Goal: Task Accomplishment & Management: Use online tool/utility

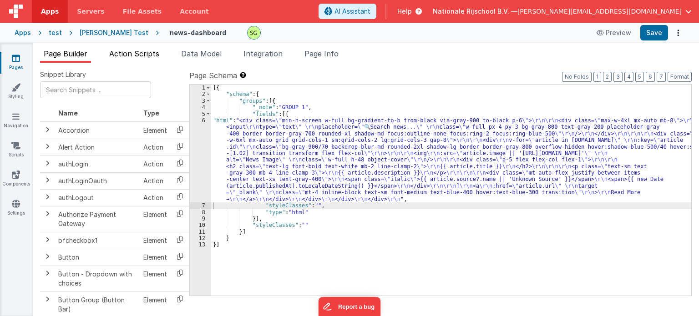
click at [144, 53] on span "Action Scripts" at bounding box center [134, 53] width 50 height 9
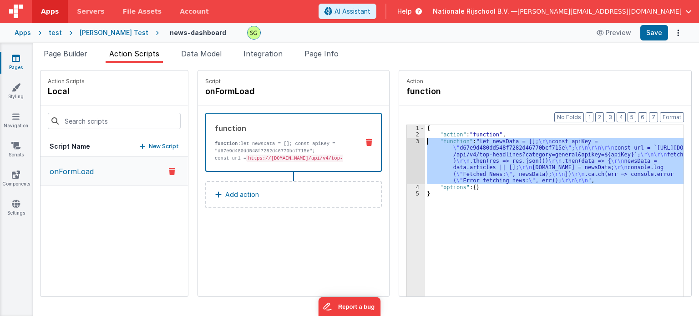
click at [407, 141] on div "3" at bounding box center [416, 161] width 18 height 46
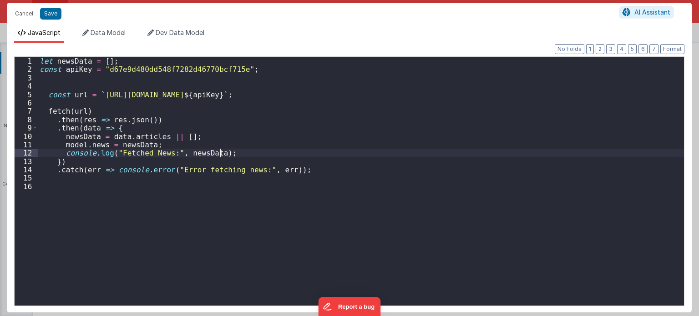
click at [407, 141] on div "let newsData = [ ] ; const apiKey = "d67e9d480dd548f7282d46770bcf715e" ; const …" at bounding box center [361, 190] width 646 height 266
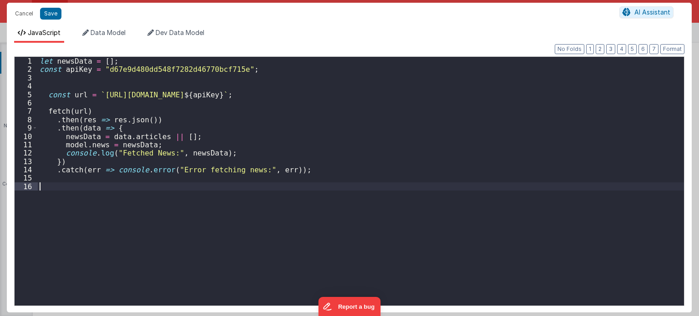
click at [277, 202] on div "let newsData = [ ] ; const apiKey = "d67e9d480dd548f7282d46770bcf715e" ; const …" at bounding box center [361, 190] width 646 height 266
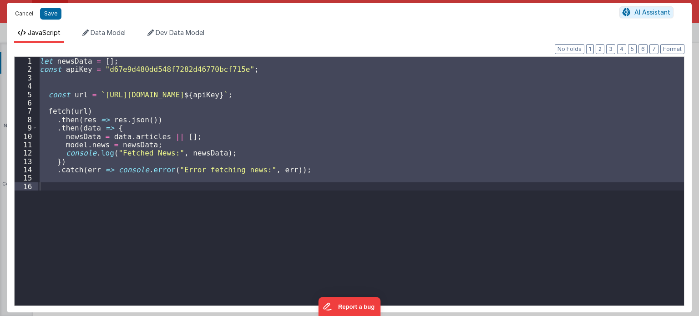
click at [18, 14] on button "Cancel" at bounding box center [23, 13] width 27 height 13
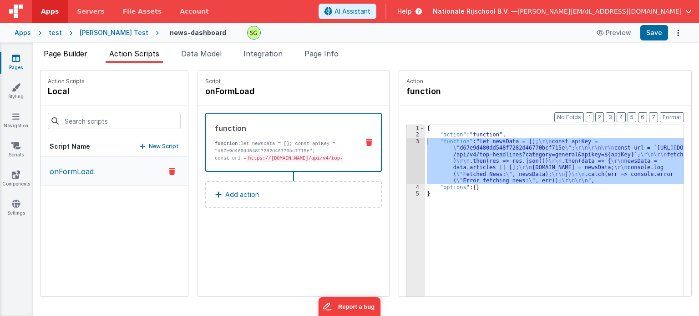
click at [78, 50] on span "Page Builder" at bounding box center [66, 53] width 44 height 9
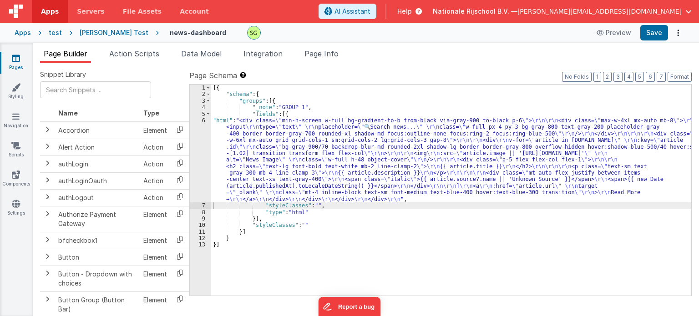
click at [202, 120] on div "6" at bounding box center [200, 159] width 21 height 85
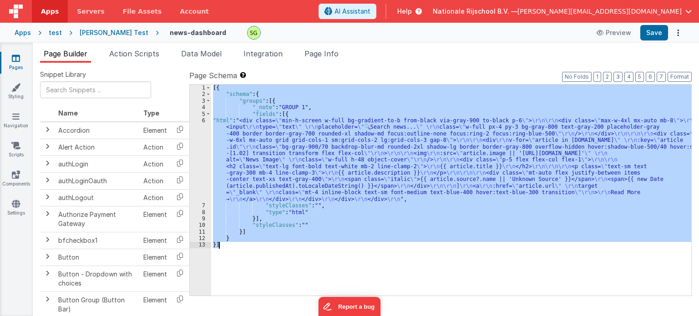
click at [202, 120] on div "6" at bounding box center [200, 159] width 21 height 85
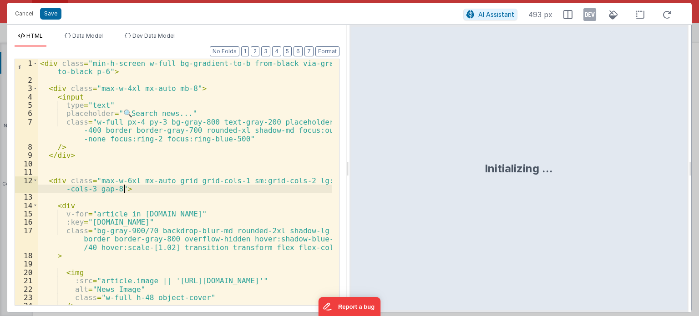
click at [274, 188] on div "< div class = "min-h-screen w-full bg-gradient-to-b from-black via-gray-900 to-…" at bounding box center [185, 194] width 294 height 271
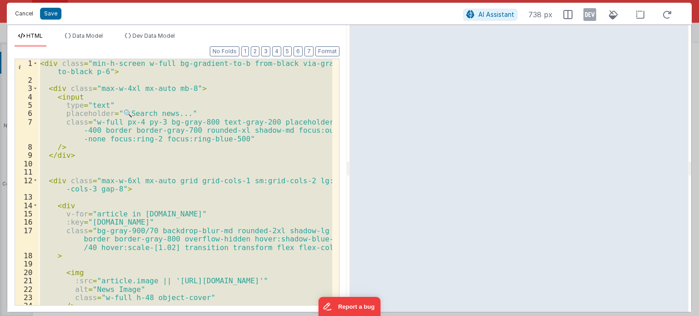
click at [27, 11] on button "Cancel" at bounding box center [23, 13] width 27 height 13
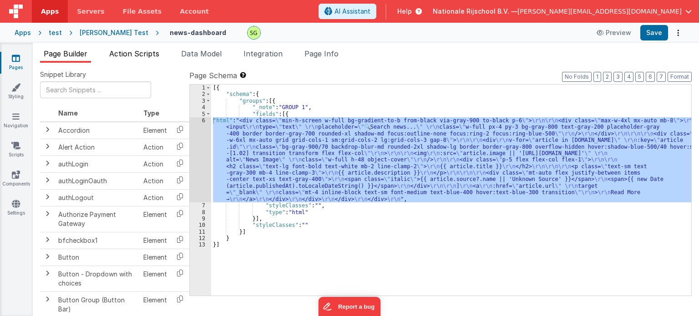
click at [149, 50] on span "Action Scripts" at bounding box center [134, 53] width 50 height 9
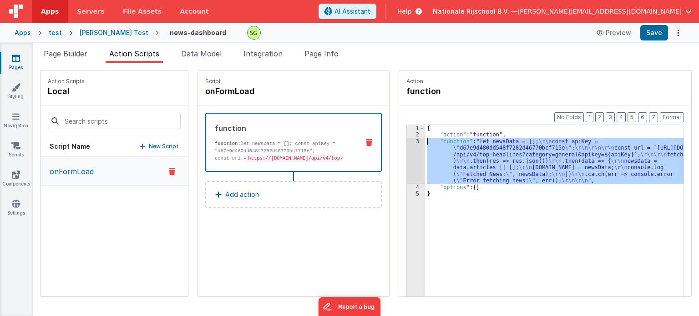
click at [407, 142] on div "3" at bounding box center [416, 161] width 18 height 46
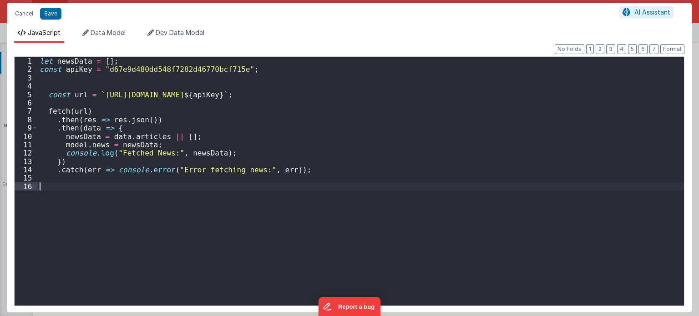
click at [308, 187] on div "let newsData = [ ] ; const apiKey = "d67e9d480dd548f7282d46770bcf715e" ; const …" at bounding box center [361, 190] width 646 height 266
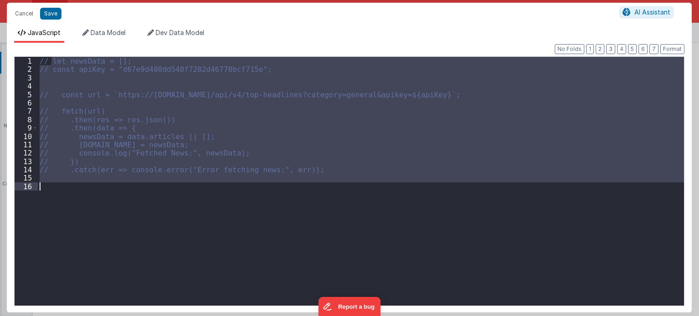
click at [245, 201] on div "// let newsData = []; // const apiKey = "d67e9d480dd548f7282d46770bcf715e"; // …" at bounding box center [361, 181] width 646 height 249
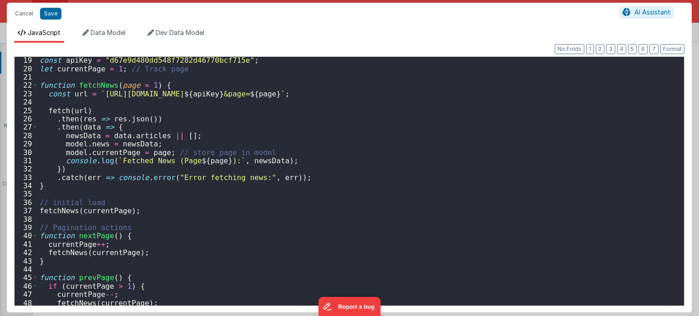
scroll to position [177, 0]
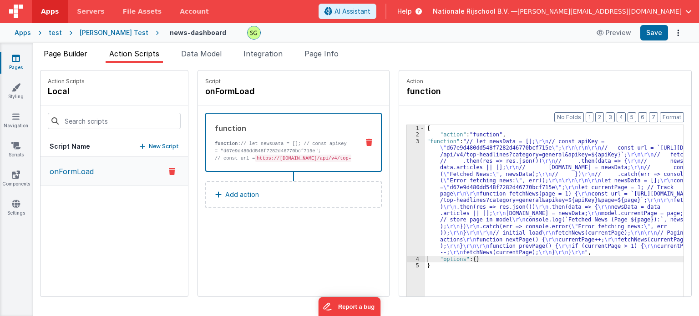
click at [56, 52] on span "Page Builder" at bounding box center [66, 53] width 44 height 9
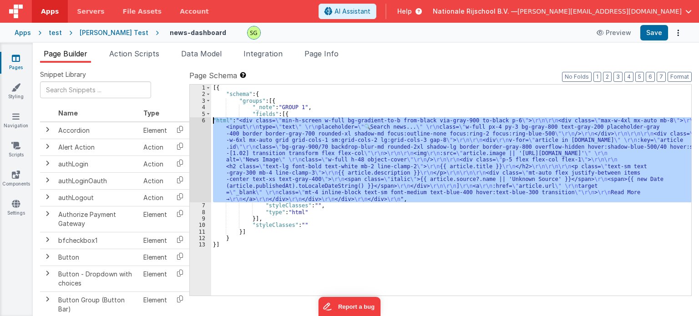
click at [203, 120] on div "6" at bounding box center [200, 159] width 21 height 85
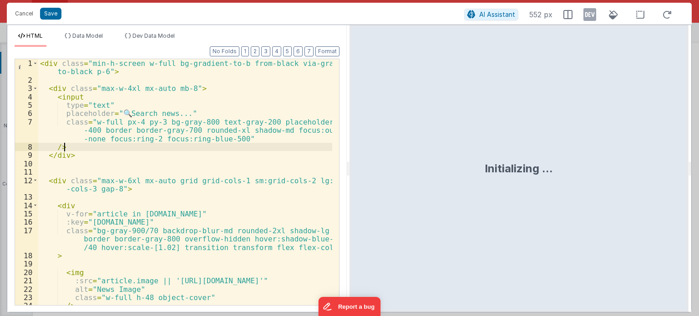
click at [209, 173] on div "< div class = "min-h-screen w-full bg-gradient-to-b from-black via-gray-900 to-…" at bounding box center [185, 194] width 294 height 271
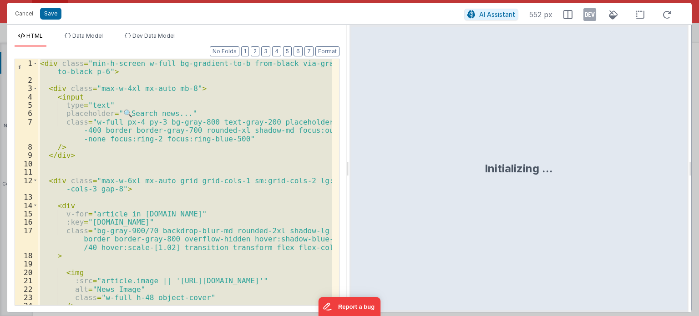
click at [149, 165] on div "< div class = "min-h-screen w-full bg-gradient-to-b from-black via-gray-900 to-…" at bounding box center [185, 182] width 294 height 246
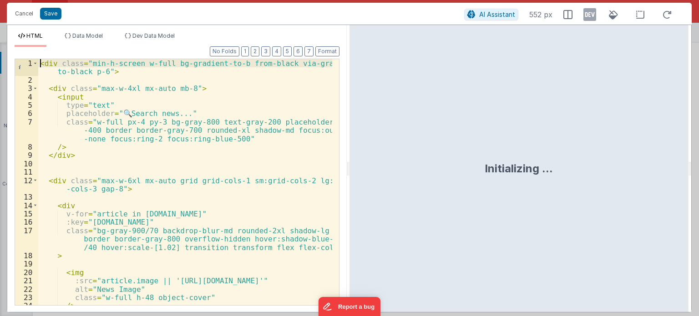
click at [40, 63] on div "< div class = "min-h-screen w-full bg-gradient-to-b from-black via-gray-900 to-…" at bounding box center [185, 194] width 294 height 271
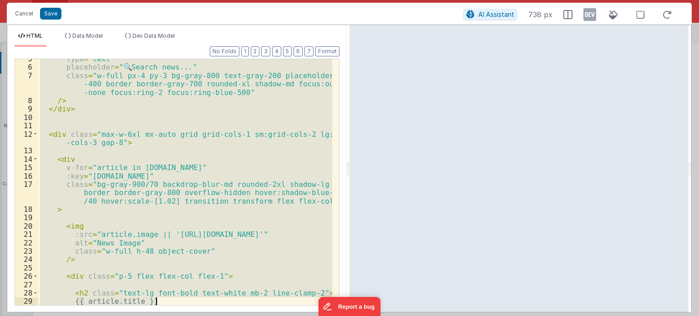
scroll to position [297, 0]
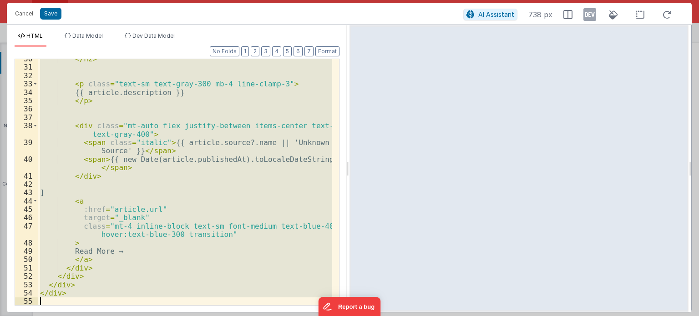
drag, startPoint x: 40, startPoint y: 63, endPoint x: 176, endPoint y: 337, distance: 306.5
click at [176, 316] on html "Cancel Save AI Assistant 738 px HTML Data Model Dev Data Model Format 7 6 5 4 3…" at bounding box center [349, 158] width 699 height 316
click at [102, 264] on div "</ h2 > < p class = "text-sm text-gray-300 mb-4 line-clamp-3" > {{ article.desc…" at bounding box center [185, 182] width 294 height 246
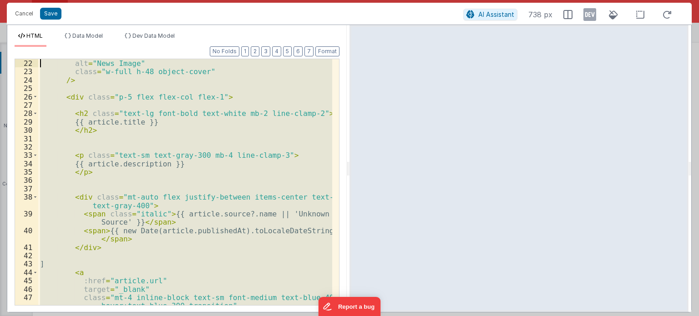
scroll to position [0, 0]
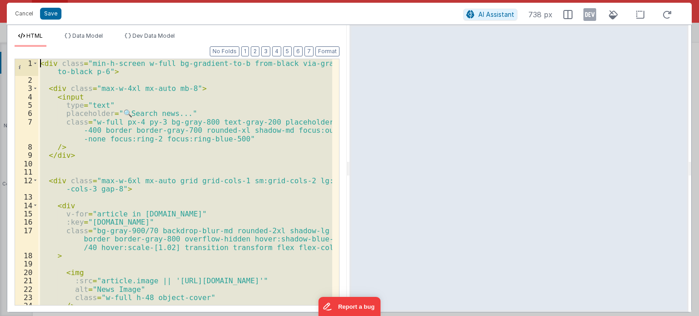
drag, startPoint x: 85, startPoint y: 293, endPoint x: 14, endPoint y: -34, distance: 334.7
click at [14, 0] on html "Cancel Save AI Assistant 738 px HTML Data Model Dev Data Model Format 7 6 5 4 3…" at bounding box center [349, 158] width 699 height 316
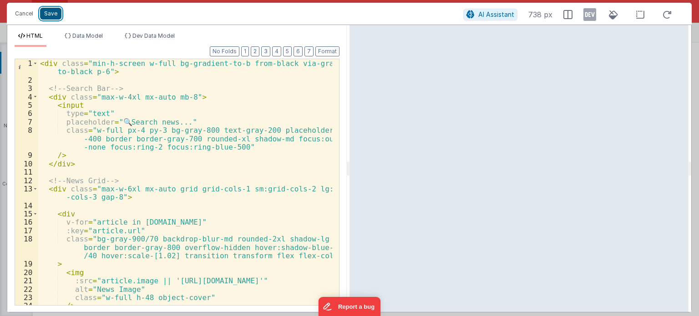
click at [54, 18] on button "Save" at bounding box center [50, 14] width 21 height 12
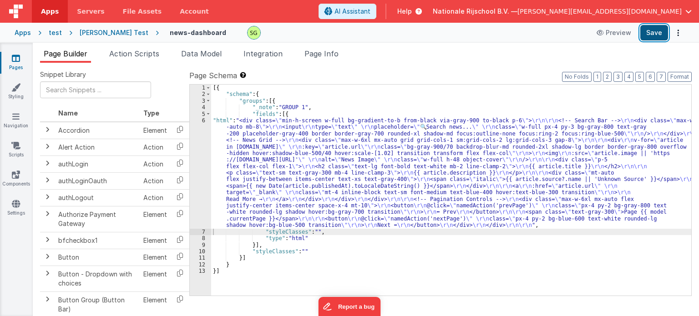
click at [648, 35] on button "Save" at bounding box center [654, 32] width 28 height 15
click at [203, 121] on div "6" at bounding box center [200, 172] width 21 height 111
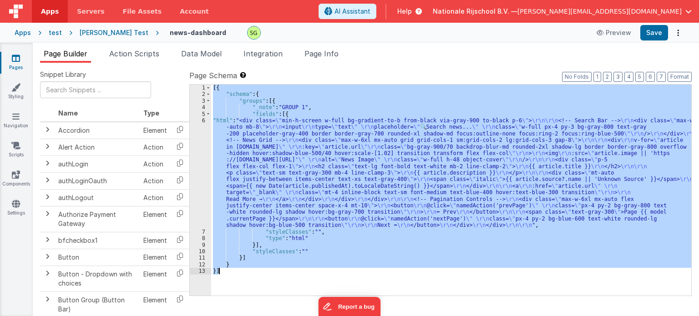
click at [203, 121] on div "6" at bounding box center [200, 172] width 21 height 111
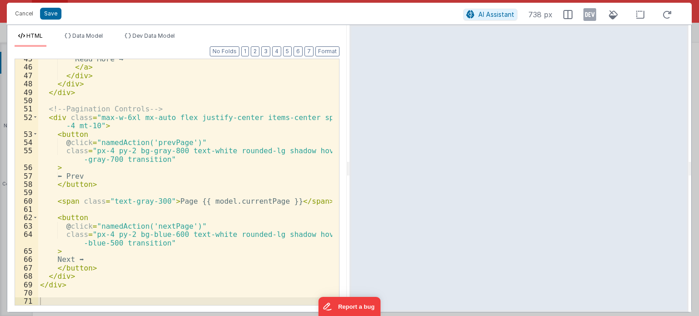
scroll to position [457, 0]
click at [20, 12] on button "Cancel" at bounding box center [23, 13] width 27 height 13
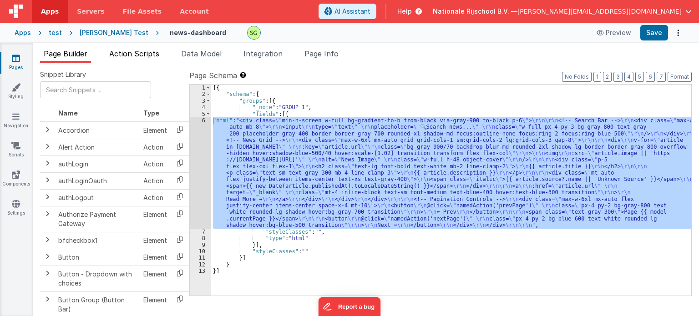
click at [132, 58] on span "Action Scripts" at bounding box center [134, 53] width 50 height 9
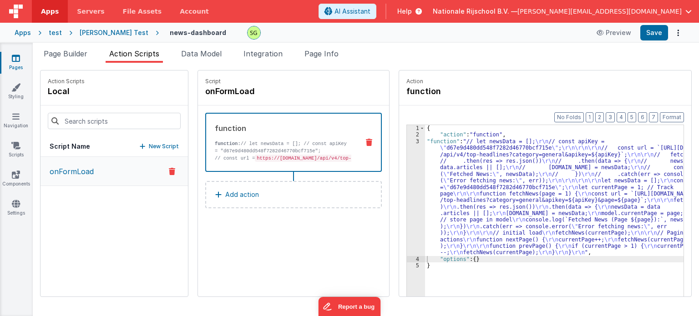
click at [408, 141] on div "3" at bounding box center [416, 197] width 18 height 118
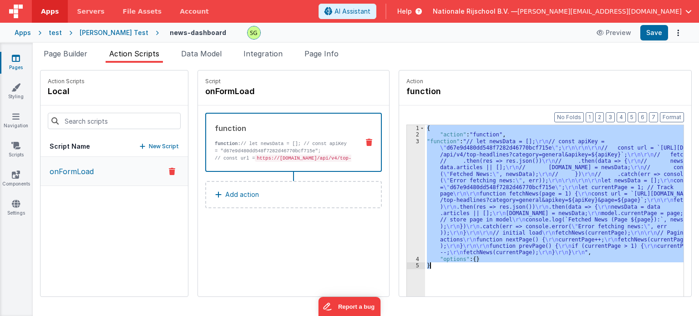
click at [408, 141] on div "3" at bounding box center [416, 197] width 18 height 118
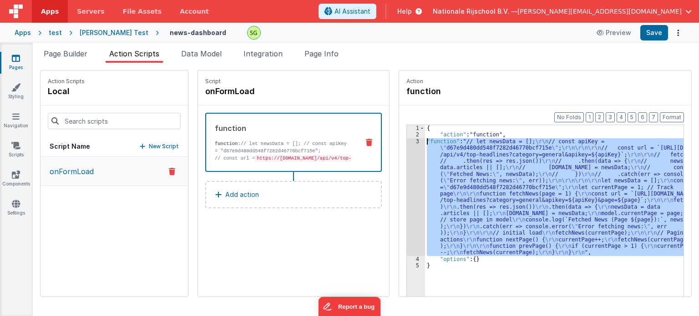
click at [408, 141] on div "3" at bounding box center [416, 197] width 18 height 118
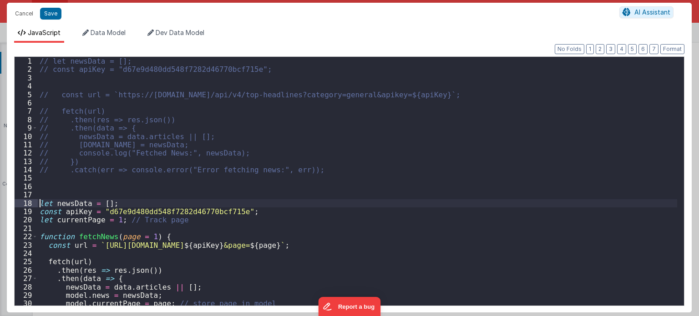
click at [39, 200] on div "// let newsData = []; // const apiKey = "d67e9d480dd548f7282d46770bcf715e"; // …" at bounding box center [357, 190] width 639 height 266
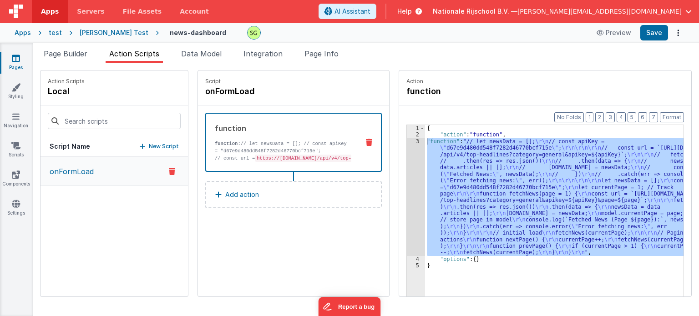
click at [409, 141] on div "3" at bounding box center [416, 197] width 18 height 118
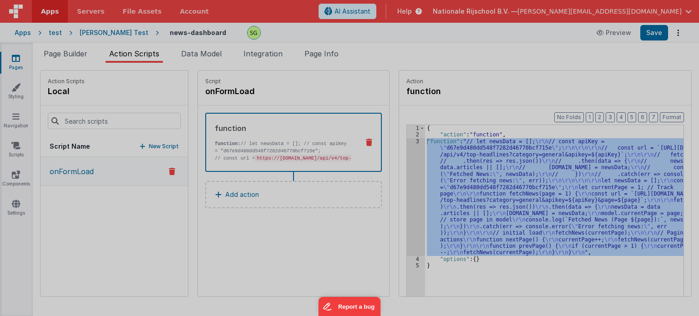
click at [409, 141] on div at bounding box center [349, 158] width 699 height 316
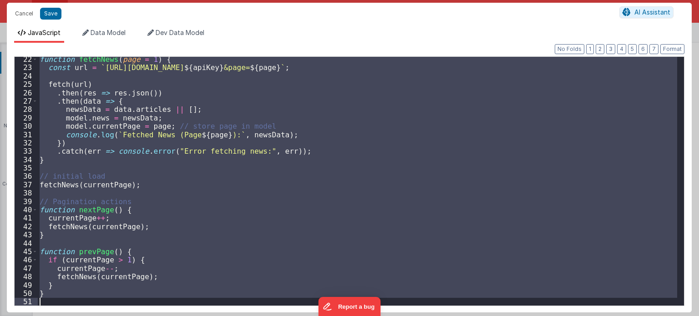
scroll to position [177, 0]
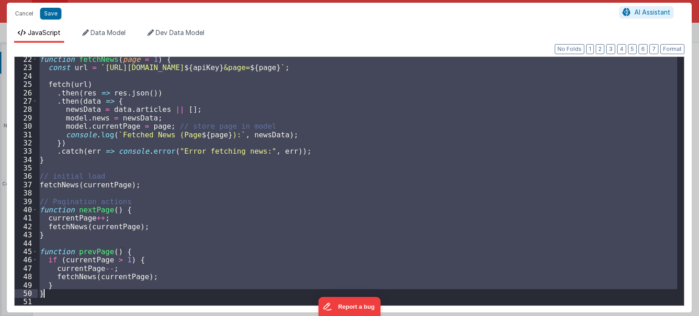
drag, startPoint x: 40, startPoint y: 202, endPoint x: 78, endPoint y: 294, distance: 99.5
click at [78, 294] on div "function fetchNews ( page = 1 ) { const url = ` [URL][DOMAIN_NAME] ${ apiKey } …" at bounding box center [357, 188] width 639 height 266
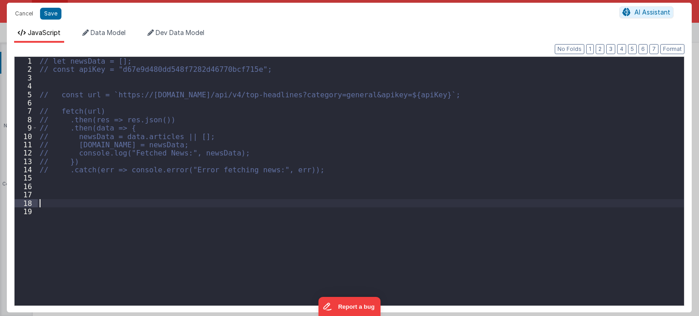
scroll to position [85, 0]
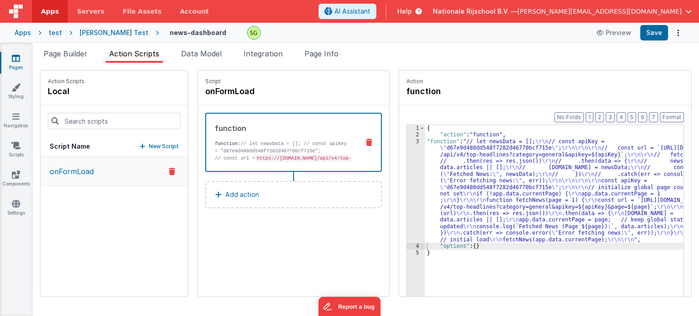
click at [149, 147] on p "New Script" at bounding box center [164, 146] width 30 height 9
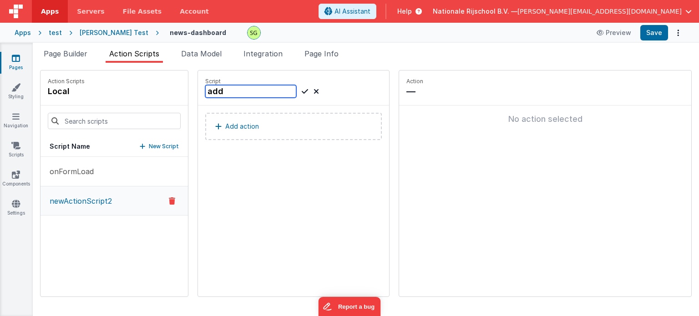
type input "add"
click at [302, 89] on icon at bounding box center [305, 91] width 6 height 11
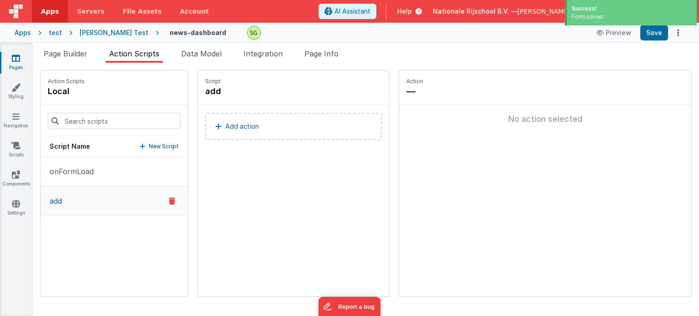
click at [224, 136] on button "Add action" at bounding box center [293, 126] width 176 height 27
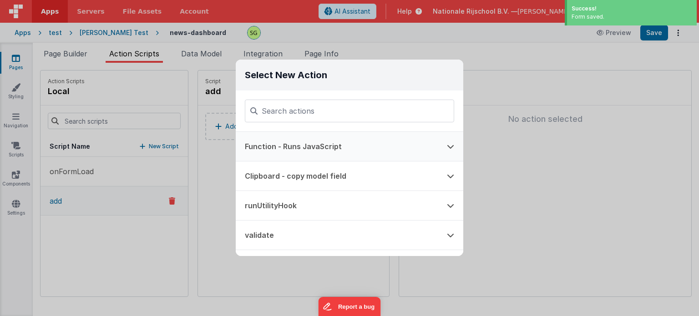
click at [336, 153] on button "Function - Runs JavaScript" at bounding box center [337, 146] width 202 height 29
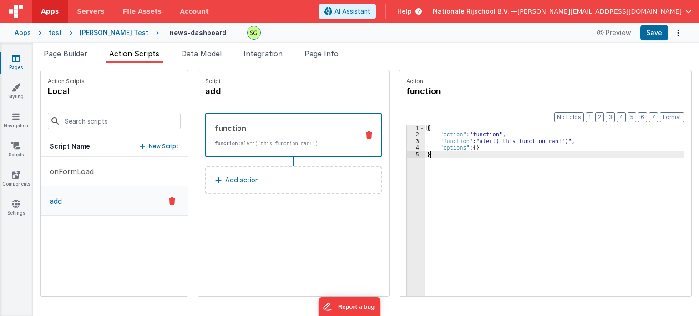
click at [407, 140] on div "3" at bounding box center [416, 141] width 18 height 6
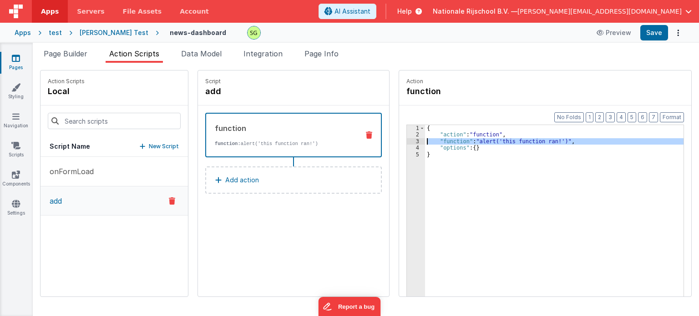
click at [407, 140] on div "3" at bounding box center [416, 141] width 18 height 6
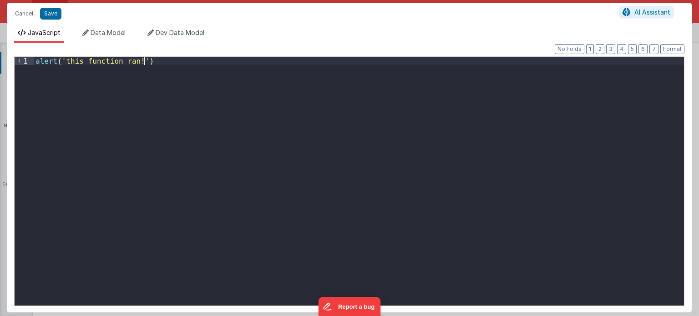
click at [250, 80] on div "alert ( 'this function ran!' )" at bounding box center [359, 190] width 650 height 266
click at [140, 62] on div "function nextPage ( ) { app . data . currentPage ++ ; fetchNews ( app . data . …" at bounding box center [359, 190] width 650 height 266
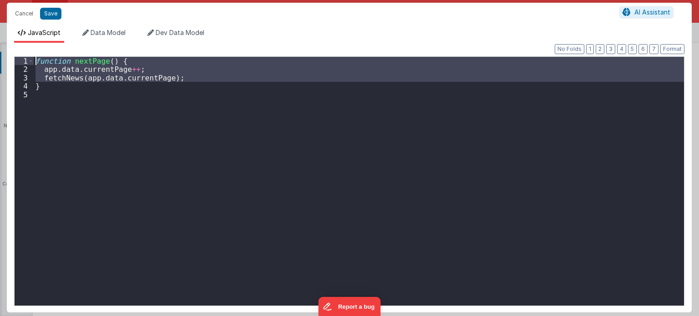
drag, startPoint x: 140, startPoint y: 62, endPoint x: 27, endPoint y: 59, distance: 112.8
click at [27, 59] on div "1 2 3 4 5 function nextPage ( ) { app . data . currentPage ++ ; fetchNews ( app…" at bounding box center [349, 181] width 670 height 250
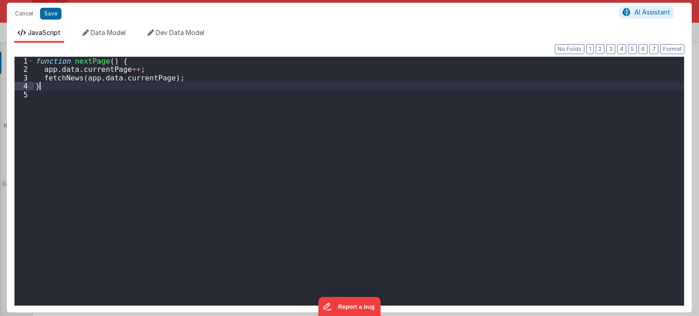
click at [50, 87] on div "function nextPage ( ) { app . data . currentPage ++ ; fetchNews ( app . data . …" at bounding box center [359, 190] width 650 height 266
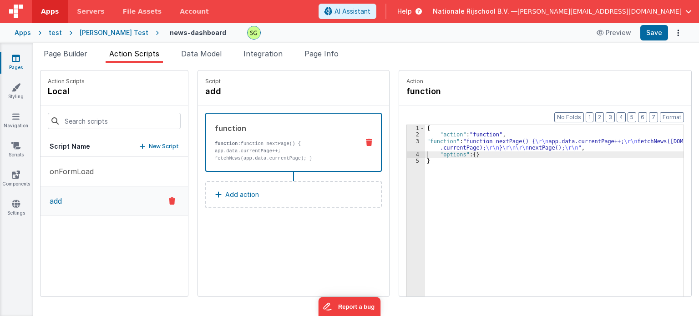
click at [150, 145] on p "New Script" at bounding box center [164, 146] width 30 height 9
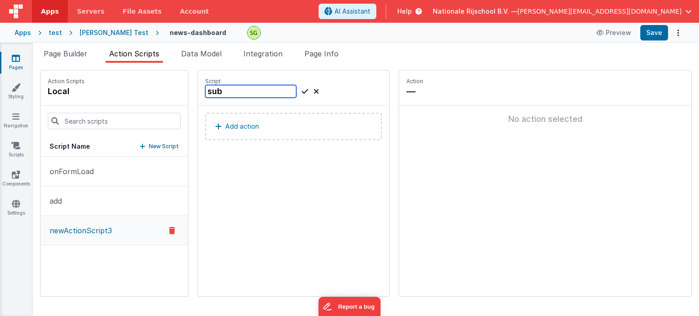
type input "sub"
click at [302, 88] on icon at bounding box center [305, 91] width 6 height 11
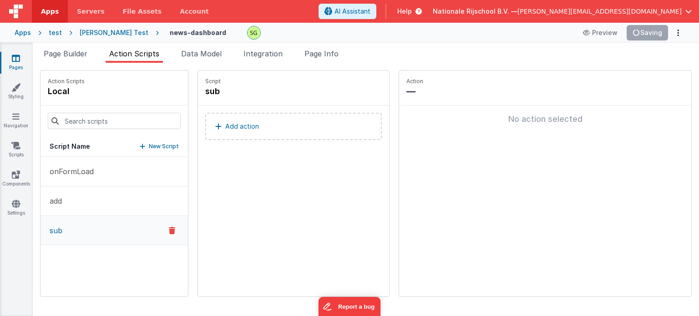
click at [273, 134] on button "Add action" at bounding box center [293, 126] width 176 height 27
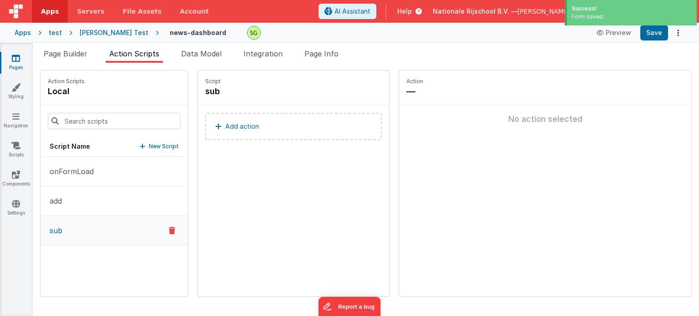
click at [343, 139] on button "Function - Runs JavaScript" at bounding box center [337, 137] width 202 height 29
click at [279, 117] on button "Add action" at bounding box center [293, 126] width 176 height 27
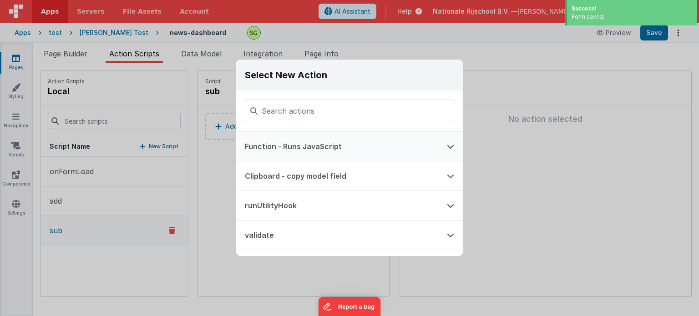
click at [306, 152] on button "Function - Runs JavaScript" at bounding box center [337, 146] width 202 height 29
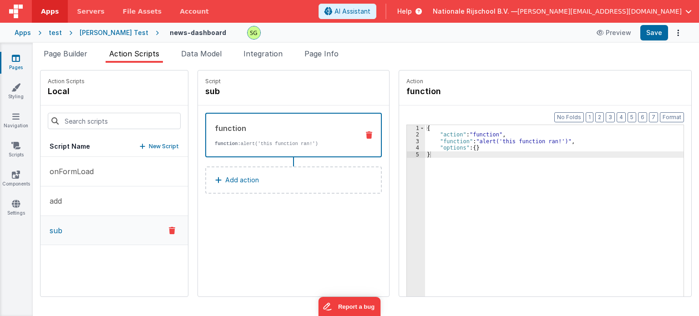
click at [407, 141] on div "3" at bounding box center [416, 141] width 18 height 6
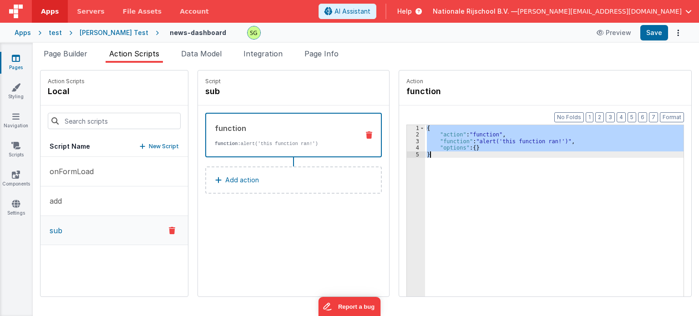
click at [407, 141] on div "3" at bounding box center [416, 141] width 18 height 6
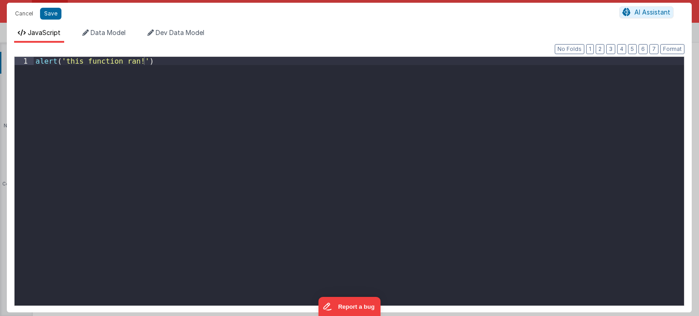
click at [407, 141] on div "Cancel Save AI Assistant JavaScript Data Model Dev Data Model Format 7 6 5 4 3 …" at bounding box center [349, 158] width 699 height 316
click at [160, 58] on div "alert ( 'this function ran!' )" at bounding box center [359, 190] width 650 height 266
paste textarea
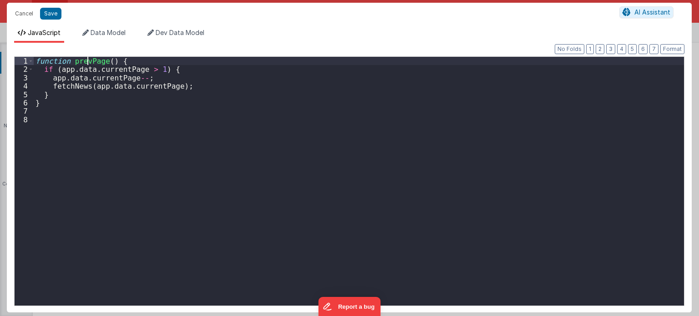
click at [87, 58] on div "function prevPage ( ) { if ( app . data . currentPage > 1 ) { app . data . curr…" at bounding box center [359, 190] width 650 height 266
click at [46, 124] on div "function prevPage ( ) { if ( app . data . currentPage > 1 ) { app . data . curr…" at bounding box center [359, 190] width 650 height 266
paste textarea
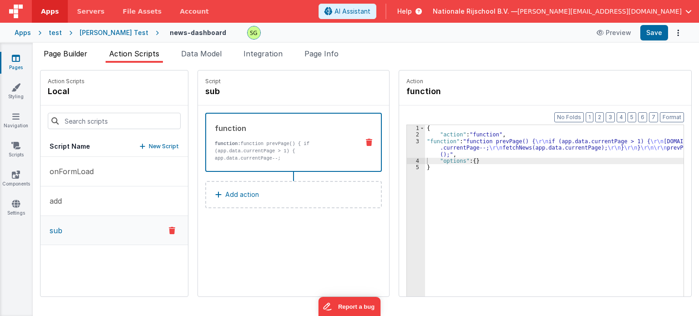
click at [52, 55] on span "Page Builder" at bounding box center [66, 53] width 44 height 9
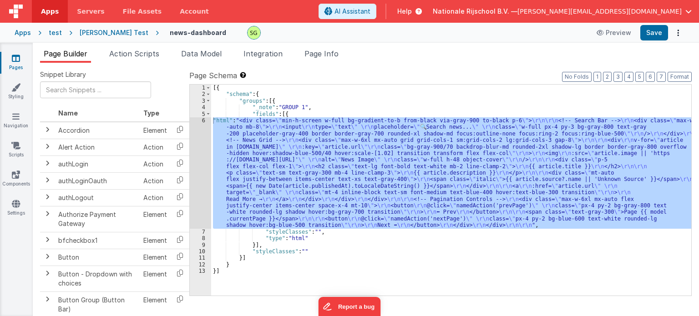
click at [204, 121] on div "6" at bounding box center [200, 172] width 21 height 111
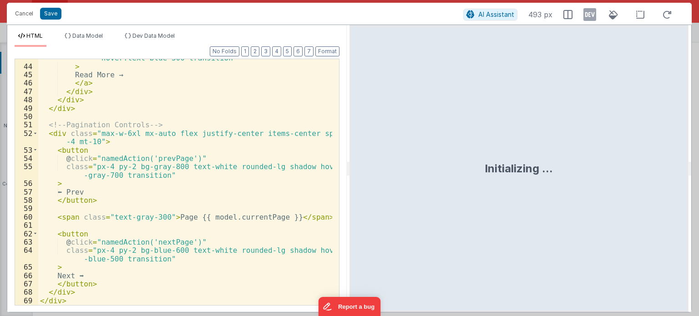
scroll to position [457, 0]
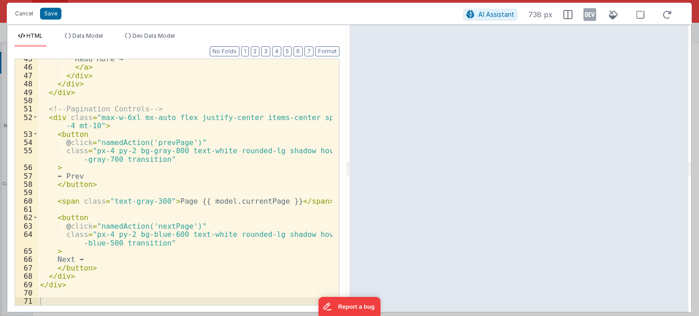
click at [166, 141] on div "Read More → </ a > </ div > </ div > </ div > <!-- Pagination Controls --> < di…" at bounding box center [185, 186] width 294 height 263
click at [159, 225] on div "Read More → </ a > </ div > </ div > </ div > <!-- Pagination Controls --> < di…" at bounding box center [185, 186] width 294 height 263
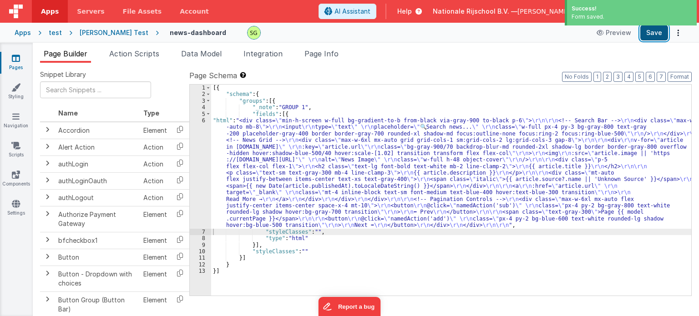
click at [651, 38] on button "Save" at bounding box center [654, 32] width 28 height 15
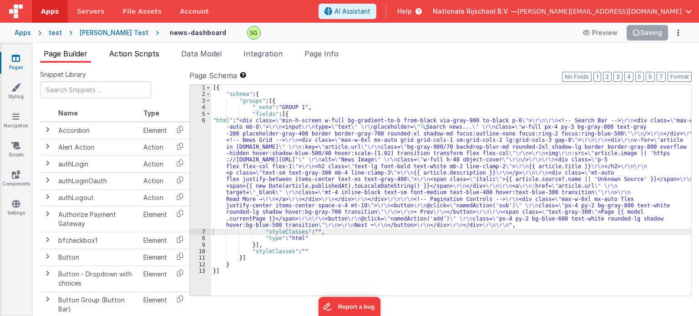
click at [126, 59] on li "Action Scripts" at bounding box center [134, 55] width 57 height 15
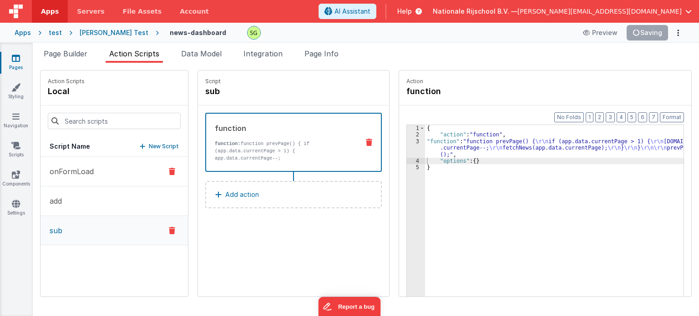
click at [86, 179] on button "onFormLoad" at bounding box center [113, 172] width 147 height 30
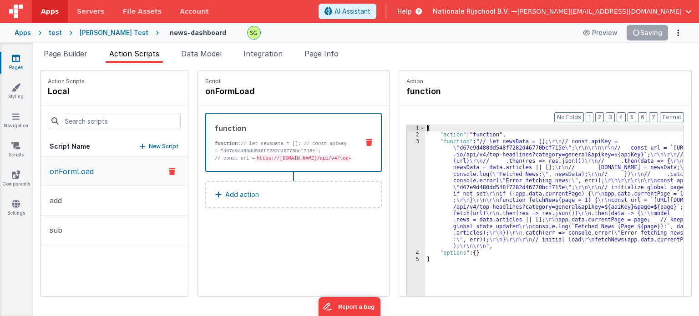
click at [407, 141] on div "3" at bounding box center [416, 193] width 18 height 111
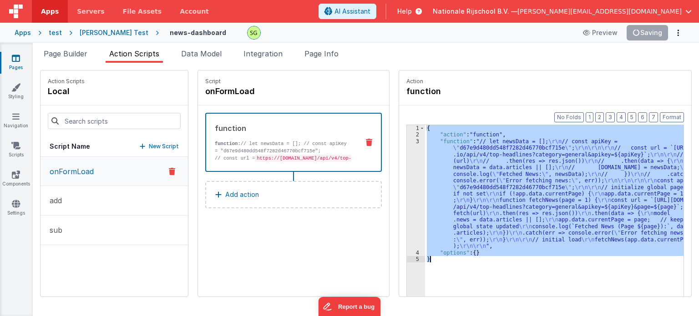
click at [407, 141] on div "3" at bounding box center [416, 193] width 18 height 111
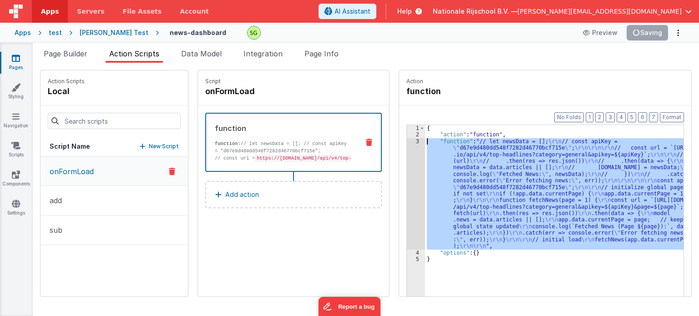
click at [407, 141] on div "3" at bounding box center [416, 193] width 18 height 111
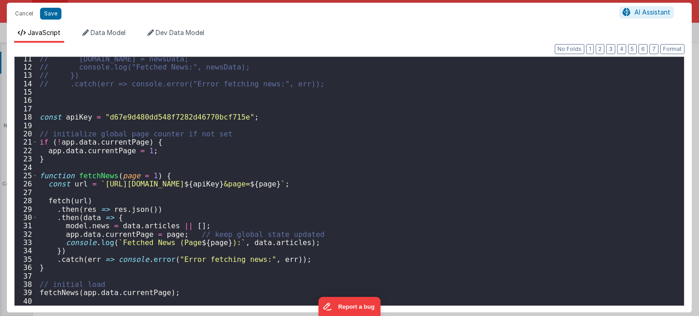
scroll to position [94, 0]
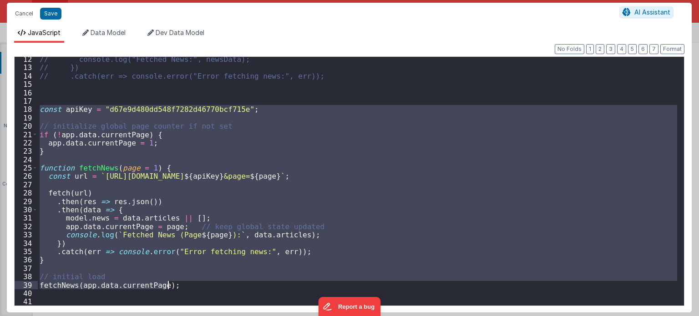
drag, startPoint x: 39, startPoint y: 109, endPoint x: 196, endPoint y: 288, distance: 238.2
click at [196, 288] on div "// console.log("Fetched News:", newsData); // }) // .catch(err => console.error…" at bounding box center [357, 188] width 639 height 266
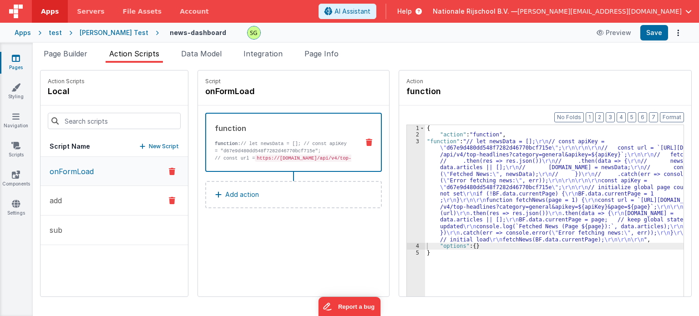
click at [127, 191] on button "add" at bounding box center [113, 201] width 147 height 30
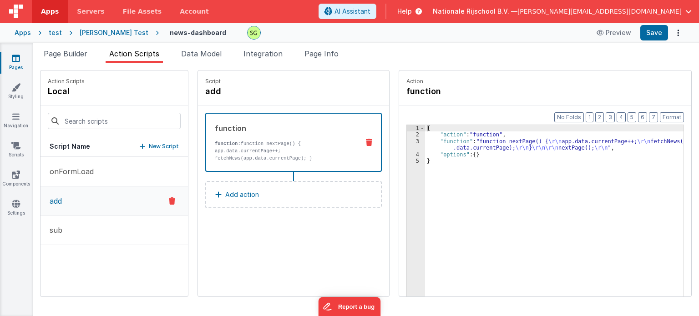
click at [408, 141] on div "3" at bounding box center [416, 144] width 18 height 13
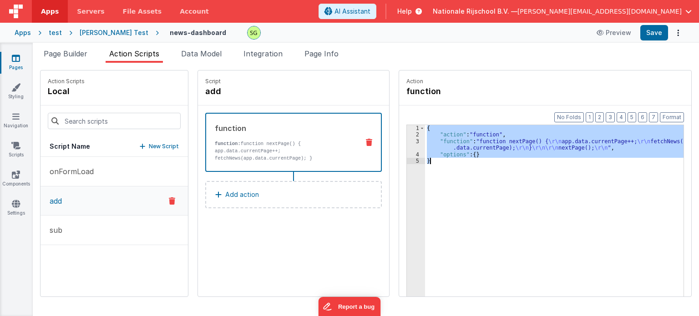
click at [408, 141] on div "3" at bounding box center [416, 144] width 18 height 13
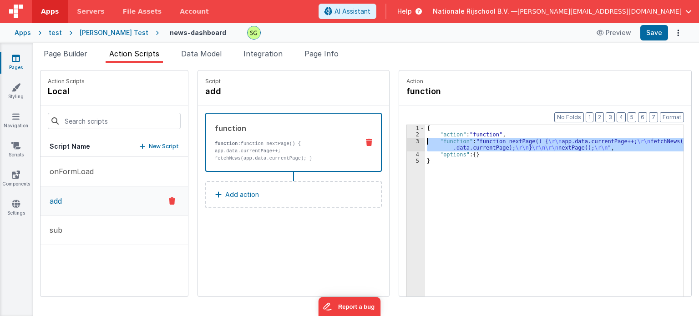
click at [408, 141] on div "3" at bounding box center [416, 144] width 18 height 13
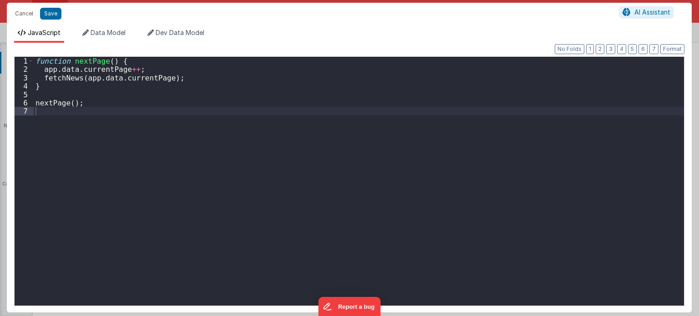
click at [51, 68] on div "function nextPage ( ) { app . data . currentPage ++ ; fetchNews ( app . data . …" at bounding box center [359, 190] width 650 height 266
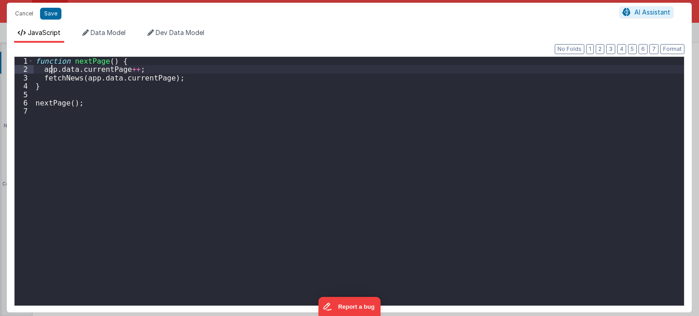
click at [51, 68] on div "function nextPage ( ) { app . data . currentPage ++ ; fetchNews ( app . data . …" at bounding box center [359, 190] width 650 height 266
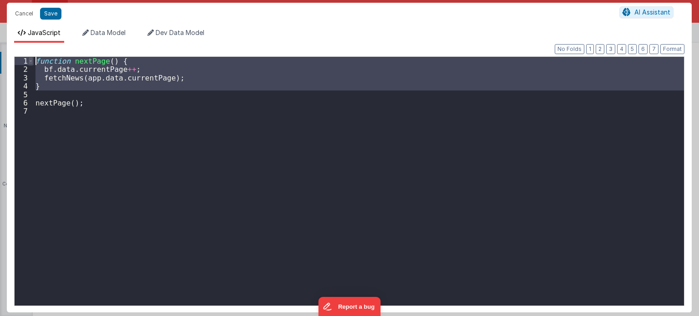
drag, startPoint x: 52, startPoint y: 90, endPoint x: 31, endPoint y: 60, distance: 36.2
click at [31, 60] on div "1 2 3 4 5 6 7 function nextPage ( ) { bf . data . currentPage ++ ; fetchNews ( …" at bounding box center [349, 181] width 670 height 250
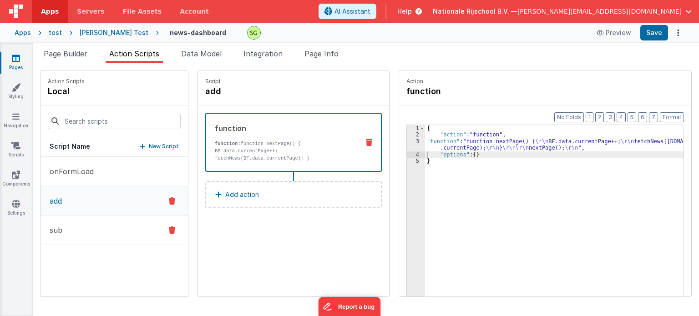
click at [100, 229] on button "sub" at bounding box center [113, 231] width 147 height 30
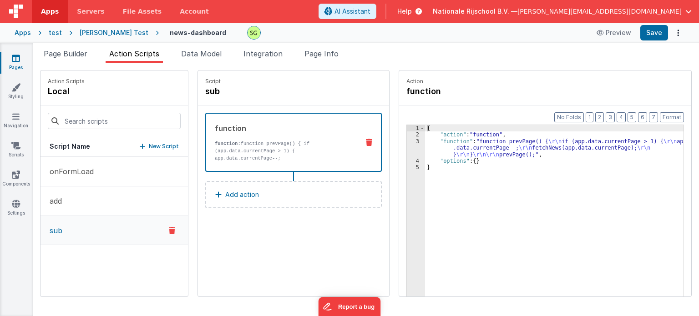
click at [407, 141] on div "3" at bounding box center [416, 148] width 18 height 20
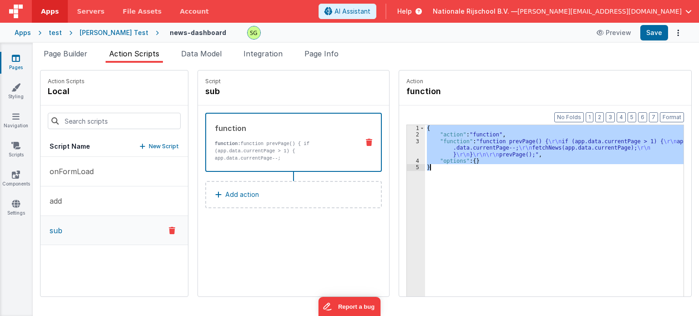
click at [407, 141] on div "3" at bounding box center [416, 148] width 18 height 20
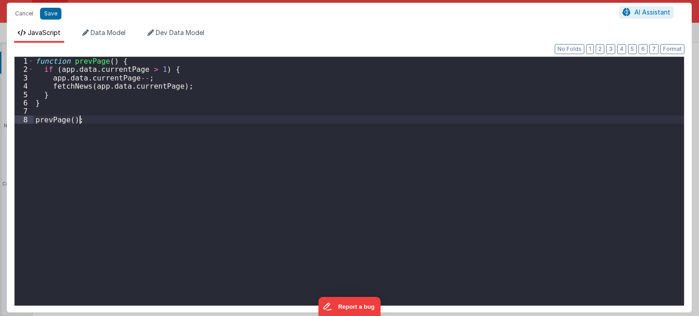
click at [91, 119] on div "function prevPage ( ) { if ( app . data . currentPage > 1 ) { app . data . curr…" at bounding box center [359, 190] width 650 height 266
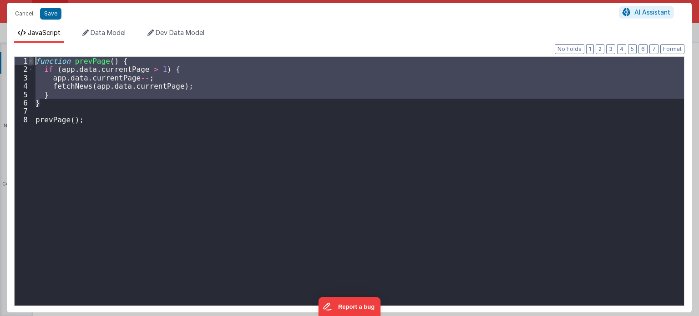
drag, startPoint x: 65, startPoint y: 104, endPoint x: 29, endPoint y: 60, distance: 56.9
click at [29, 60] on div "1 2 3 4 5 6 7 8 function prevPage ( ) { if ( app . data . currentPage > 1 ) { a…" at bounding box center [349, 181] width 670 height 250
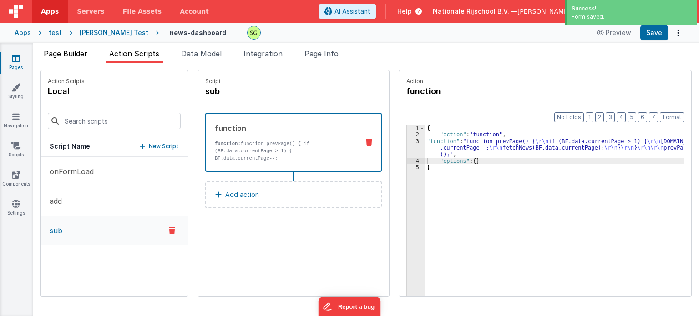
click at [84, 53] on span "Page Builder" at bounding box center [66, 53] width 44 height 9
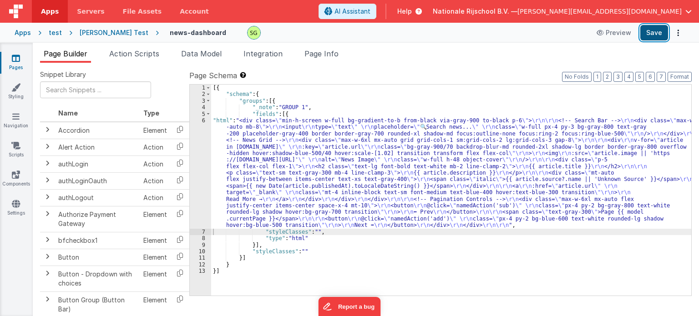
click at [655, 35] on button "Save" at bounding box center [654, 32] width 28 height 15
click at [129, 56] on span "Action Scripts" at bounding box center [134, 53] width 50 height 9
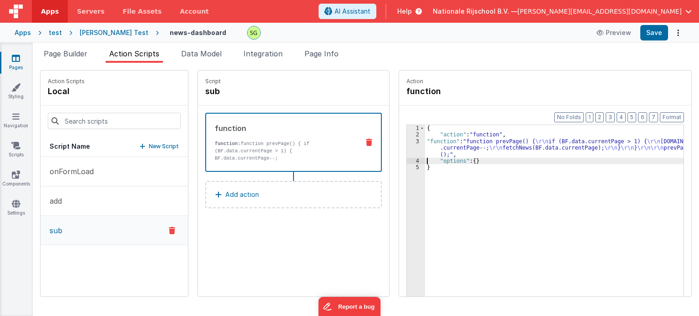
click at [407, 141] on div "3" at bounding box center [416, 148] width 18 height 20
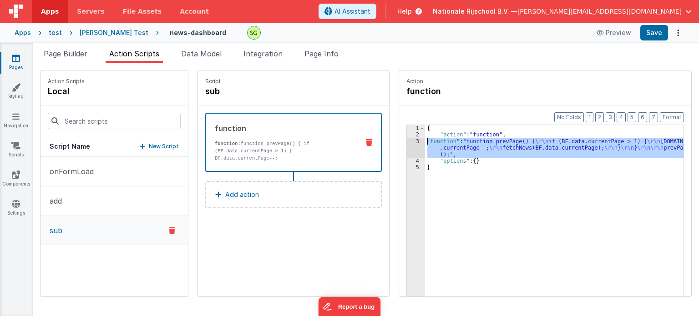
click at [407, 141] on div "3" at bounding box center [416, 148] width 18 height 20
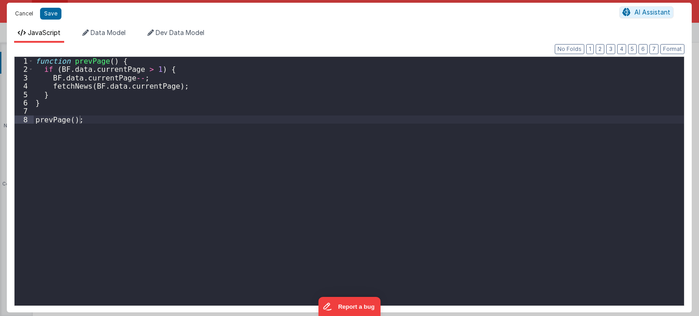
click at [23, 13] on button "Cancel" at bounding box center [23, 13] width 27 height 13
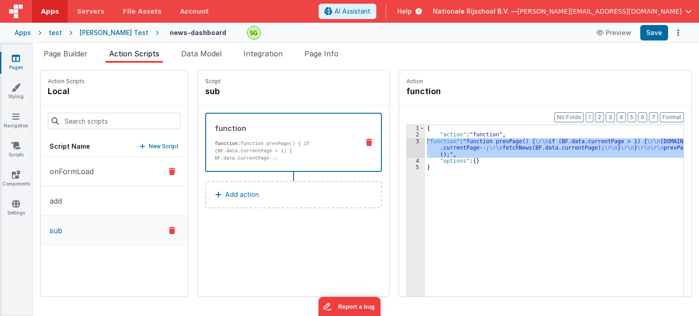
click at [97, 175] on button "onFormLoad" at bounding box center [113, 172] width 147 height 30
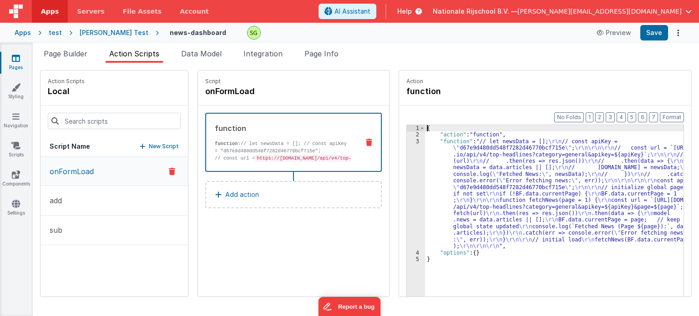
click at [409, 141] on div "3" at bounding box center [416, 193] width 18 height 111
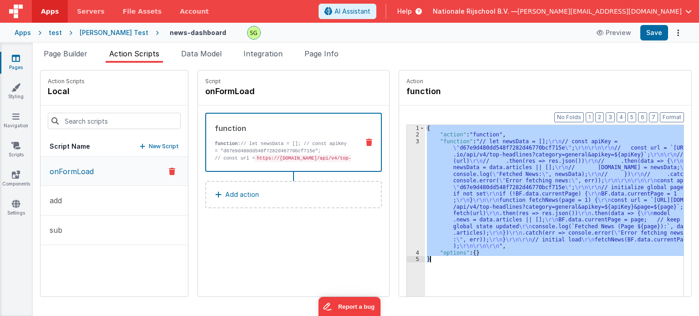
click at [409, 141] on div "3" at bounding box center [416, 193] width 18 height 111
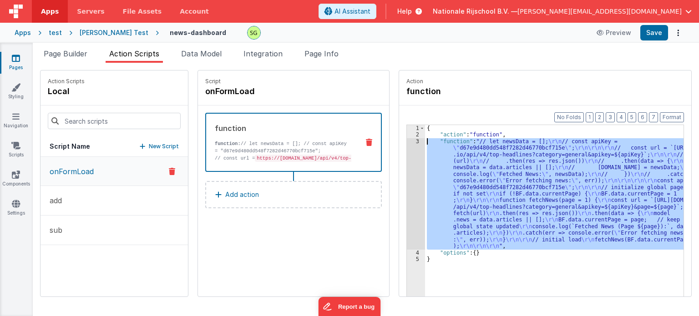
click at [409, 141] on div "3" at bounding box center [416, 193] width 18 height 111
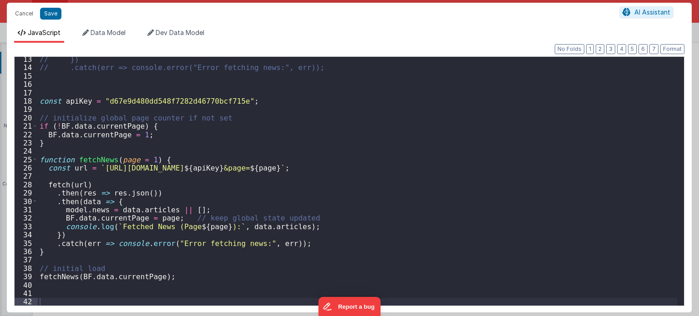
scroll to position [102, 0]
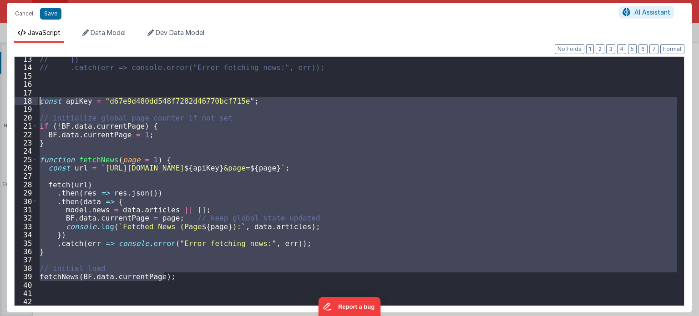
drag, startPoint x: 176, startPoint y: 277, endPoint x: 33, endPoint y: 100, distance: 228.3
click at [33, 100] on div "13 14 15 16 17 18 19 20 21 22 23 24 25 26 27 28 29 30 31 32 33 34 35 36 37 38 3…" at bounding box center [349, 181] width 670 height 250
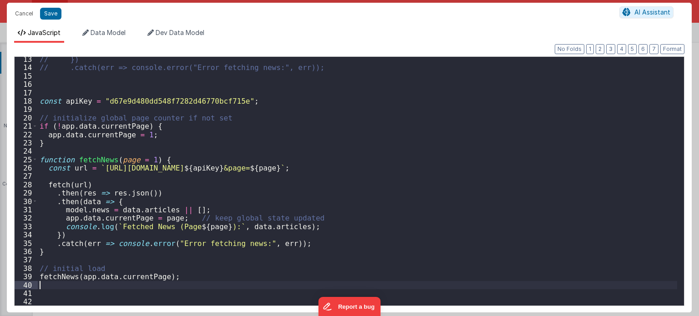
click at [87, 125] on div "// }) // .catch(err => console.error("Error fetching news:", err)); const apiKe…" at bounding box center [357, 188] width 639 height 266
click at [75, 131] on div "// }) // .catch(err => console.error("Error fetching news:", err)); const apiKe…" at bounding box center [357, 188] width 639 height 266
click at [107, 280] on div "// }) // .catch(err => console.error("Error fetching news:", err)); const apiKe…" at bounding box center [357, 188] width 639 height 266
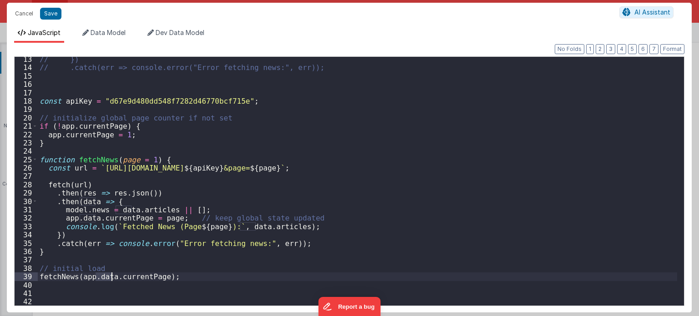
click at [107, 280] on div "// }) // .catch(err => console.error("Error fetching news:", err)); const apiKe…" at bounding box center [357, 188] width 639 height 266
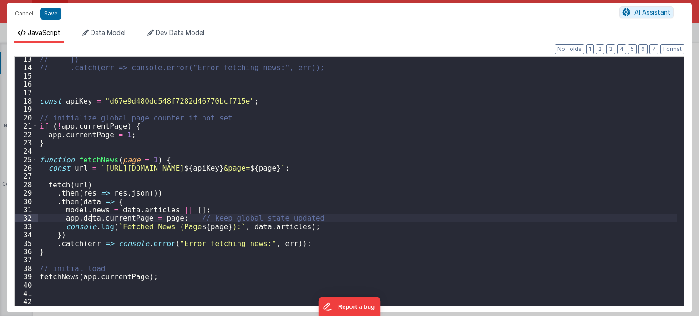
click at [90, 219] on div "// }) // .catch(err => console.error("Error fetching news:", err)); const apiKe…" at bounding box center [357, 188] width 639 height 266
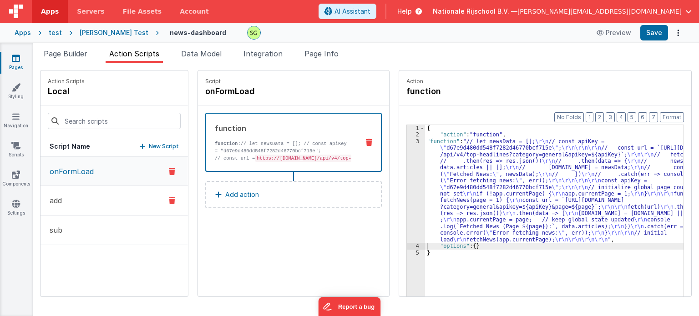
click at [90, 200] on button "add" at bounding box center [113, 201] width 147 height 30
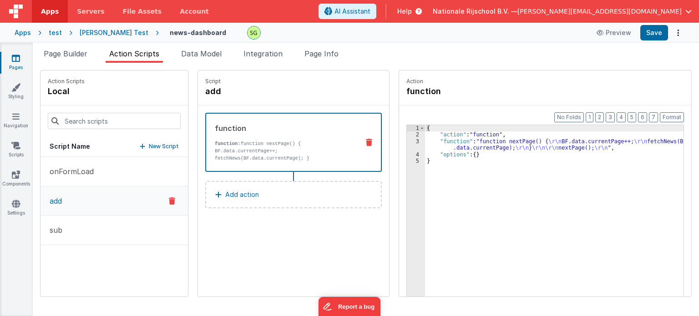
click at [407, 140] on div "3" at bounding box center [416, 144] width 18 height 13
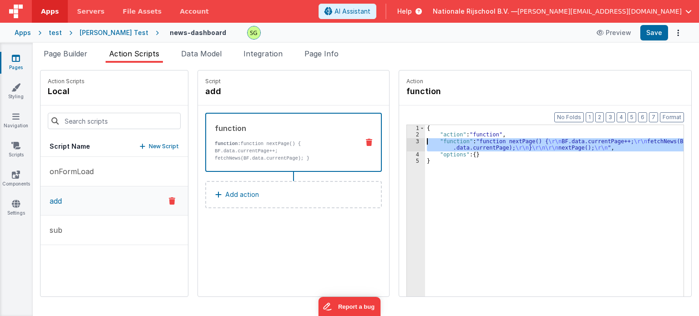
click at [407, 140] on div "3" at bounding box center [416, 144] width 18 height 13
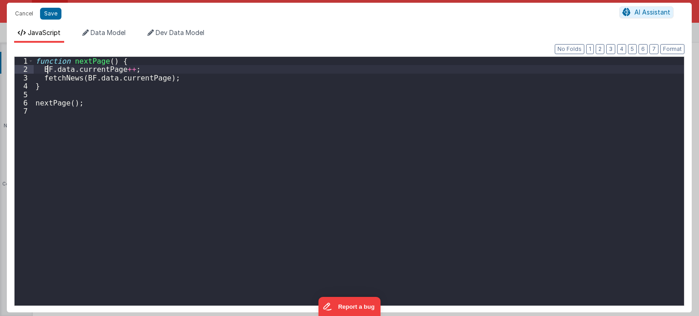
click at [46, 69] on div "function nextPage ( ) { BF . data . currentPage ++ ; fetchNews ( BF . data . cu…" at bounding box center [359, 190] width 650 height 266
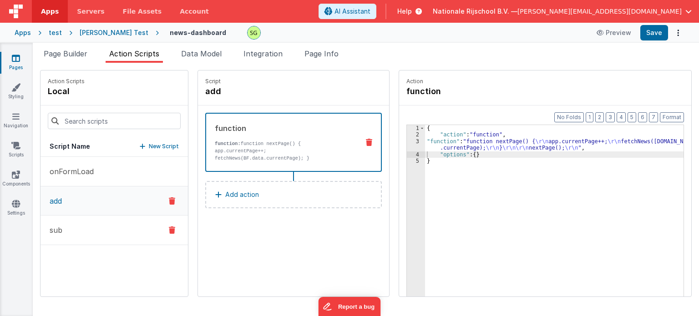
click at [61, 226] on p "sub" at bounding box center [53, 230] width 18 height 11
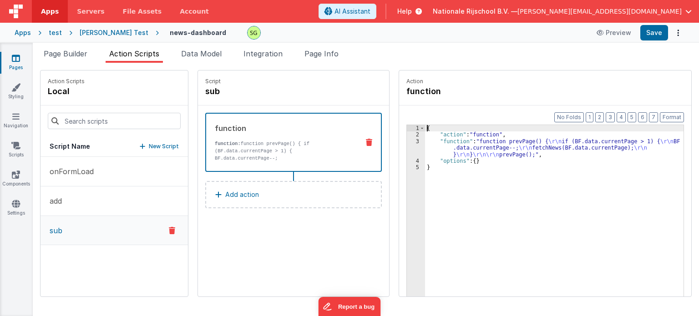
click at [408, 143] on div "3" at bounding box center [416, 148] width 18 height 20
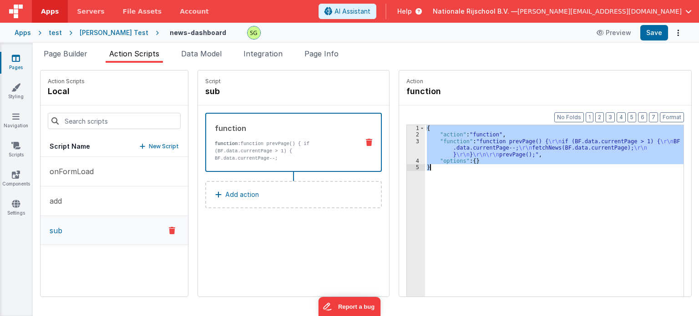
click at [408, 143] on div "3" at bounding box center [416, 148] width 18 height 20
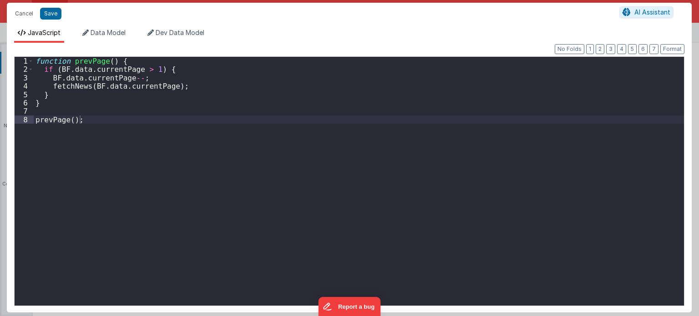
click at [408, 143] on div "Cancel Save AI Assistant JavaScript Data Model Dev Data Model Format 7 6 5 4 3 …" at bounding box center [349, 158] width 699 height 316
click at [78, 76] on div "function prevPage ( ) { if ( BF . data . currentPage > 1 ) { BF . data . curren…" at bounding box center [359, 190] width 650 height 266
click at [97, 86] on div "function prevPage ( ) { if ( BF . data . currentPage > 1 ) { app . currentPage …" at bounding box center [359, 190] width 650 height 266
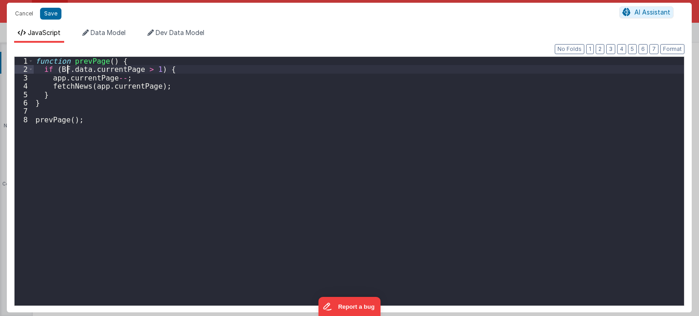
click at [69, 67] on div "function prevPage ( ) { if ( BF . data . currentPage > 1 ) { app . currentPage …" at bounding box center [359, 190] width 650 height 266
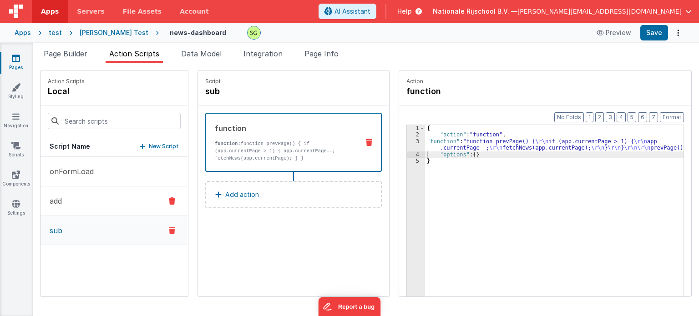
click at [92, 207] on button "add" at bounding box center [113, 201] width 147 height 30
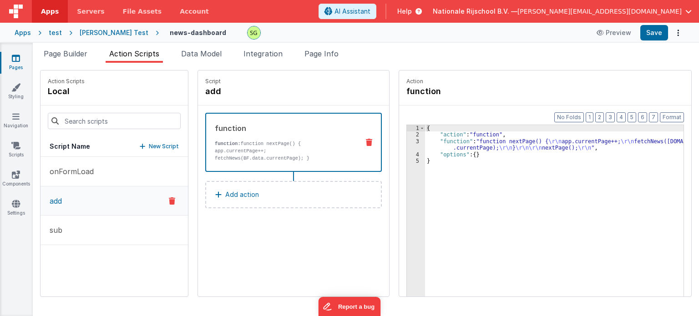
click at [408, 140] on div "3" at bounding box center [416, 144] width 18 height 13
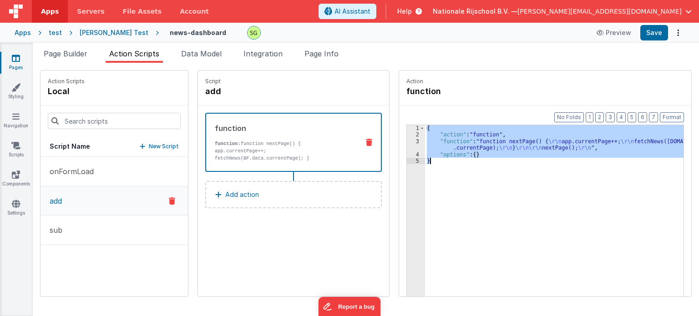
click at [408, 140] on div "3" at bounding box center [416, 144] width 18 height 13
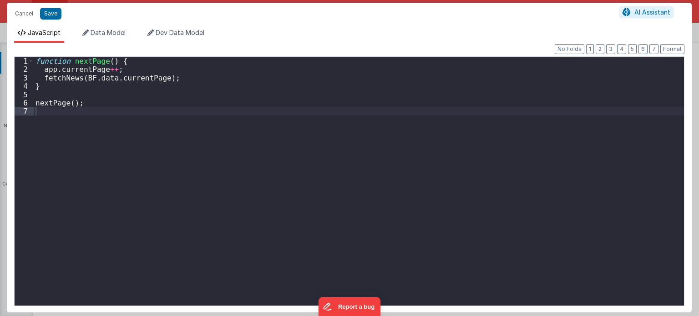
click at [408, 140] on div "Cancel Save AI Assistant JavaScript Data Model Dev Data Model Format 7 6 5 4 3 …" at bounding box center [349, 158] width 699 height 316
click at [94, 79] on div "function nextPage ( ) { app . currentPage ++ ; fetchNews ( BF . data . currentP…" at bounding box center [359, 190] width 650 height 266
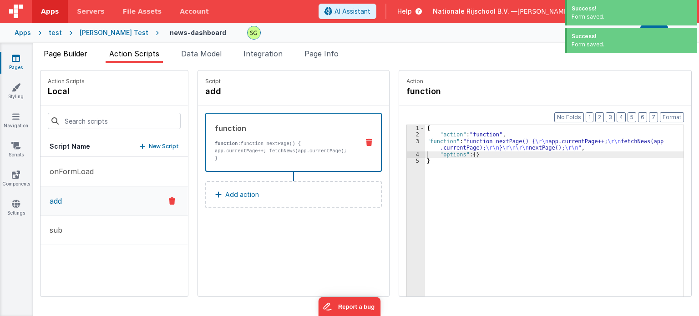
click at [75, 55] on span "Page Builder" at bounding box center [66, 53] width 44 height 9
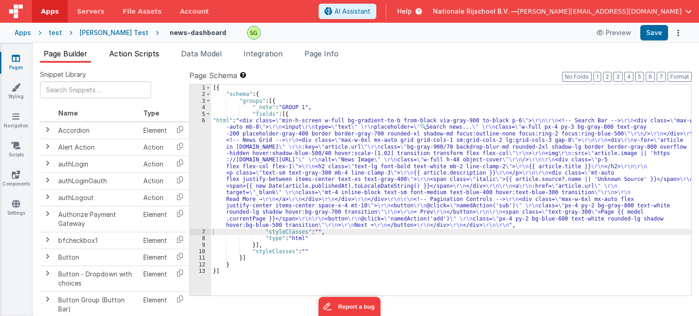
click at [156, 57] on span "Action Scripts" at bounding box center [134, 53] width 50 height 9
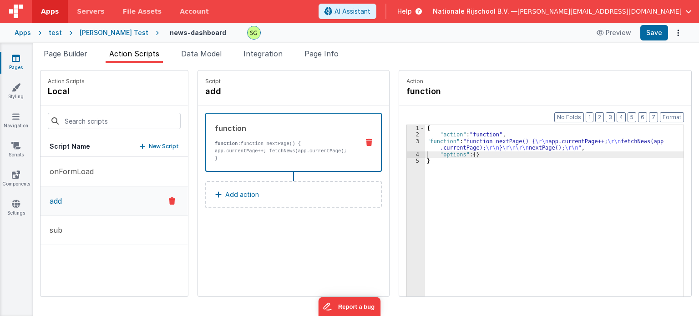
click at [409, 142] on div "3" at bounding box center [416, 144] width 18 height 13
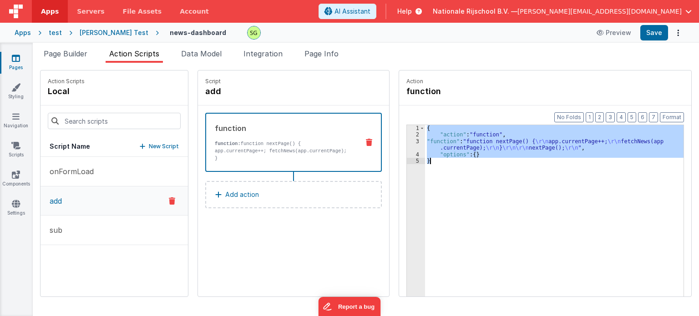
click at [409, 142] on div "3" at bounding box center [416, 144] width 18 height 13
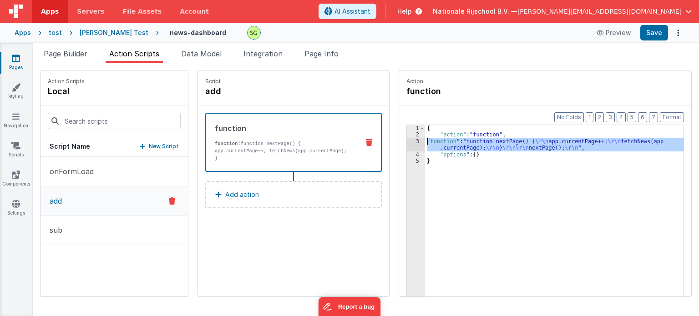
click at [409, 142] on div "3" at bounding box center [416, 144] width 18 height 13
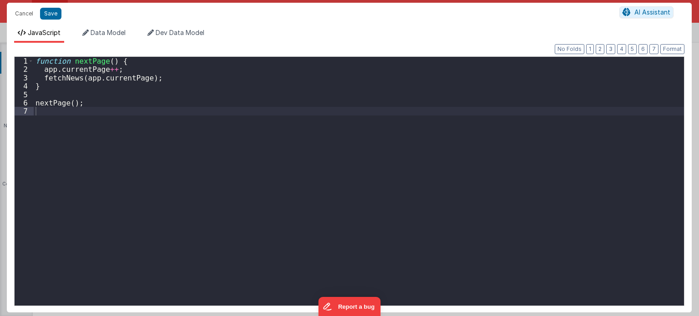
click at [409, 142] on div "Cancel Save AI Assistant JavaScript Data Model Dev Data Model Format 7 6 5 4 3 …" at bounding box center [349, 158] width 699 height 316
drag, startPoint x: 178, startPoint y: 79, endPoint x: 42, endPoint y: 77, distance: 136.0
click at [42, 77] on div "function nextPage ( ) { app . currentPage ++ ; fetchNews ( app . currentPage ) …" at bounding box center [359, 190] width 650 height 266
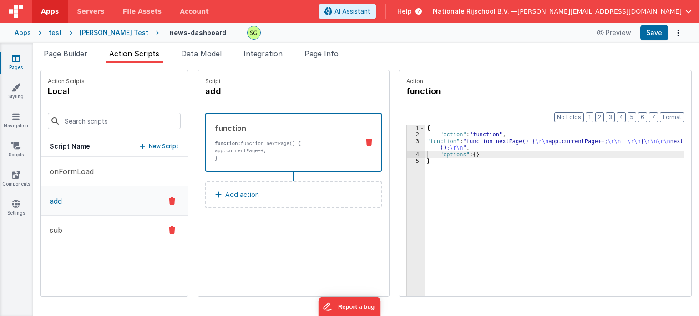
click at [87, 236] on button "sub" at bounding box center [113, 231] width 147 height 30
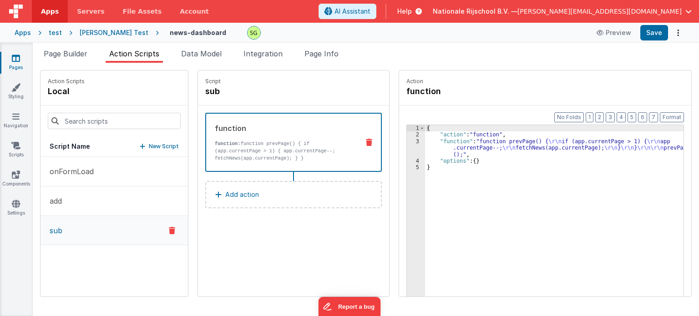
click at [407, 141] on div "3" at bounding box center [416, 148] width 18 height 20
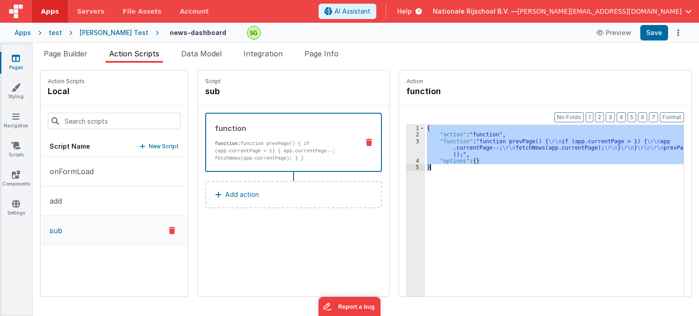
click at [407, 141] on div "3" at bounding box center [416, 148] width 18 height 20
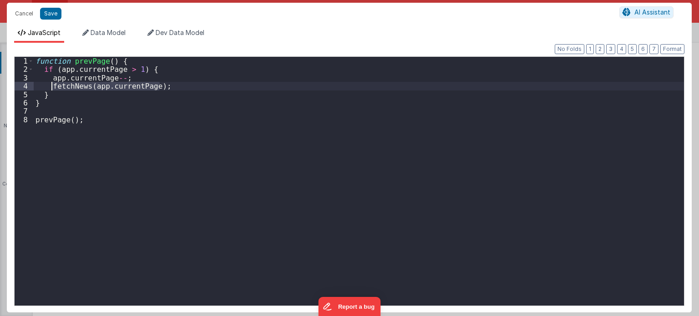
drag, startPoint x: 163, startPoint y: 85, endPoint x: 51, endPoint y: 85, distance: 112.3
click at [51, 85] on div "function prevPage ( ) { if ( app . currentPage > 1 ) { app . currentPage -- ; f…" at bounding box center [359, 190] width 650 height 266
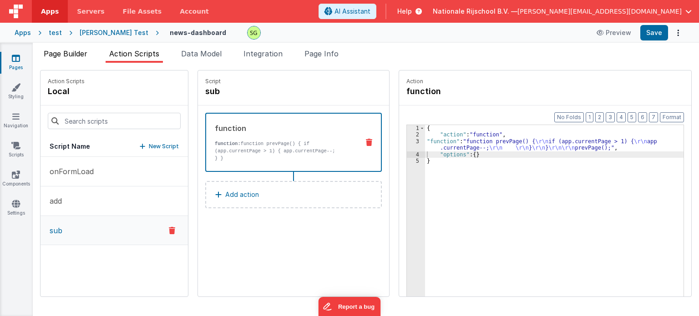
click at [70, 54] on span "Page Builder" at bounding box center [66, 53] width 44 height 9
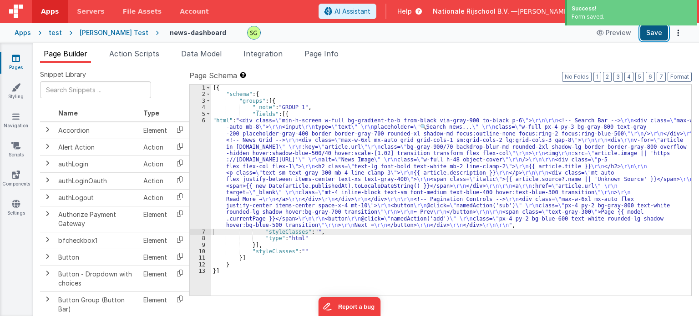
click at [649, 37] on button "Save" at bounding box center [654, 32] width 28 height 15
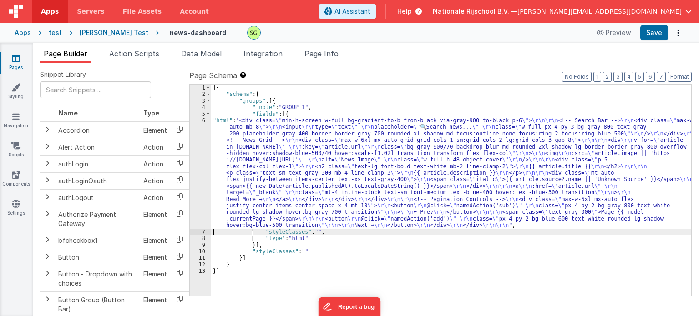
click at [202, 119] on div "6" at bounding box center [200, 172] width 21 height 111
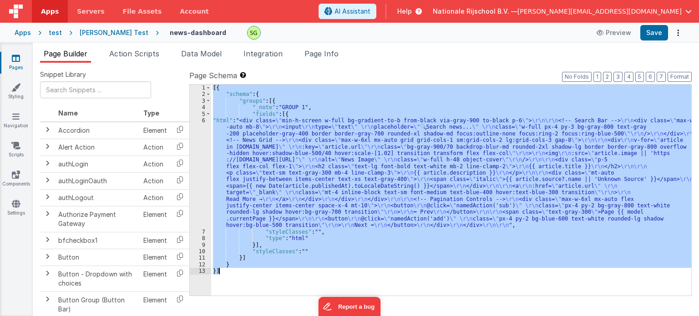
click at [202, 119] on div "6" at bounding box center [200, 172] width 21 height 111
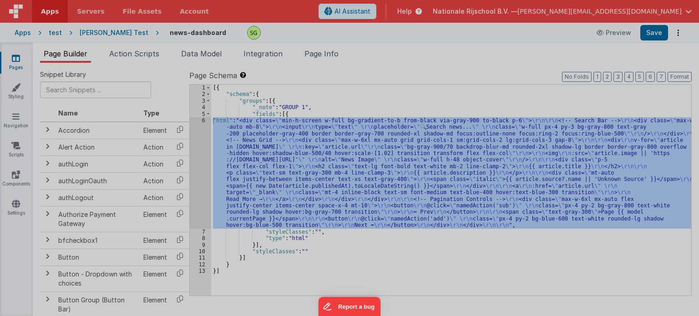
click at [202, 119] on div "< div class = "min-h-screen w-full bg-gradient -to-b from-black via-gray-900 to…" at bounding box center [185, 211] width 294 height 322
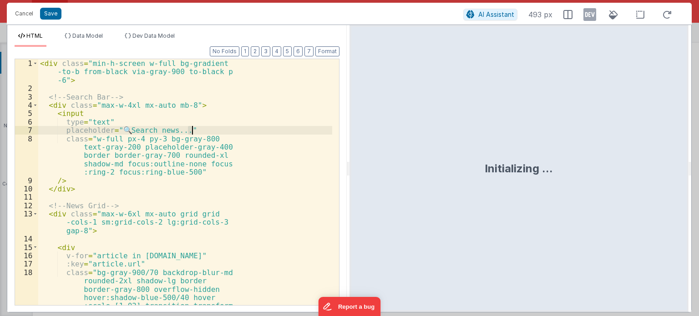
click at [202, 119] on div "< div class = "min-h-screen w-full bg-gradient -to-b from-black via-gray-900 to…" at bounding box center [185, 220] width 294 height 322
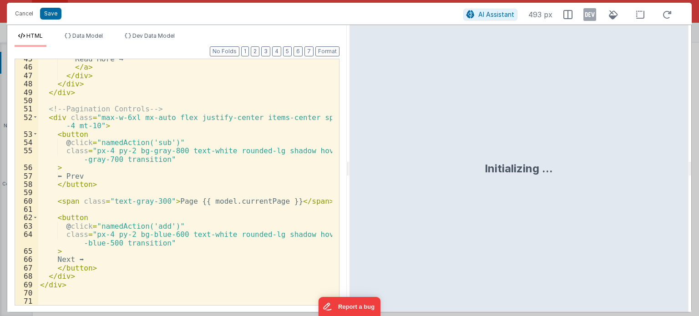
scroll to position [457, 0]
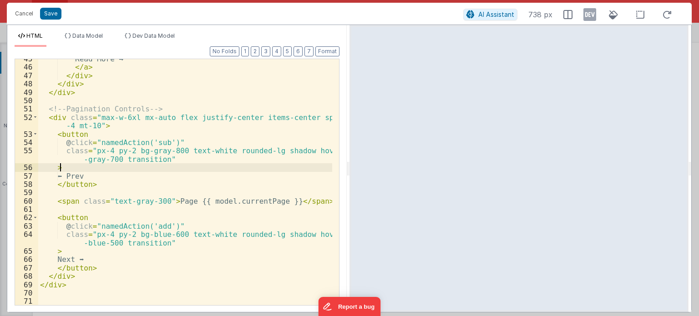
click at [183, 163] on div "Read More → </ a > </ div > </ div > </ div > <!-- Pagination Controls --> < di…" at bounding box center [185, 186] width 294 height 263
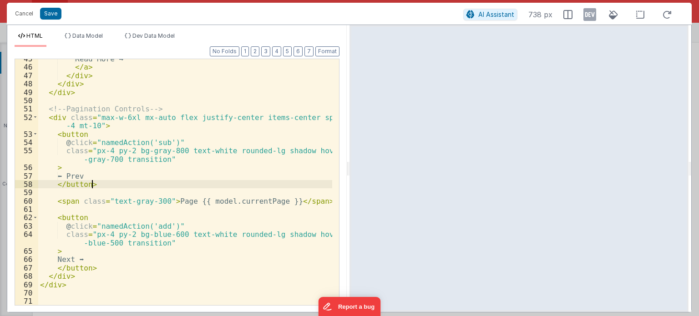
click at [257, 186] on div "Read More → </ a > </ div > </ div > </ div > <!-- Pagination Controls --> < di…" at bounding box center [185, 186] width 294 height 263
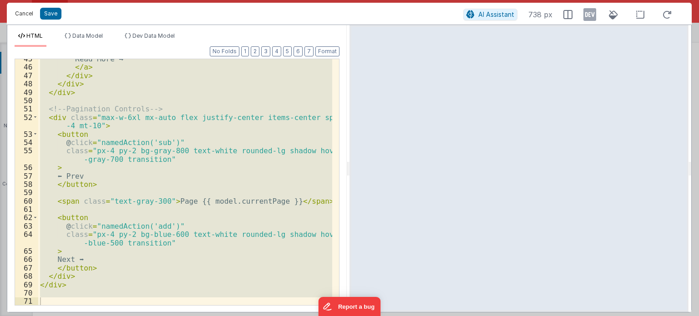
click at [26, 9] on button "Cancel" at bounding box center [23, 13] width 27 height 13
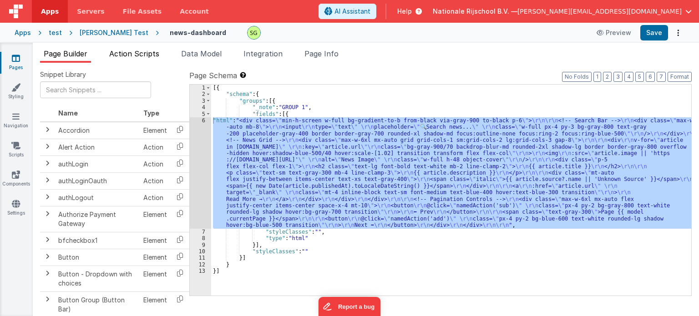
click at [149, 53] on span "Action Scripts" at bounding box center [134, 53] width 50 height 9
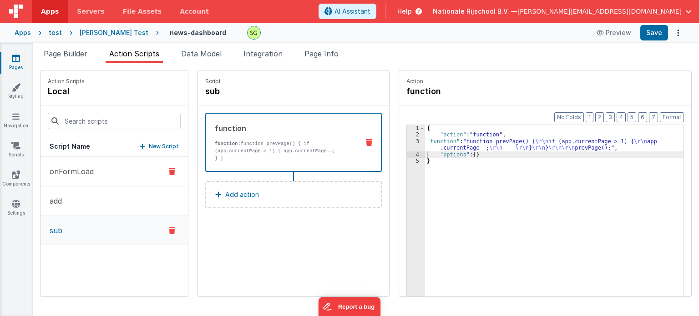
click at [90, 172] on p "onFormLoad" at bounding box center [69, 171] width 50 height 11
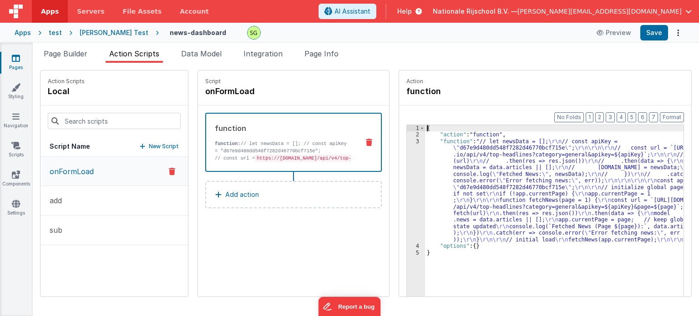
click at [407, 139] on div "3" at bounding box center [416, 190] width 18 height 105
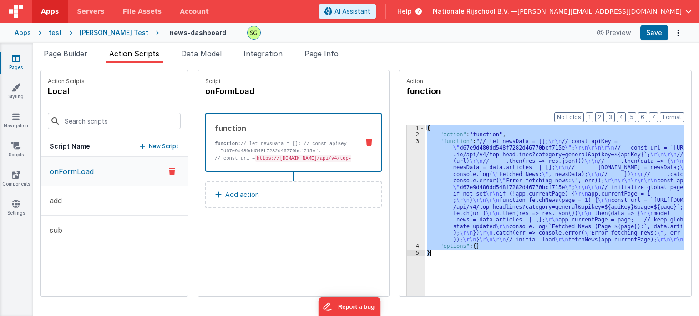
click at [407, 139] on div "3" at bounding box center [416, 190] width 18 height 105
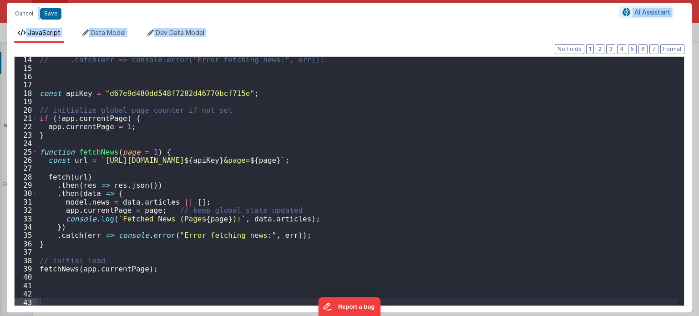
scroll to position [111, 0]
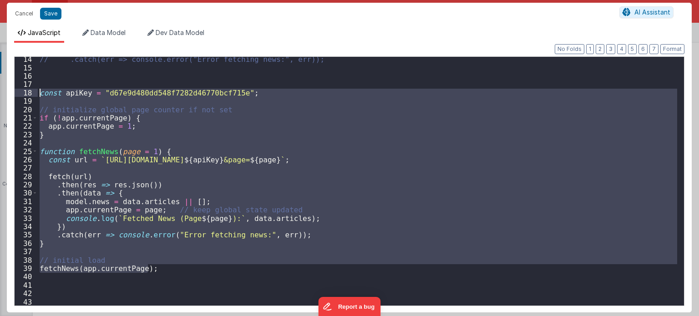
drag, startPoint x: 154, startPoint y: 271, endPoint x: 7, endPoint y: 94, distance: 229.3
click at [7, 94] on div "Format 7 6 5 4 3 2 1 No Folds 14 15 16 17 18 19 20 21 22 23 24 25 26 27 28 29 3…" at bounding box center [349, 178] width 684 height 270
click at [168, 266] on div "// .catch(err => console.error("Error fetching news:", err)); const apiKey = "d…" at bounding box center [357, 181] width 639 height 249
drag, startPoint x: 168, startPoint y: 266, endPoint x: 36, endPoint y: 94, distance: 217.4
click at [36, 94] on div "14 15 16 17 18 19 20 21 22 23 24 25 26 27 28 29 30 31 32 33 34 35 36 37 38 39 4…" at bounding box center [349, 181] width 670 height 250
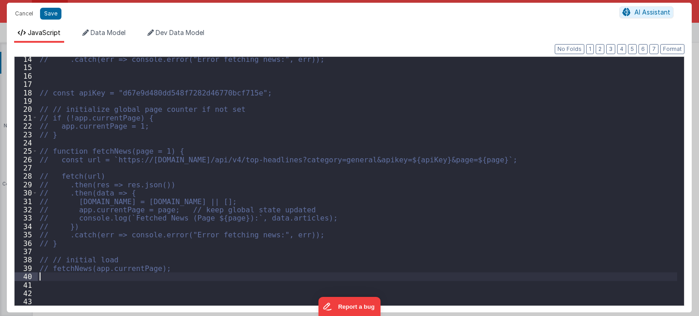
click at [176, 272] on div "// .catch(err => console.error("Error fetching news:", err)); // const apiKey =…" at bounding box center [357, 188] width 639 height 266
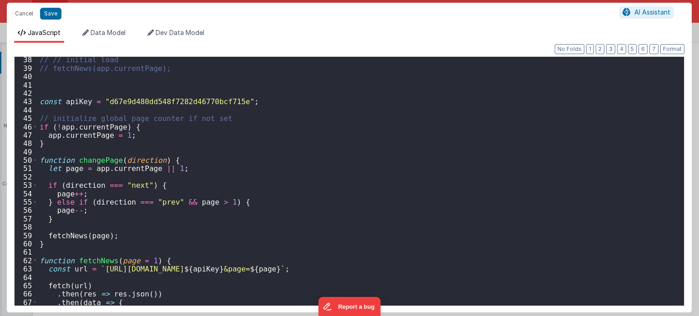
scroll to position [311, 0]
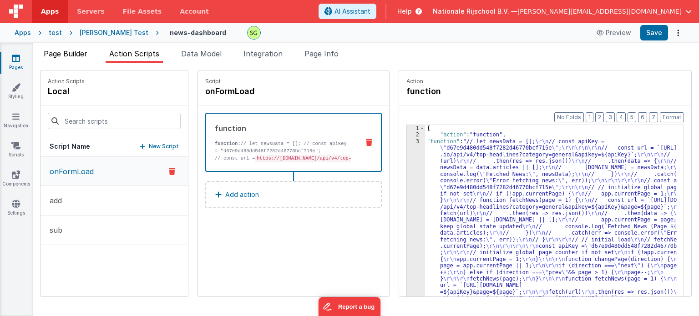
click at [61, 58] on span "Page Builder" at bounding box center [66, 53] width 44 height 9
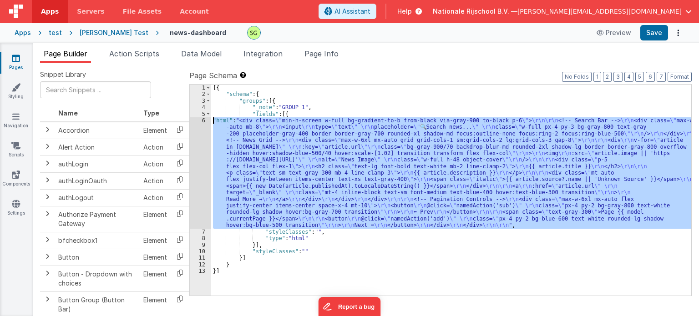
click at [201, 121] on div "6" at bounding box center [200, 172] width 21 height 111
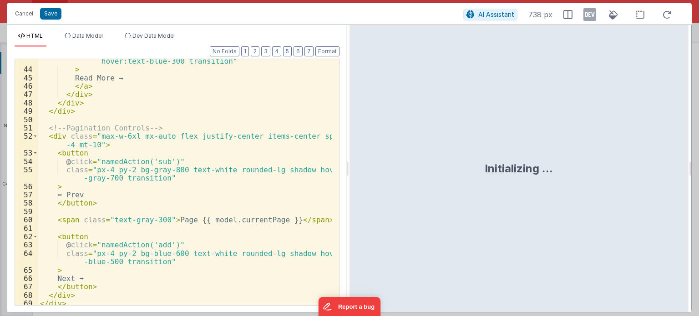
scroll to position [457, 0]
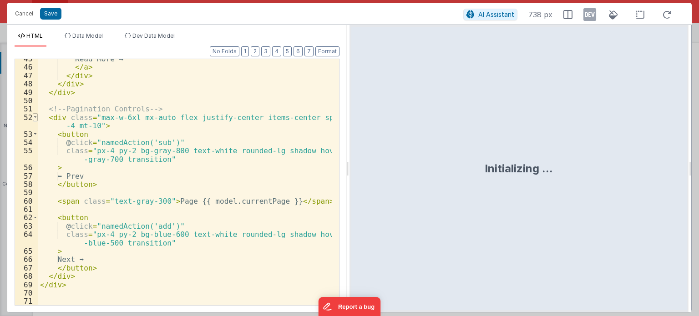
click at [33, 116] on span at bounding box center [35, 117] width 5 height 8
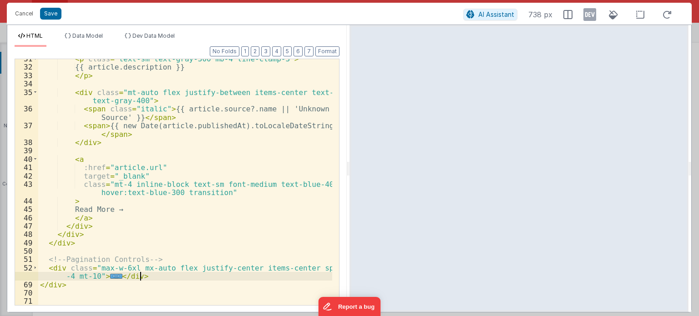
click at [140, 278] on div "< p class = "text-sm text-gray-300 mb-4 line-clamp-3" > {{ article.description …" at bounding box center [185, 186] width 294 height 263
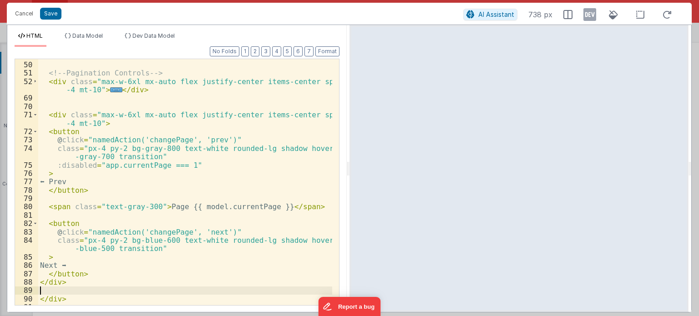
scroll to position [507, 0]
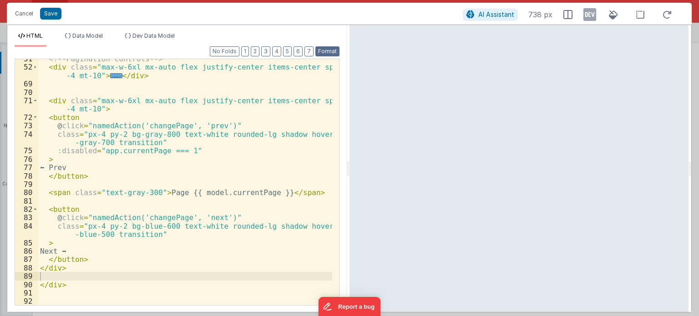
click at [322, 52] on button "Format" at bounding box center [327, 51] width 24 height 10
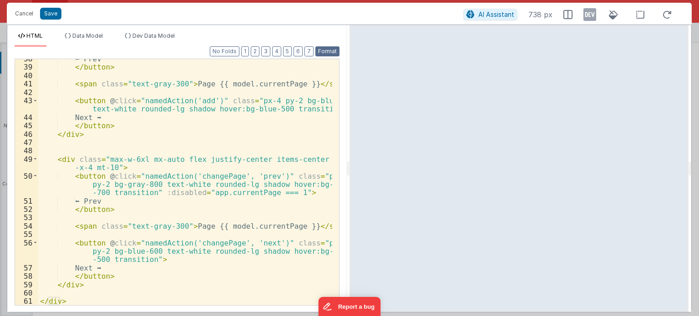
scroll to position [464, 0]
click at [101, 266] on div "⬅ Prev </ button > < span class = "text-gray-300" > Page {{ model.currentPage }…" at bounding box center [185, 186] width 294 height 263
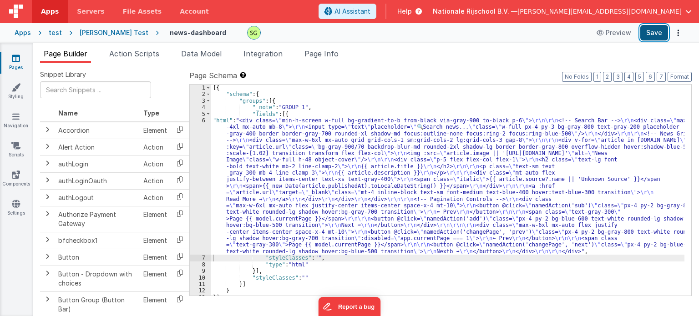
click at [655, 35] on button "Save" at bounding box center [654, 32] width 28 height 15
click at [127, 59] on li "Action Scripts" at bounding box center [134, 55] width 57 height 15
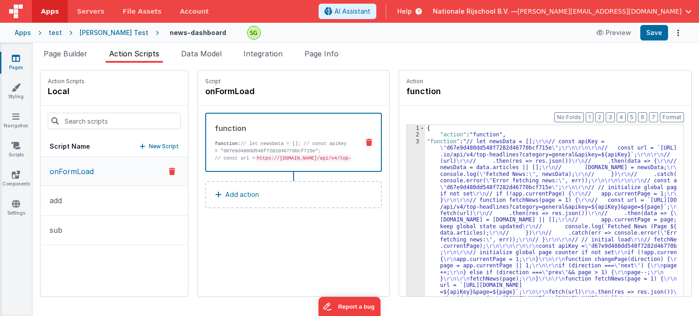
click at [408, 141] on div "3" at bounding box center [416, 233] width 18 height 190
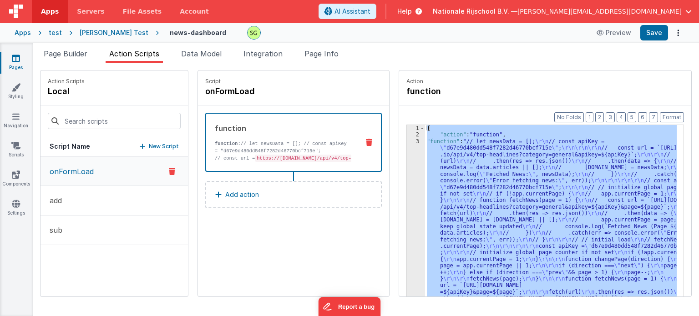
click at [408, 141] on div "3" at bounding box center [416, 233] width 18 height 190
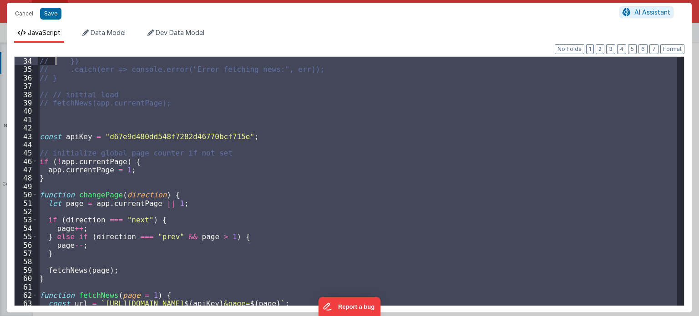
scroll to position [217, 0]
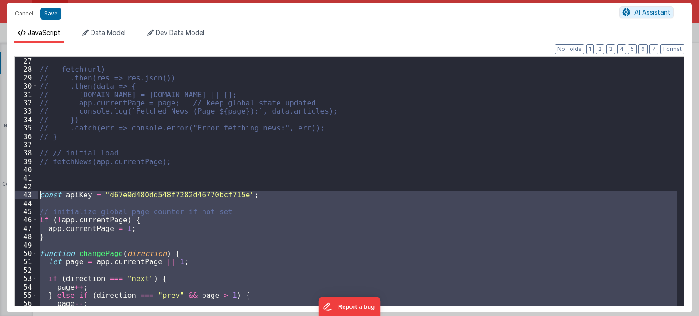
drag, startPoint x: 164, startPoint y: 270, endPoint x: 33, endPoint y: 198, distance: 149.0
click at [33, 198] on div "27 28 29 30 31 32 33 34 35 36 37 38 39 40 41 42 43 44 45 46 47 48 49 50 51 52 5…" at bounding box center [349, 181] width 670 height 250
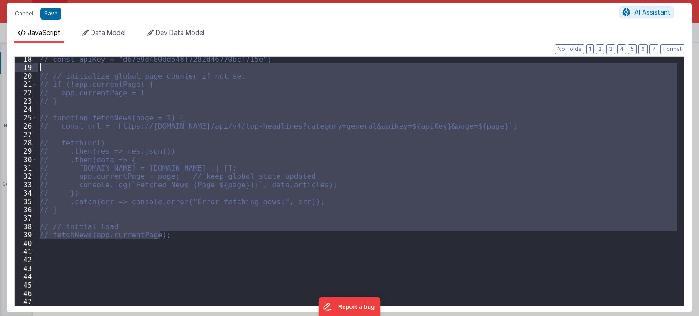
scroll to position [0, 0]
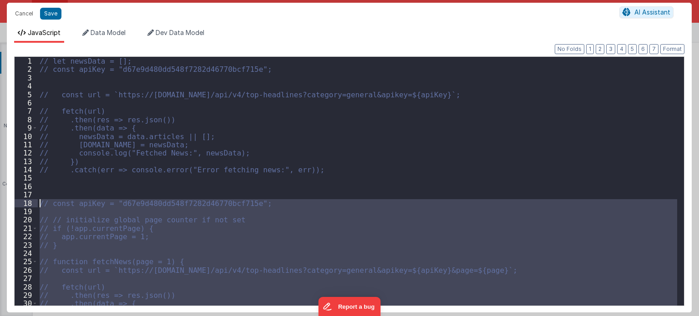
drag, startPoint x: 171, startPoint y: 236, endPoint x: 27, endPoint y: 203, distance: 147.5
click at [27, 203] on div "1 2 3 4 5 6 7 8 9 10 11 12 13 14 15 16 17 18 19 20 21 22 23 24 25 26 27 28 29 3…" at bounding box center [349, 181] width 670 height 250
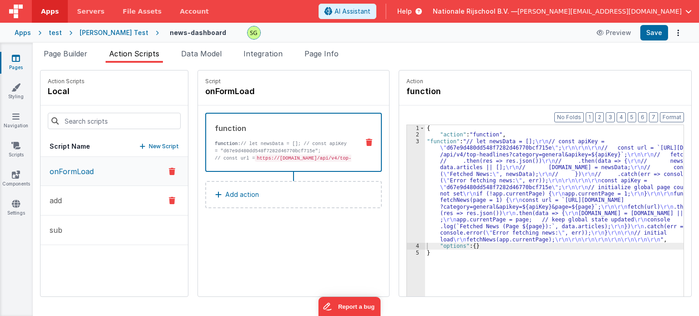
click at [73, 198] on button "add" at bounding box center [113, 201] width 147 height 30
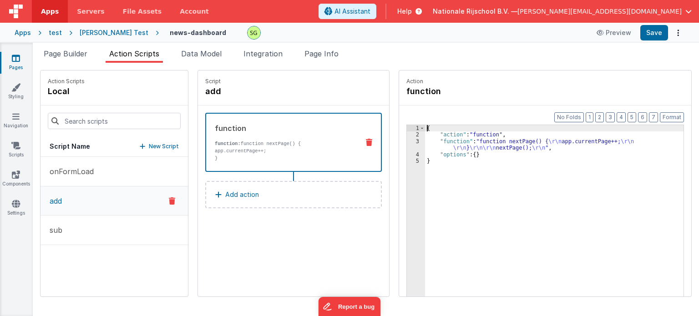
click at [408, 140] on div "3" at bounding box center [416, 144] width 18 height 13
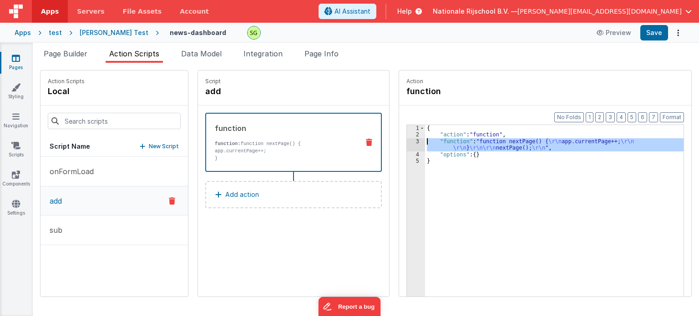
click at [408, 140] on div "3" at bounding box center [416, 144] width 18 height 13
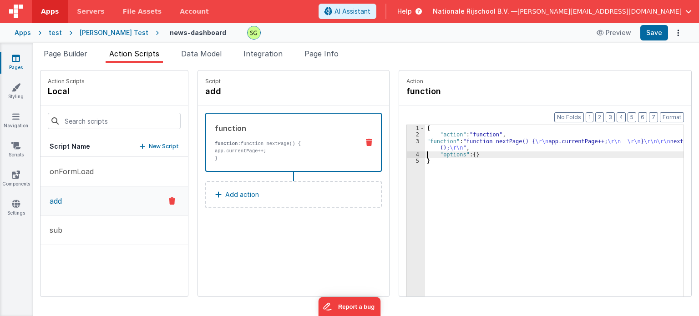
click at [407, 140] on div "3" at bounding box center [416, 144] width 18 height 13
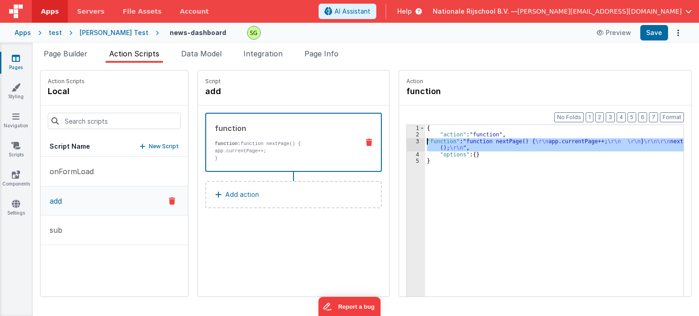
click at [407, 140] on div "3" at bounding box center [416, 144] width 18 height 13
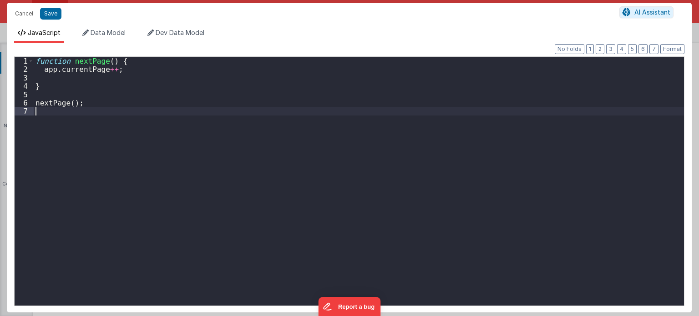
click at [155, 134] on div "function nextPage ( ) { app . currentPage ++ ; } nextPage ( ) ;" at bounding box center [359, 190] width 650 height 266
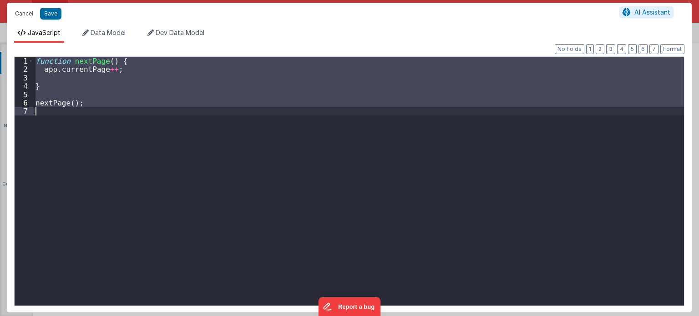
click at [19, 10] on button "Cancel" at bounding box center [23, 13] width 27 height 13
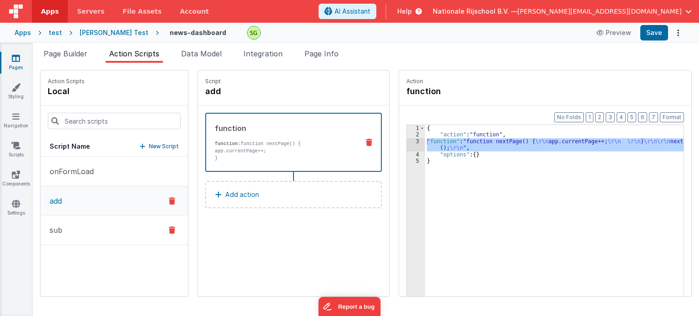
click at [134, 224] on button "sub" at bounding box center [113, 231] width 147 height 30
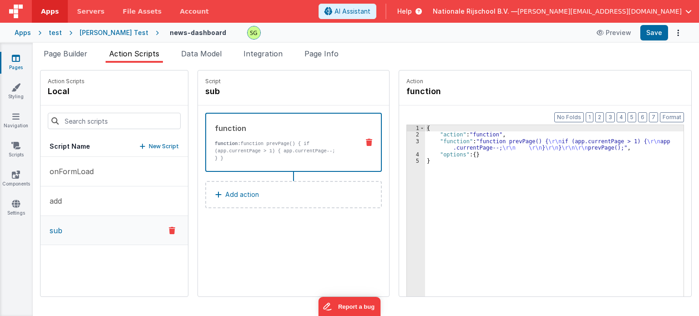
click at [409, 141] on div "3" at bounding box center [416, 144] width 18 height 13
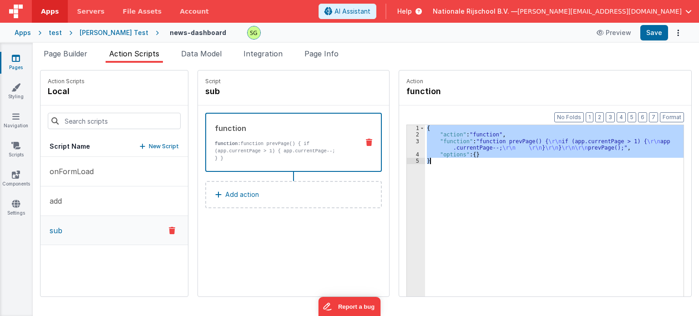
click at [409, 141] on div "3" at bounding box center [416, 144] width 18 height 13
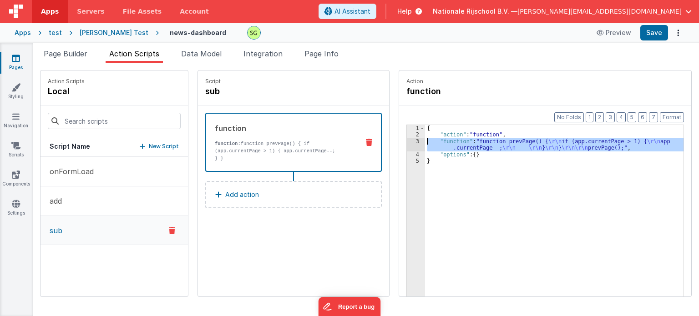
click at [409, 141] on div "3" at bounding box center [416, 144] width 18 height 13
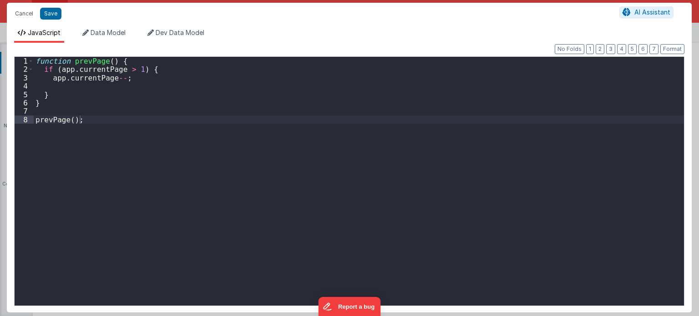
click at [409, 141] on div "Cancel Save AI Assistant JavaScript Data Model Dev Data Model Format 7 6 5 4 3 …" at bounding box center [349, 158] width 699 height 316
click at [300, 119] on div "function prevPage ( ) { if ( app . currentPage > 1 ) { app . currentPage -- ; }…" at bounding box center [359, 190] width 650 height 266
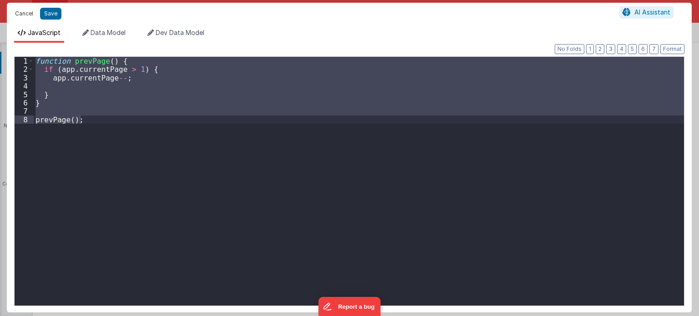
click at [23, 14] on button "Cancel" at bounding box center [23, 13] width 27 height 13
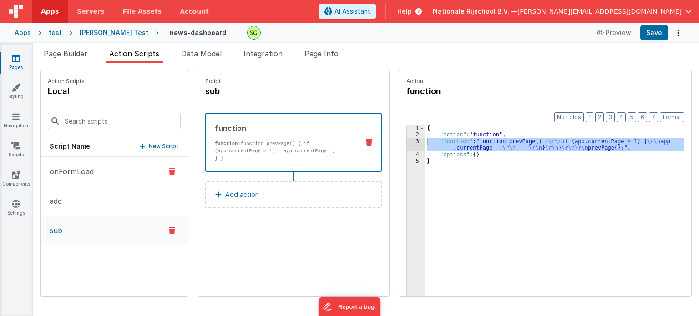
click at [87, 166] on p "onFormLoad" at bounding box center [69, 171] width 50 height 11
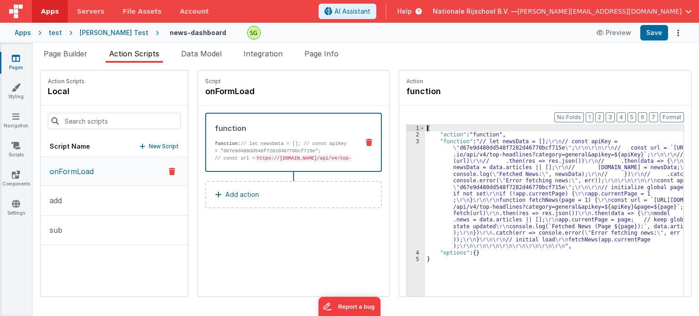
click at [409, 141] on div "3" at bounding box center [416, 193] width 18 height 111
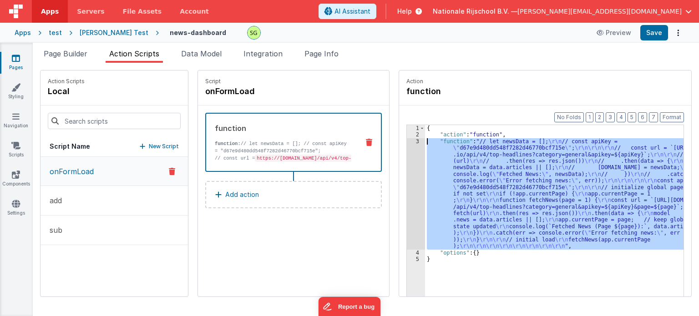
click at [409, 141] on div "3" at bounding box center [416, 193] width 18 height 111
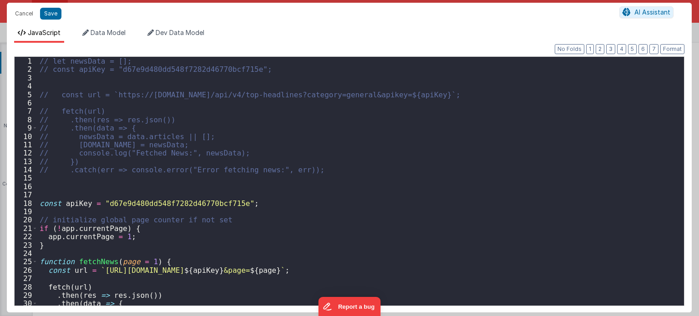
click at [409, 141] on div "Cancel Save AI Assistant JavaScript Data Model Dev Data Model Format 7 6 5 4 3 …" at bounding box center [349, 158] width 699 height 316
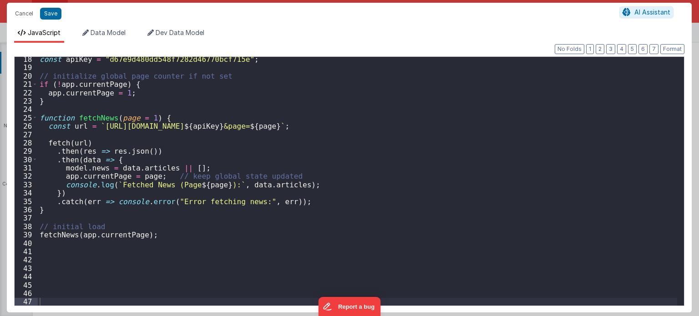
scroll to position [144, 0]
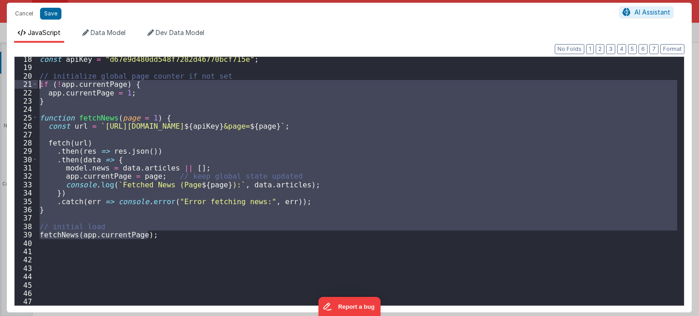
drag, startPoint x: 150, startPoint y: 238, endPoint x: 22, endPoint y: 86, distance: 197.9
click at [22, 86] on div "18 19 20 21 22 23 24 25 26 27 28 29 30 31 32 33 34 35 36 37 38 39 40 41 42 43 4…" at bounding box center [349, 181] width 670 height 250
click at [167, 232] on div "const apiKey = "d67e9d480dd548f7282d46770bcf715e" ; // initialize global page c…" at bounding box center [357, 181] width 639 height 249
drag, startPoint x: 167, startPoint y: 232, endPoint x: 36, endPoint y: 84, distance: 197.8
click at [36, 84] on div "18 19 20 21 22 23 24 25 26 27 28 29 30 31 32 33 34 35 36 37 38 39 40 41 42 43 4…" at bounding box center [349, 181] width 670 height 250
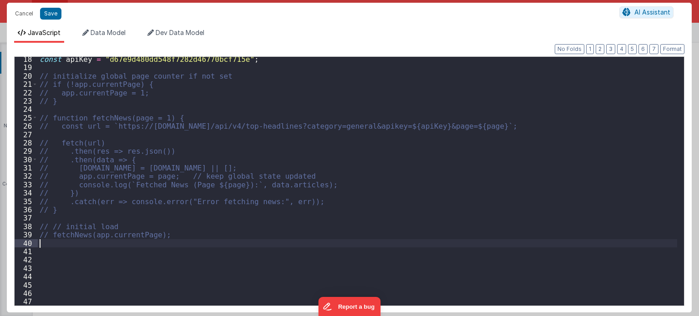
click at [179, 240] on div "const apiKey = "d67e9d480dd548f7282d46770bcf715e" ; // initialize global page c…" at bounding box center [357, 188] width 639 height 266
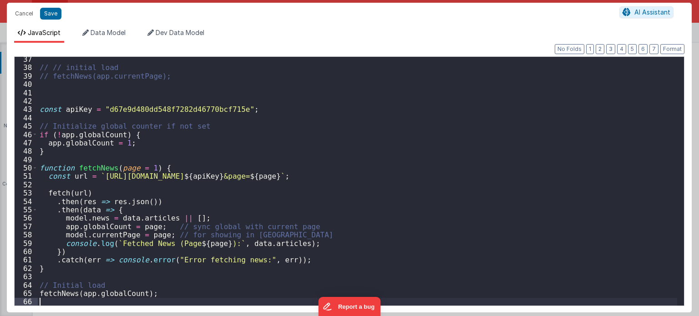
scroll to position [303, 0]
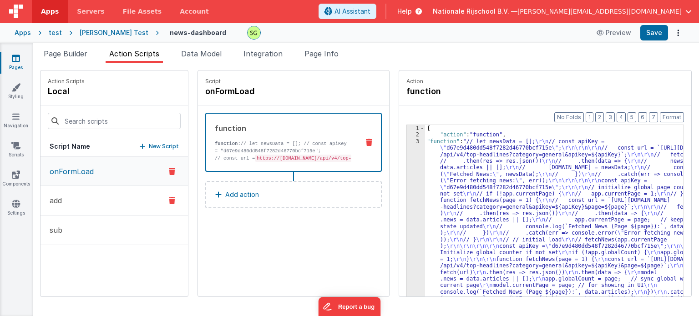
click at [79, 206] on button "add" at bounding box center [113, 201] width 147 height 30
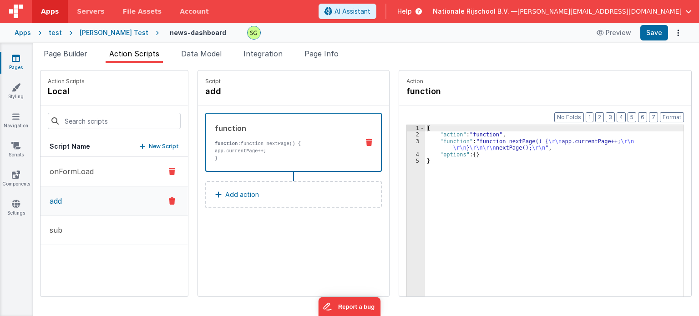
click at [73, 174] on p "onFormLoad" at bounding box center [69, 171] width 50 height 11
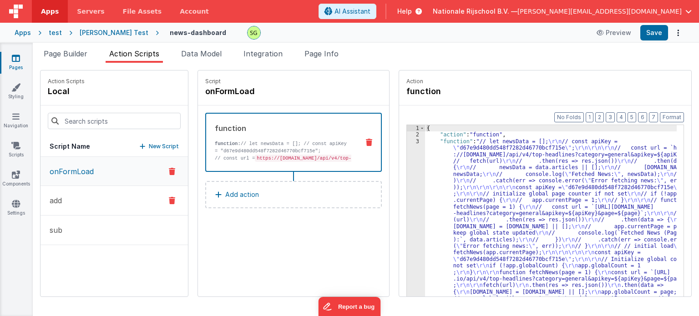
click at [84, 192] on button "add" at bounding box center [113, 201] width 147 height 30
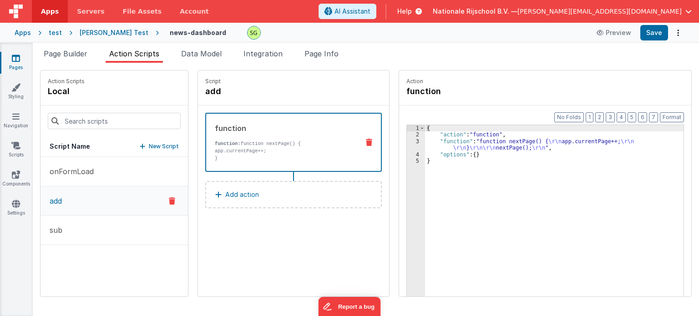
click at [407, 141] on div "3" at bounding box center [416, 144] width 18 height 13
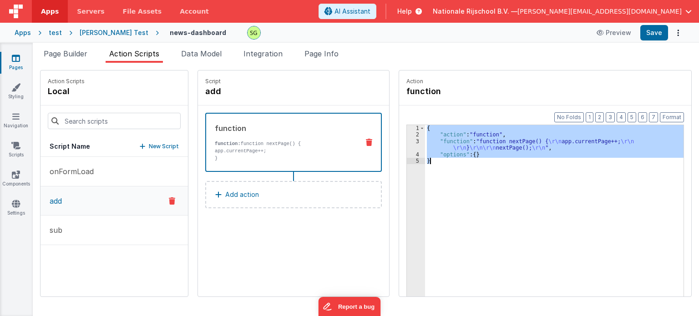
click at [407, 141] on div "3" at bounding box center [416, 144] width 18 height 13
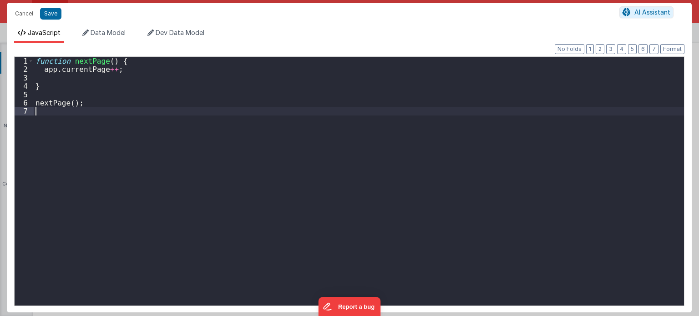
click at [180, 124] on div "function nextPage ( ) { app . currentPage ++ ; } nextPage ( ) ;" at bounding box center [359, 190] width 650 height 266
paste textarea
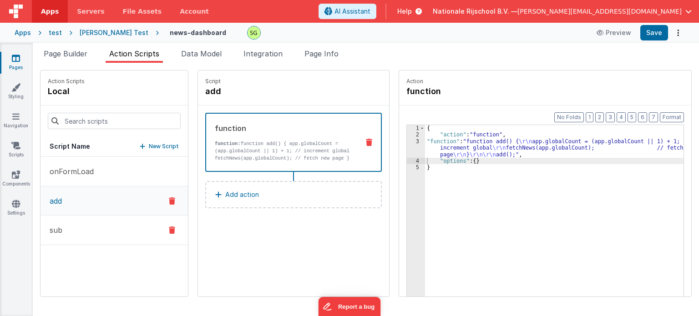
click at [84, 240] on button "sub" at bounding box center [113, 231] width 147 height 30
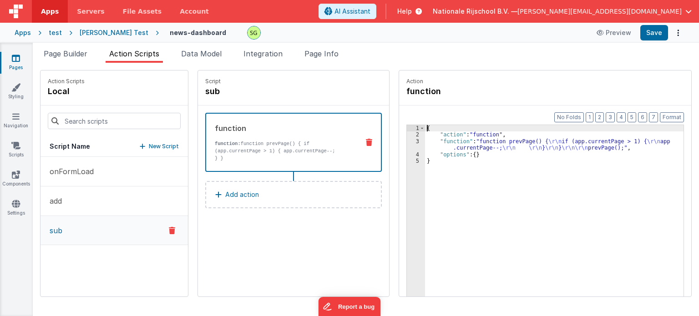
click at [407, 141] on div "3" at bounding box center [416, 144] width 18 height 13
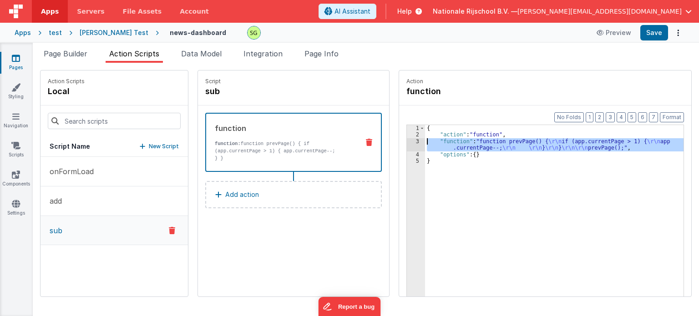
click at [407, 140] on div "3" at bounding box center [416, 144] width 18 height 13
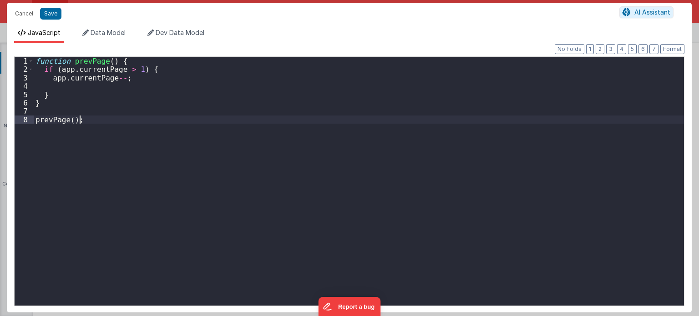
click at [407, 140] on div "function prevPage ( ) { if ( app . currentPage > 1 ) { app . currentPage -- ; }…" at bounding box center [359, 190] width 650 height 266
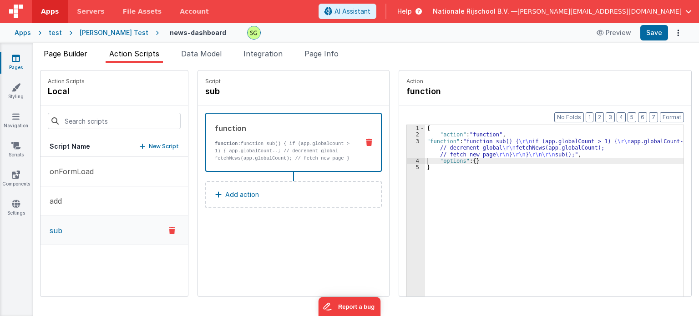
click at [84, 50] on span "Page Builder" at bounding box center [66, 53] width 44 height 9
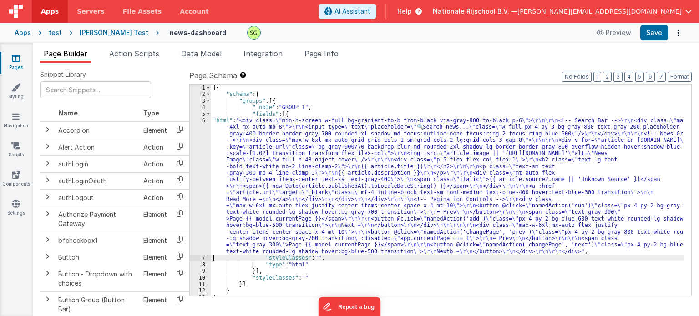
click at [203, 120] on div "6" at bounding box center [200, 185] width 21 height 137
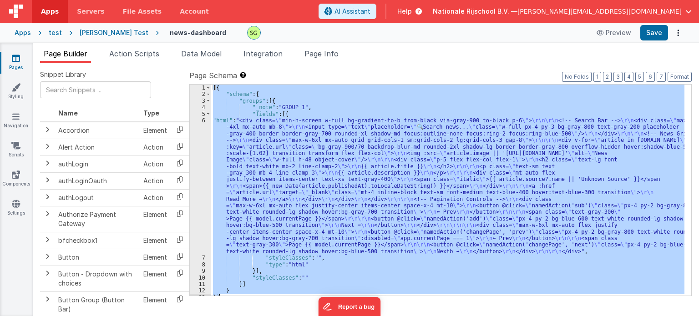
click at [203, 120] on div "6" at bounding box center [200, 185] width 21 height 137
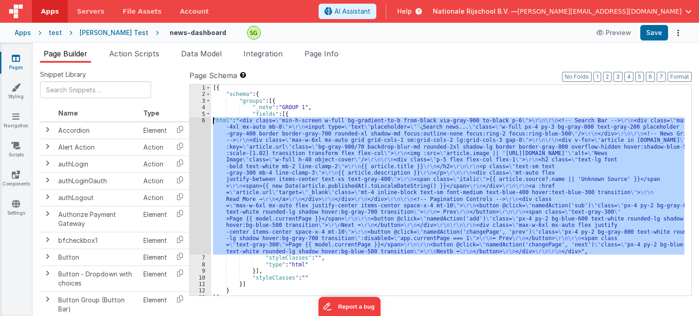
click at [203, 120] on div "6" at bounding box center [200, 185] width 21 height 137
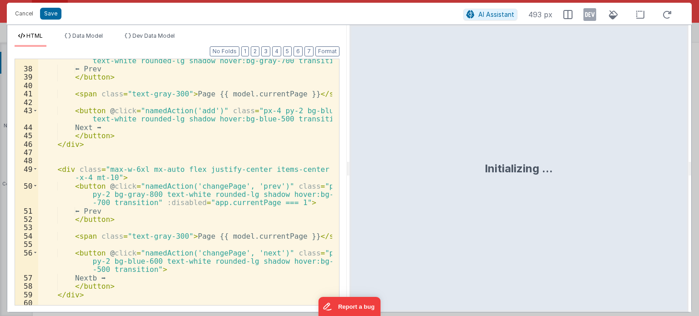
scroll to position [464, 0]
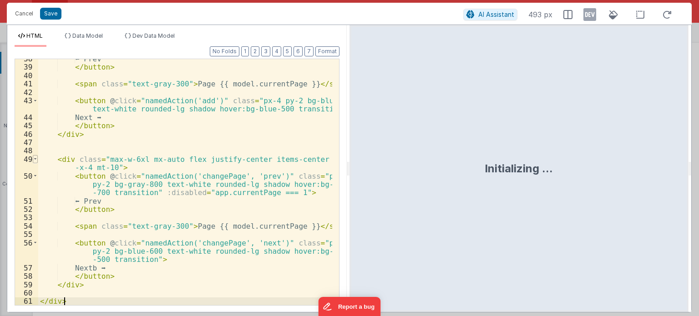
click at [35, 158] on span at bounding box center [35, 159] width 5 height 8
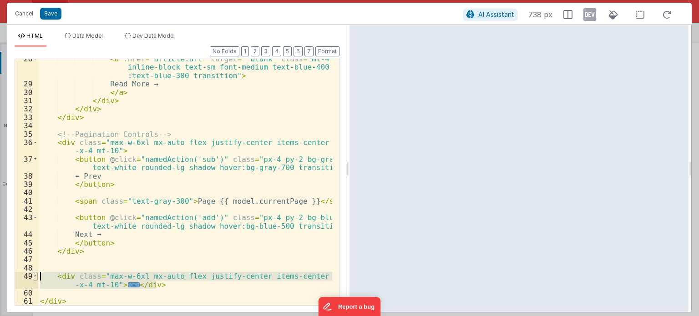
drag, startPoint x: 168, startPoint y: 285, endPoint x: 35, endPoint y: 273, distance: 133.4
click at [35, 273] on div "28 29 30 31 32 33 34 35 36 37 38 39 40 41 42 43 44 45 46 47 48 49 60 61 < a :hr…" at bounding box center [177, 182] width 325 height 247
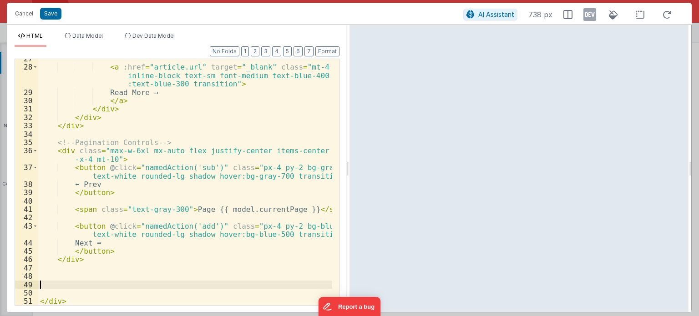
scroll to position [339, 0]
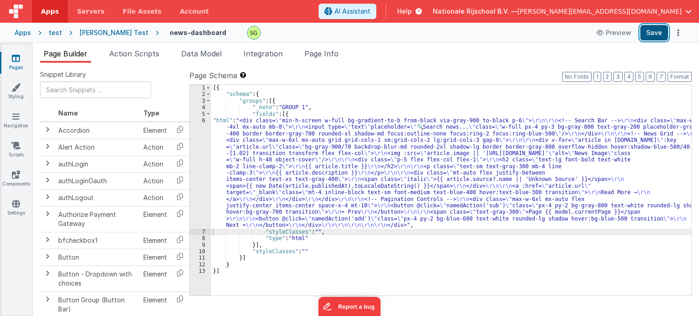
click at [648, 36] on button "Save" at bounding box center [654, 32] width 28 height 15
click at [139, 50] on span "Action Scripts" at bounding box center [134, 53] width 50 height 9
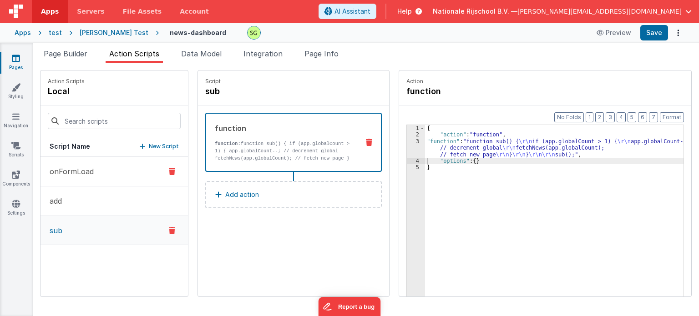
click at [77, 176] on p "onFormLoad" at bounding box center [69, 171] width 50 height 11
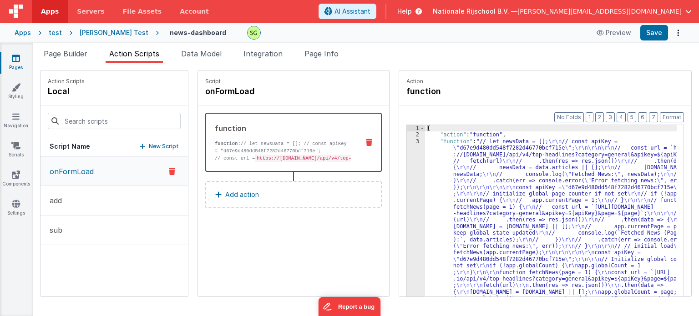
click at [408, 140] on div "3" at bounding box center [416, 233] width 18 height 190
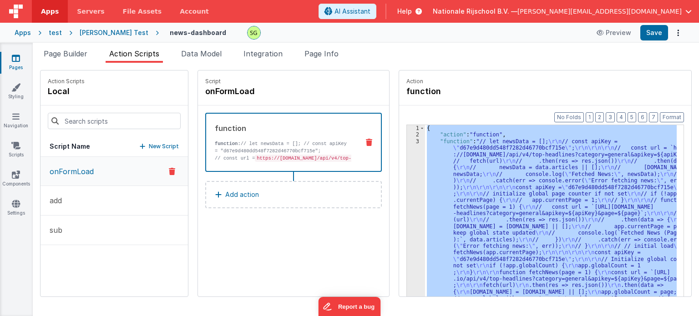
click at [408, 140] on div "3" at bounding box center [416, 233] width 18 height 190
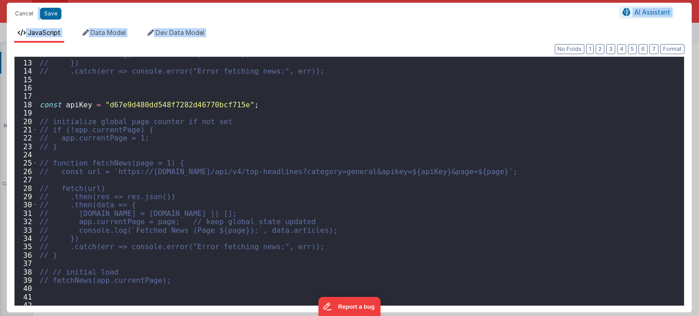
scroll to position [97, 0]
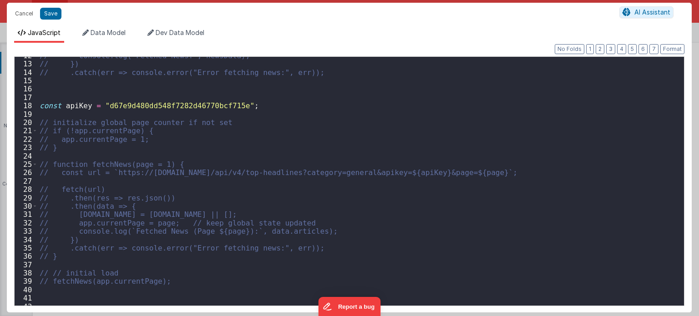
click at [247, 102] on div "// console.log("Fetched News:", newsData); // }) // .catch(err => console.error…" at bounding box center [357, 184] width 639 height 266
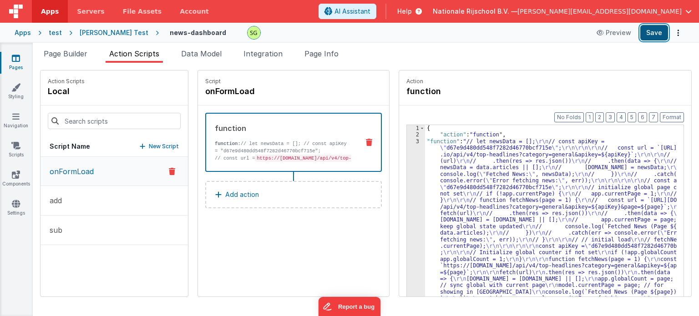
click at [657, 34] on button "Save" at bounding box center [654, 32] width 28 height 15
click at [407, 142] on div "3" at bounding box center [416, 226] width 18 height 177
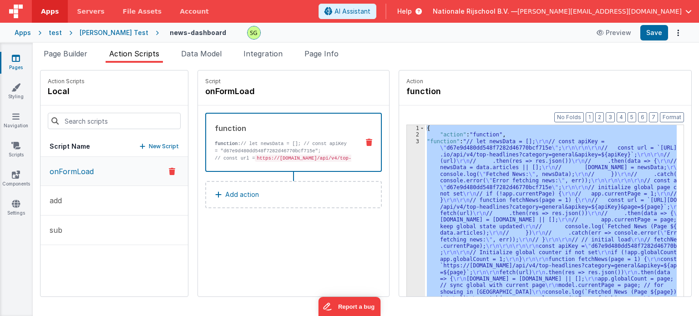
click at [407, 142] on div "3" at bounding box center [416, 226] width 18 height 177
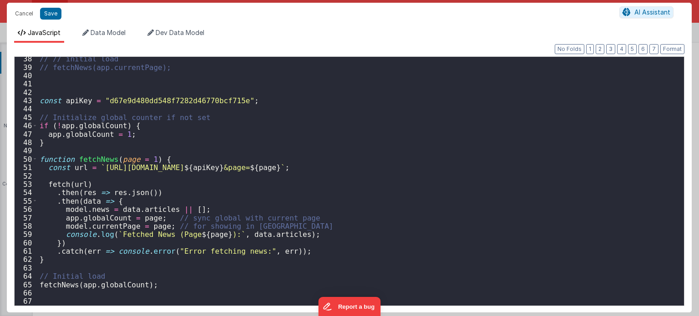
scroll to position [362, 0]
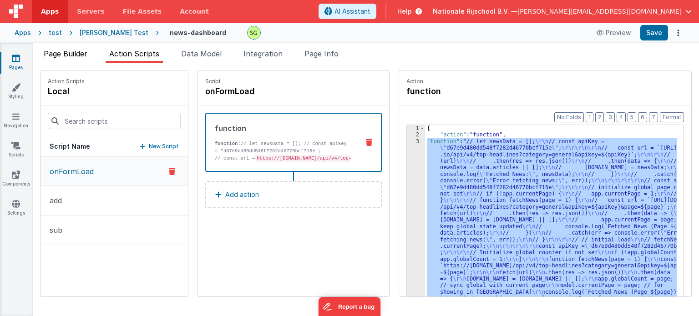
click at [55, 54] on span "Page Builder" at bounding box center [66, 53] width 44 height 9
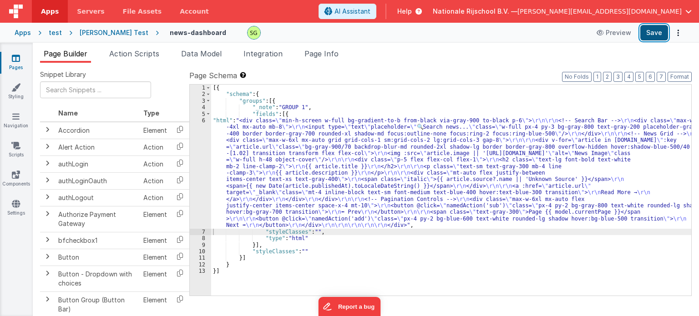
click at [656, 31] on button "Save" at bounding box center [654, 32] width 28 height 15
click at [116, 47] on div "Page Builder Action Scripts Data Model Integration Page Info Snippet Library Na…" at bounding box center [366, 179] width 666 height 273
click at [133, 55] on span "Action Scripts" at bounding box center [134, 53] width 50 height 9
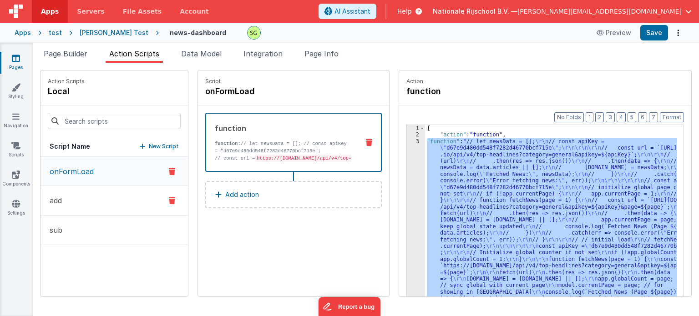
click at [101, 190] on button "add" at bounding box center [113, 201] width 147 height 30
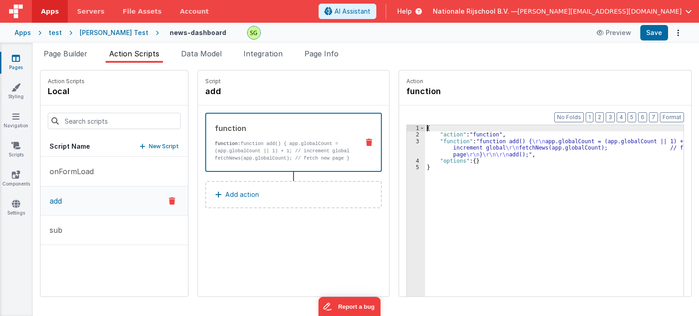
click at [407, 141] on div "3" at bounding box center [416, 148] width 18 height 20
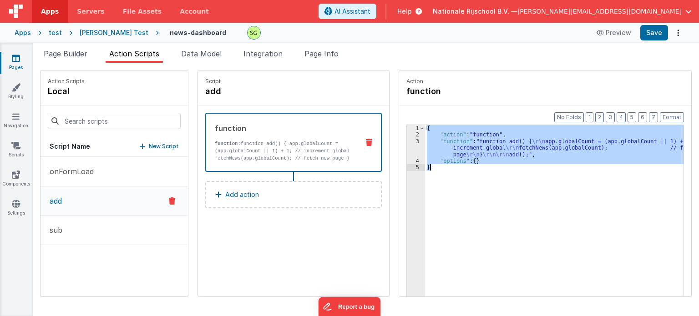
click at [407, 141] on div "3" at bounding box center [416, 148] width 18 height 20
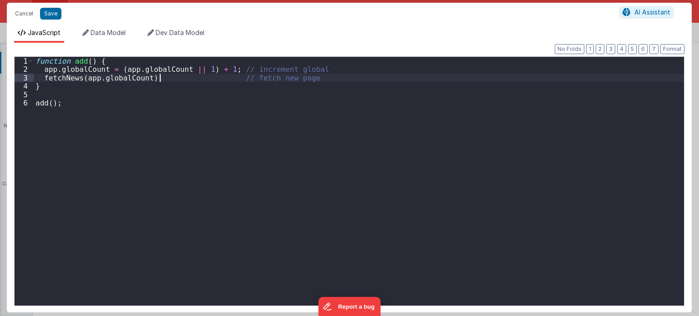
click at [158, 78] on div "function add ( ) { app . globalCount = ( app . globalCount || 1 ) + 1 ; // incr…" at bounding box center [359, 190] width 650 height 266
drag, startPoint x: 158, startPoint y: 78, endPoint x: 42, endPoint y: 77, distance: 116.4
click at [42, 77] on div "function add ( ) { app . globalCount = ( app . globalCount || 1 ) + 1 ; // incr…" at bounding box center [359, 190] width 650 height 266
drag, startPoint x: 187, startPoint y: 80, endPoint x: 30, endPoint y: 78, distance: 157.4
click at [30, 78] on div "1 2 3 4 5 6 function add ( ) { app . globalCount = ( app . globalCount || 1 ) +…" at bounding box center [349, 181] width 670 height 250
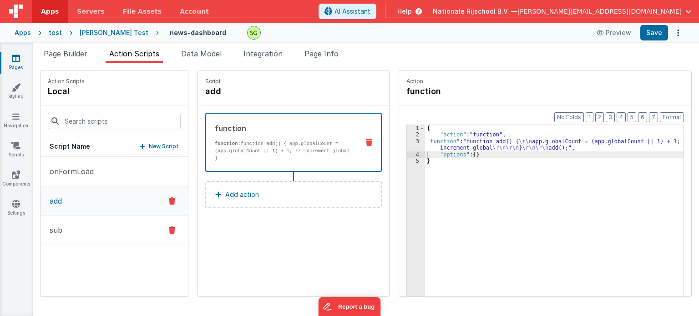
click at [84, 224] on button "sub" at bounding box center [113, 231] width 147 height 30
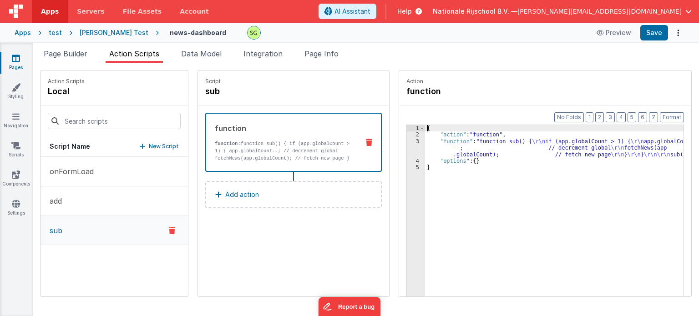
click at [407, 141] on div "3" at bounding box center [416, 148] width 18 height 20
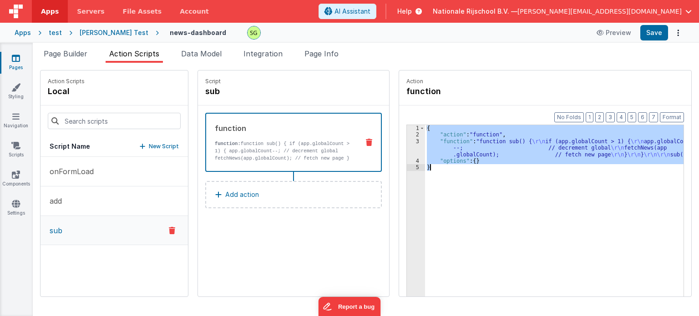
click at [407, 141] on div "3" at bounding box center [416, 148] width 18 height 20
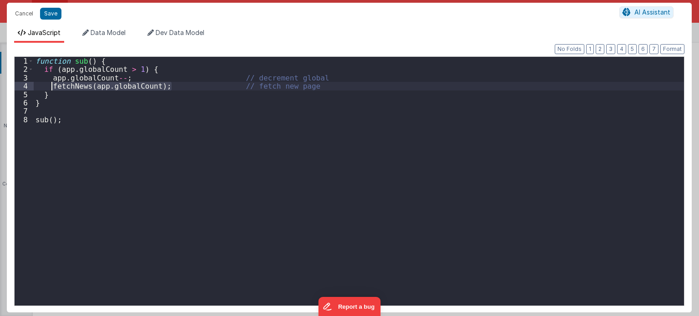
drag, startPoint x: 172, startPoint y: 86, endPoint x: 50, endPoint y: 85, distance: 121.4
click at [50, 85] on div "function sub ( ) { if ( app . globalCount > 1 ) { app . globalCount -- ; // dec…" at bounding box center [359, 190] width 650 height 266
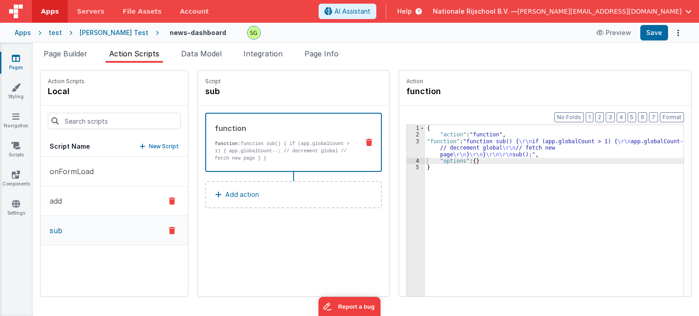
click at [96, 198] on button "add" at bounding box center [113, 201] width 147 height 30
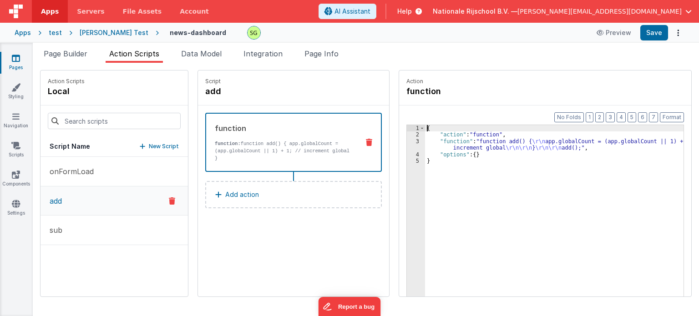
click at [408, 141] on div "3" at bounding box center [416, 144] width 18 height 13
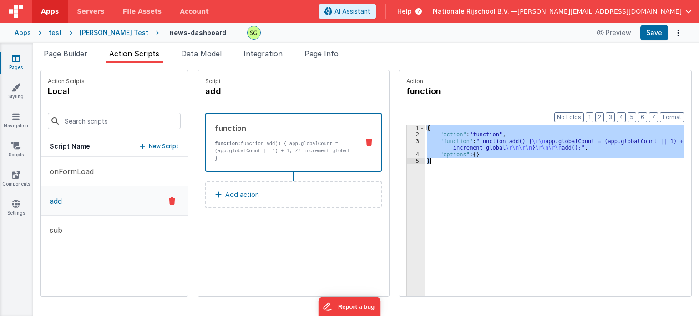
click at [408, 141] on div "3" at bounding box center [416, 144] width 18 height 13
click at [407, 141] on div "3" at bounding box center [416, 144] width 18 height 13
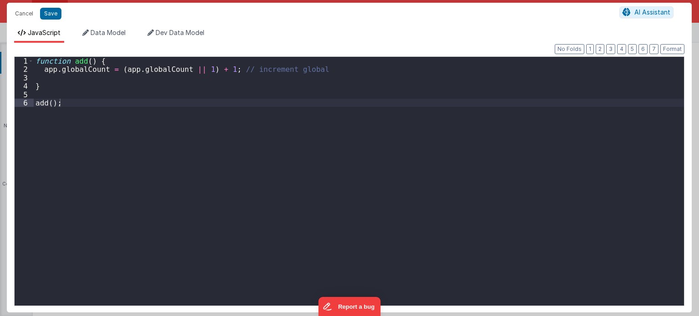
click at [407, 141] on div "Cancel Save AI Assistant JavaScript Data Model Dev Data Model Format 7 6 5 4 3 …" at bounding box center [349, 158] width 699 height 316
click at [74, 79] on div "function add ( ) { app . globalCount = ( app . globalCount || 1 ) + 1 ; // incr…" at bounding box center [359, 190] width 650 height 266
click at [75, 69] on div "function add ( ) { app . globalCount = ( app . globalCount || 1 ) + 1 ; // incr…" at bounding box center [359, 190] width 650 height 266
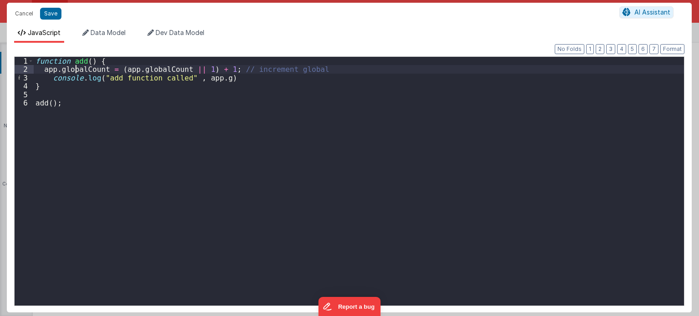
click at [75, 69] on div "function add ( ) { app . globalCount = ( app . globalCount || 1 ) + 1 ; // incr…" at bounding box center [359, 190] width 650 height 266
click at [216, 78] on div "function add ( ) { app . globalCount = ( app . globalCount || 1 ) + 1 ; // incr…" at bounding box center [359, 190] width 650 height 266
click at [193, 78] on div "function add ( ) { app . globalCount = ( app . globalCount || 1 ) + 1 ; // incr…" at bounding box center [359, 190] width 650 height 266
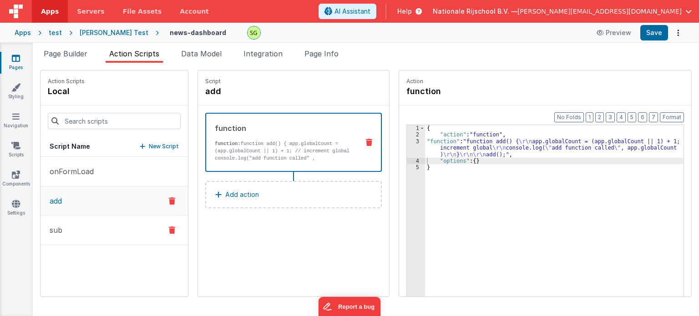
click at [64, 221] on button "sub" at bounding box center [113, 231] width 147 height 30
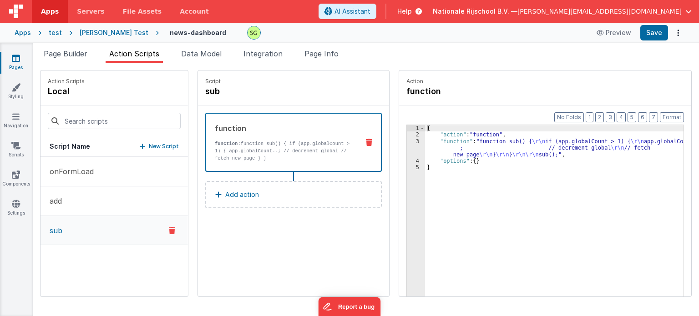
click at [408, 141] on div "3" at bounding box center [416, 148] width 18 height 20
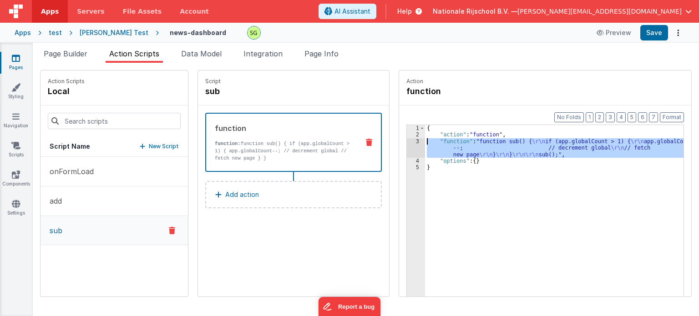
click at [408, 141] on div "3" at bounding box center [416, 148] width 18 height 20
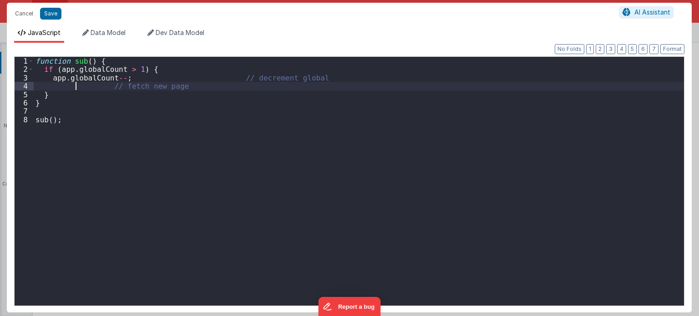
click at [76, 85] on div "function sub ( ) { if ( app . globalCount > 1 ) { app . globalCount -- ; // dec…" at bounding box center [359, 190] width 650 height 266
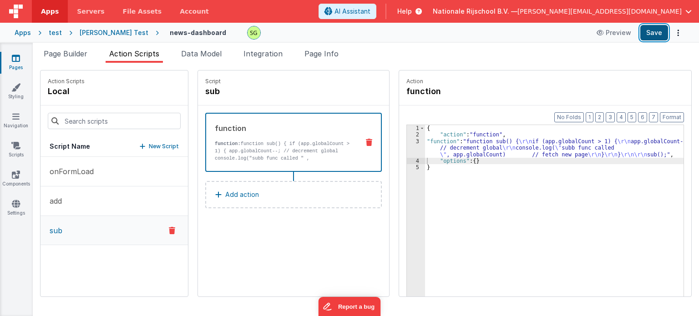
click at [663, 30] on button "Save" at bounding box center [654, 32] width 28 height 15
click at [86, 166] on p "onFormLoad" at bounding box center [69, 171] width 50 height 11
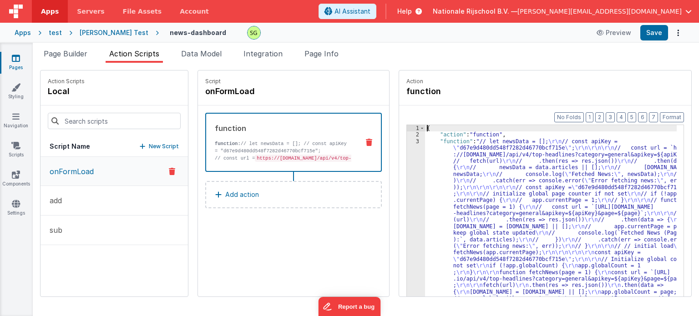
click at [408, 141] on div "3" at bounding box center [416, 233] width 18 height 190
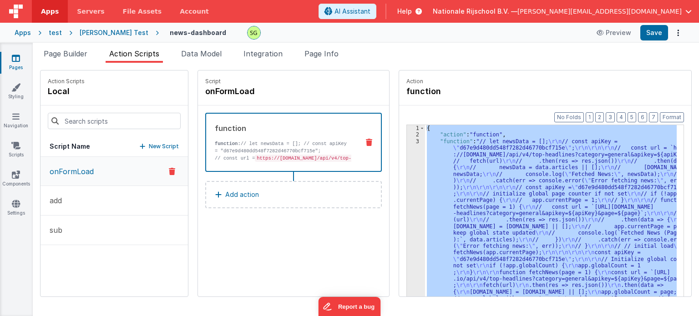
click at [408, 141] on div "3" at bounding box center [416, 233] width 18 height 190
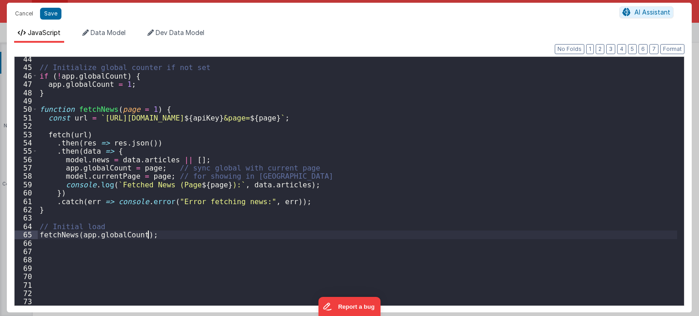
click at [172, 236] on div "// Initialize global counter if not set if ( ! app . globalCount ) { app . glob…" at bounding box center [357, 188] width 639 height 266
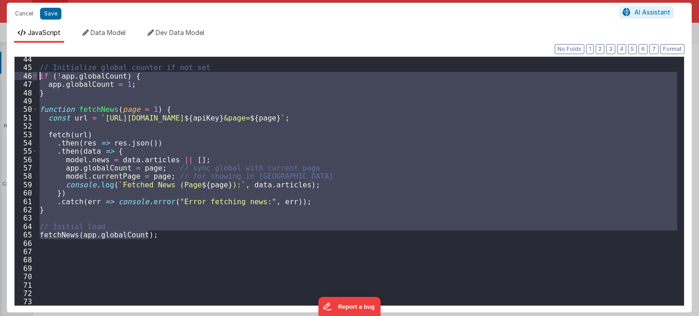
drag, startPoint x: 172, startPoint y: 236, endPoint x: 32, endPoint y: 78, distance: 211.0
click at [32, 78] on div "44 45 46 47 48 49 50 51 52 53 54 55 56 57 58 59 60 61 62 63 64 65 66 67 68 69 7…" at bounding box center [349, 181] width 670 height 250
drag, startPoint x: 16, startPoint y: 6, endPoint x: 18, endPoint y: 11, distance: 5.3
click at [18, 11] on div "Cancel Save AI Assistant" at bounding box center [349, 14] width 684 height 22
click at [18, 11] on button "Cancel" at bounding box center [23, 13] width 27 height 13
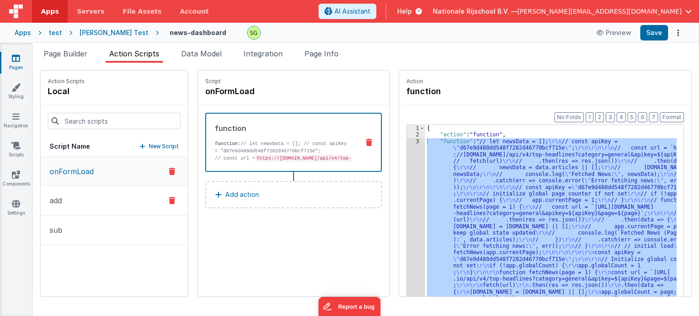
click at [94, 206] on button "add" at bounding box center [113, 201] width 147 height 30
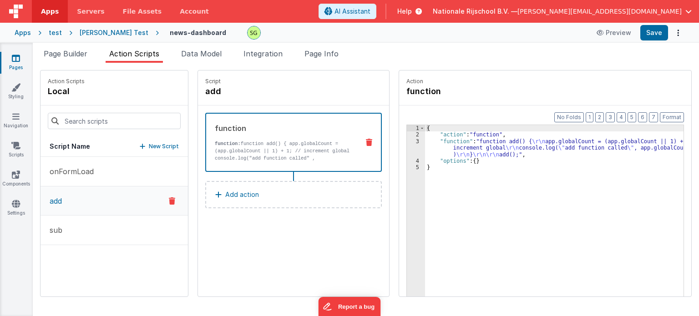
click at [408, 142] on div "3" at bounding box center [416, 148] width 18 height 20
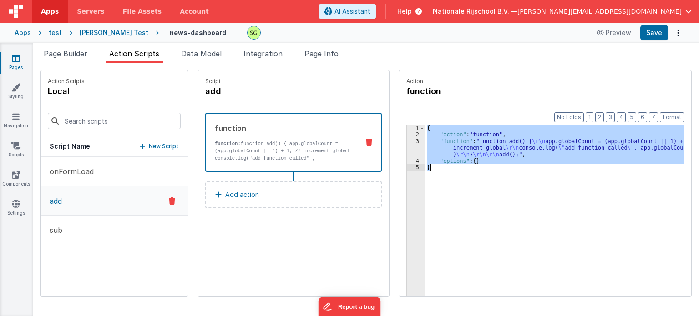
click at [408, 142] on div "3" at bounding box center [416, 148] width 18 height 20
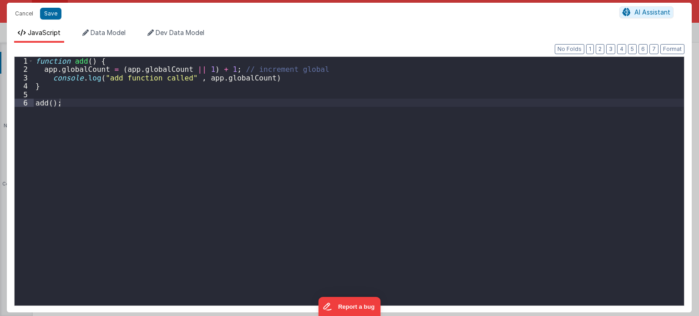
click at [408, 142] on div "Cancel Save AI Assistant JavaScript Data Model Dev Data Model Format 7 6 5 4 3 …" at bounding box center [349, 158] width 699 height 316
click at [177, 103] on div "function add ( ) { app . globalCount = ( app . globalCount || 1 ) + 1 ; // incr…" at bounding box center [359, 190] width 650 height 266
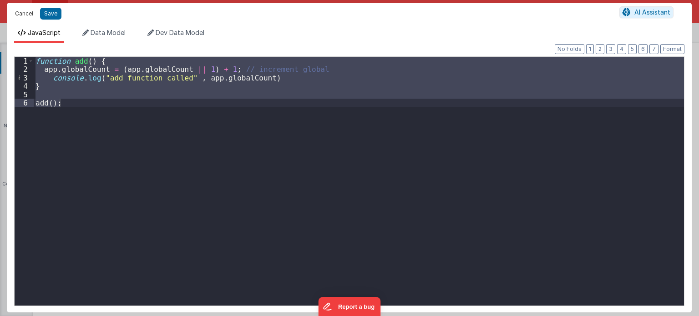
click at [22, 14] on button "Cancel" at bounding box center [23, 13] width 27 height 13
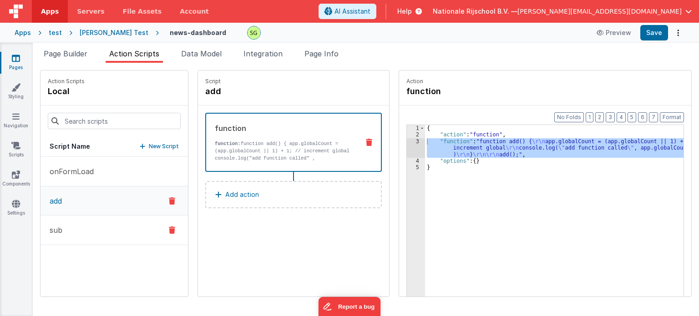
click at [102, 233] on button "sub" at bounding box center [113, 231] width 147 height 30
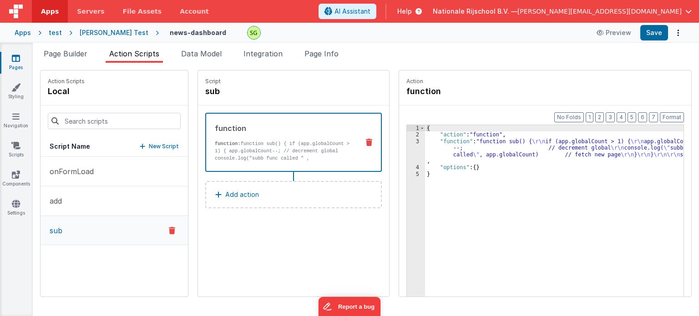
click at [408, 140] on div "3" at bounding box center [416, 151] width 18 height 26
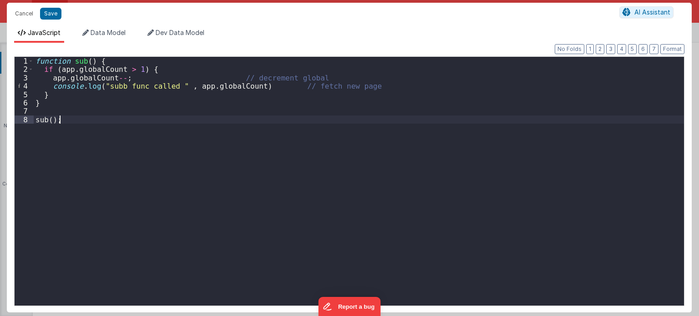
click at [321, 141] on div "function sub ( ) { if ( app . globalCount > 1 ) { app . globalCount -- ; // dec…" at bounding box center [359, 190] width 650 height 266
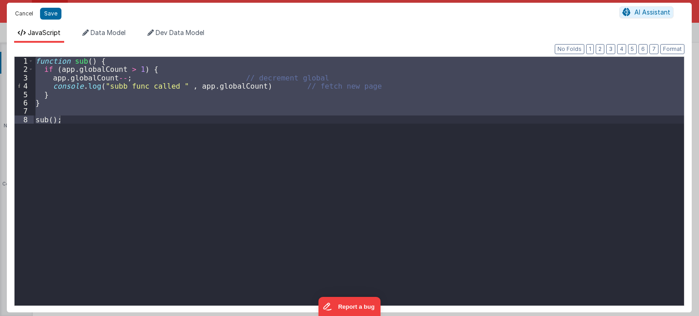
click at [24, 14] on button "Cancel" at bounding box center [23, 13] width 27 height 13
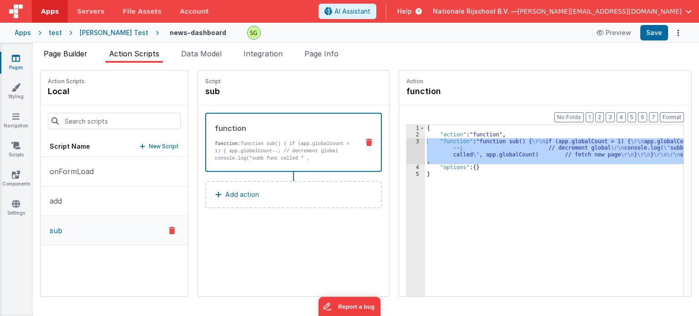
click at [64, 59] on li "Page Builder" at bounding box center [65, 55] width 51 height 15
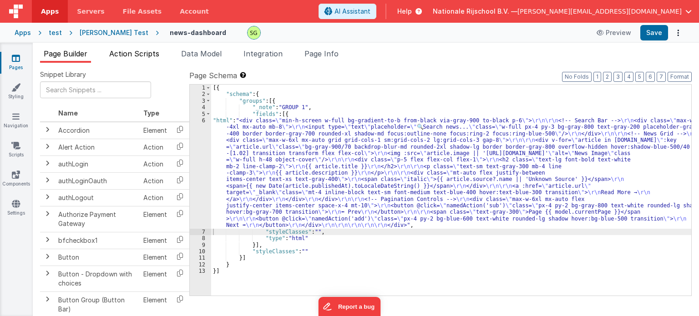
click at [149, 57] on span "Action Scripts" at bounding box center [134, 53] width 50 height 9
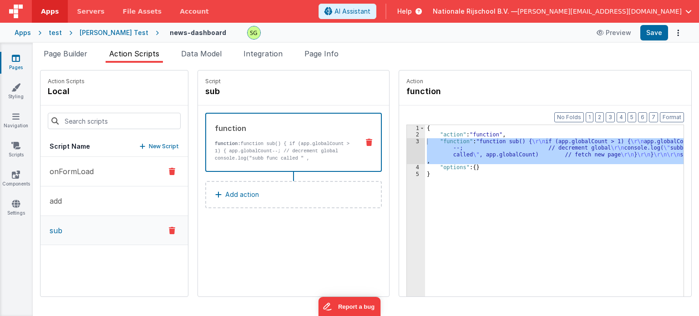
click at [97, 164] on button "onFormLoad" at bounding box center [113, 172] width 147 height 30
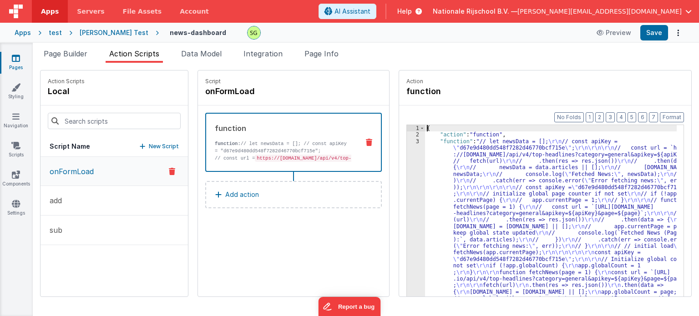
click at [409, 142] on div "3" at bounding box center [416, 233] width 18 height 190
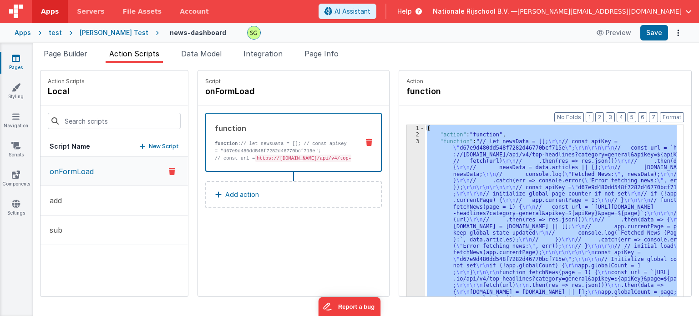
click at [409, 142] on div "3" at bounding box center [416, 233] width 18 height 190
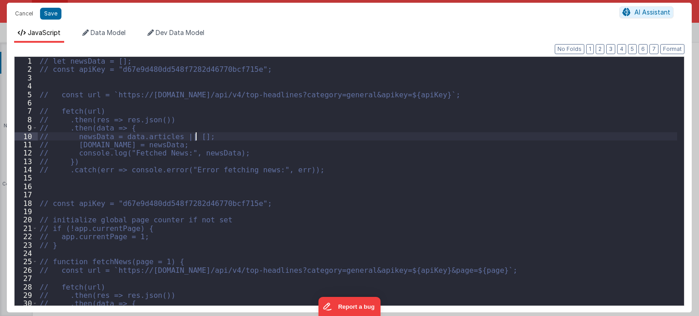
click at [195, 140] on div "// let newsData = []; // const apiKey = "d67e9d480dd548f7282d46770bcf715e"; // …" at bounding box center [357, 190] width 639 height 266
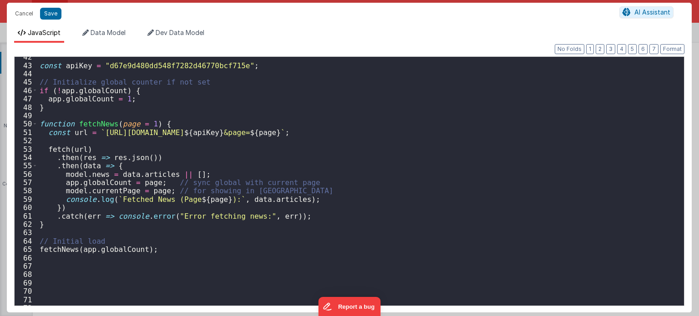
scroll to position [347, 0]
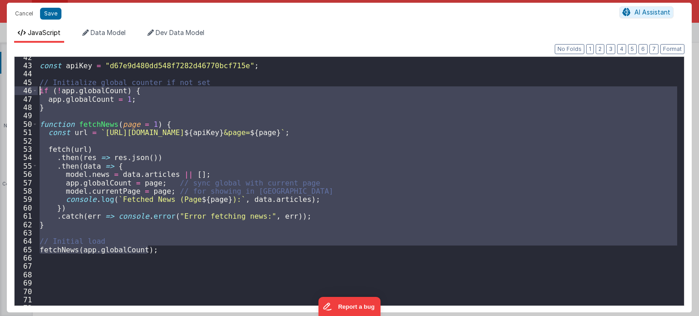
drag, startPoint x: 160, startPoint y: 250, endPoint x: 30, endPoint y: 94, distance: 202.8
click at [30, 94] on div "42 43 44 45 46 47 48 49 50 51 52 53 54 55 56 57 58 59 60 61 62 63 64 65 66 67 6…" at bounding box center [349, 181] width 670 height 250
click at [24, 9] on button "Cancel" at bounding box center [23, 13] width 27 height 13
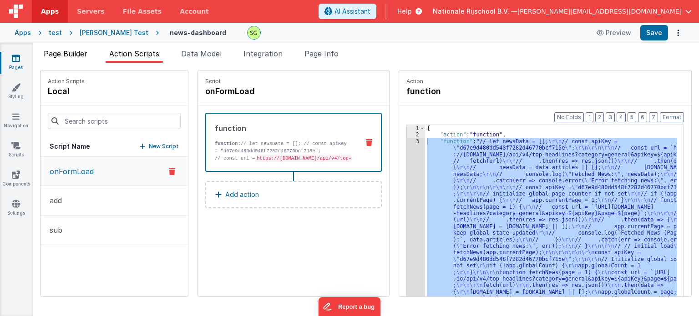
click at [51, 48] on li "Page Builder" at bounding box center [65, 55] width 51 height 15
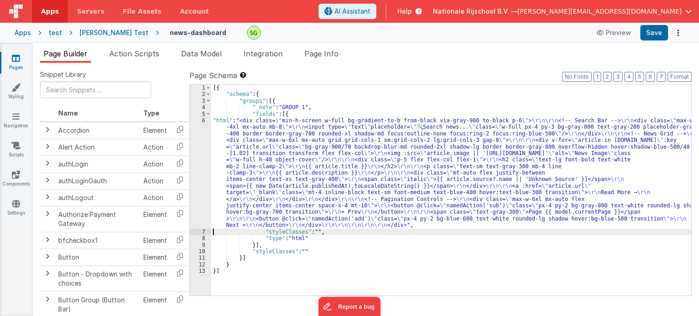
click at [203, 121] on div "6" at bounding box center [200, 172] width 21 height 111
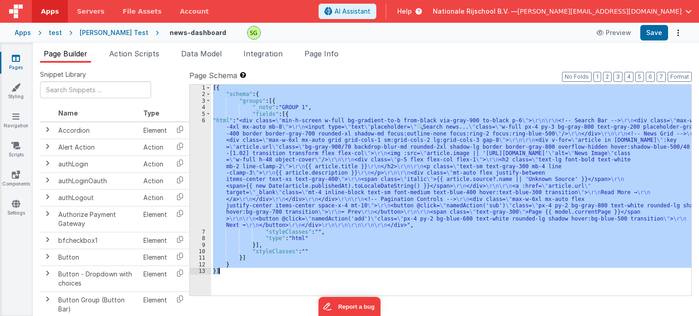
click at [203, 121] on div "6" at bounding box center [200, 172] width 21 height 111
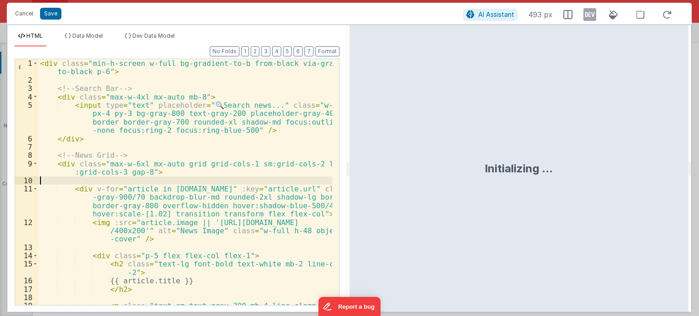
click at [207, 180] on div "< div class = "min-h-screen w-full bg-gradient-to-b from-black via-gray-900 to-…" at bounding box center [185, 194] width 294 height 271
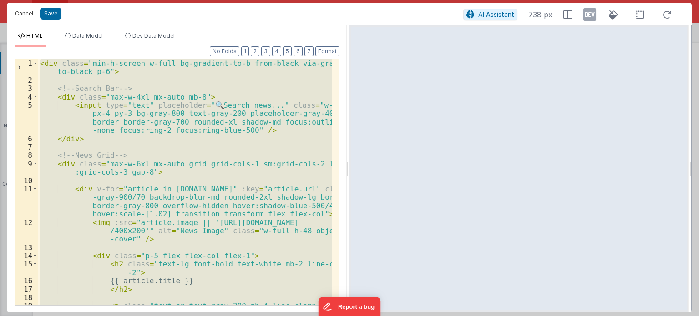
click at [20, 14] on button "Cancel" at bounding box center [23, 13] width 27 height 13
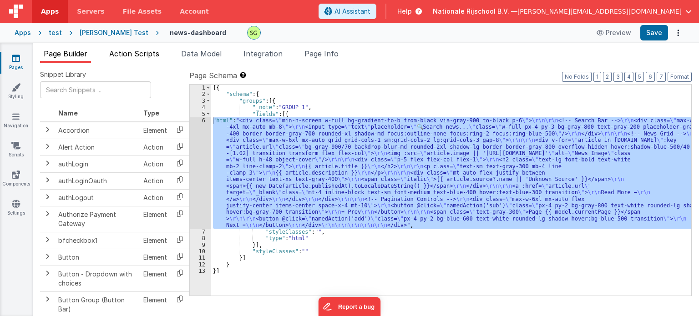
click at [130, 55] on span "Action Scripts" at bounding box center [134, 53] width 50 height 9
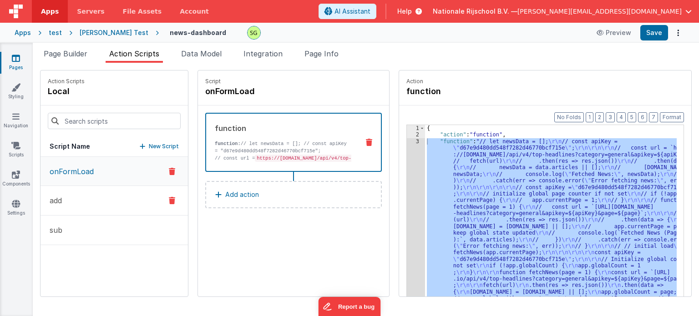
click at [82, 201] on button "add" at bounding box center [113, 201] width 147 height 30
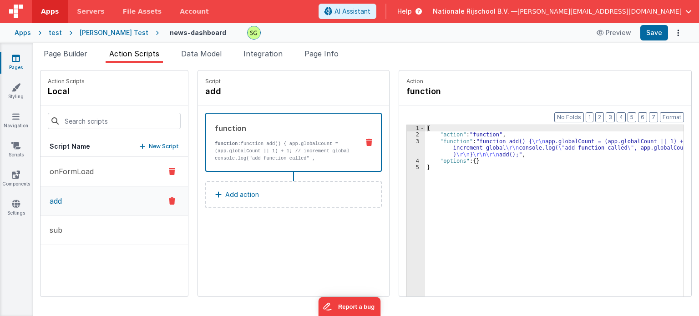
click at [106, 172] on button "onFormLoad" at bounding box center [113, 172] width 147 height 30
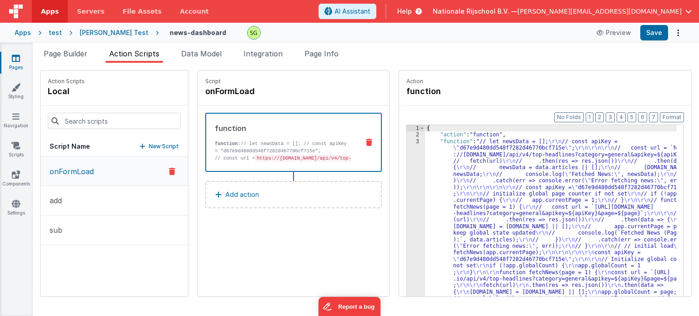
click at [409, 141] on div "3" at bounding box center [416, 233] width 18 height 190
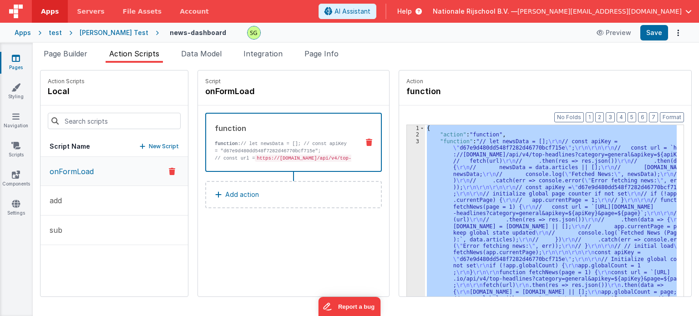
click at [409, 141] on div "3" at bounding box center [416, 233] width 18 height 190
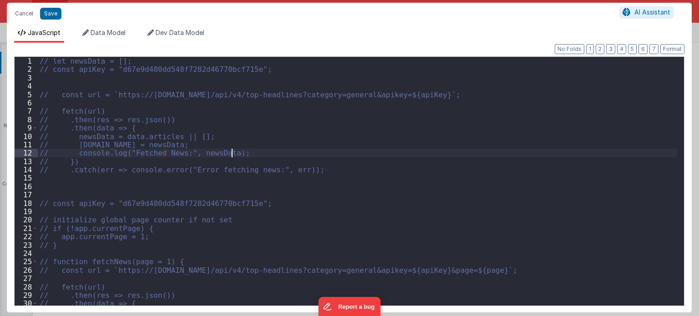
click at [409, 141] on div "// let newsData = []; // const apiKey = "d67e9d480dd548f7282d46770bcf715e"; // …" at bounding box center [357, 190] width 639 height 266
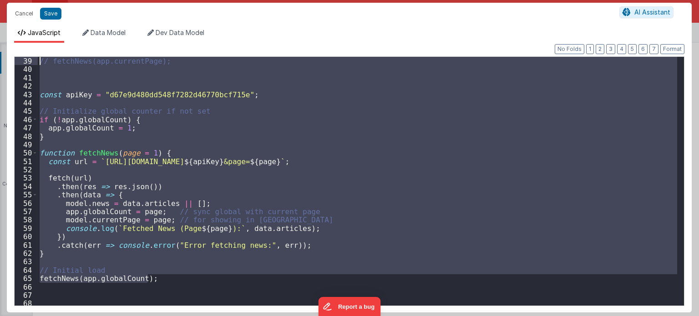
scroll to position [318, 0]
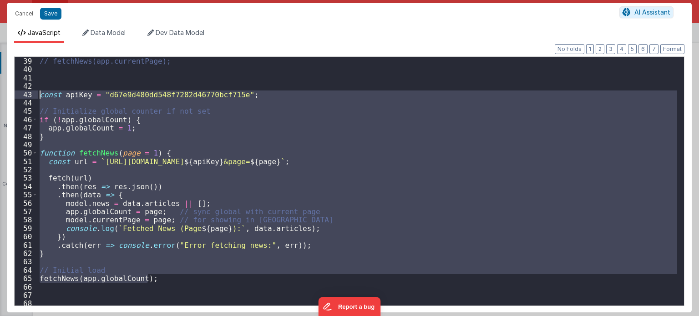
drag, startPoint x: 168, startPoint y: 275, endPoint x: 25, endPoint y: 96, distance: 228.8
click at [25, 96] on div "39 40 41 42 43 44 45 46 47 48 49 50 51 52 53 54 55 56 57 58 59 60 61 62 63 64 6…" at bounding box center [349, 181] width 670 height 250
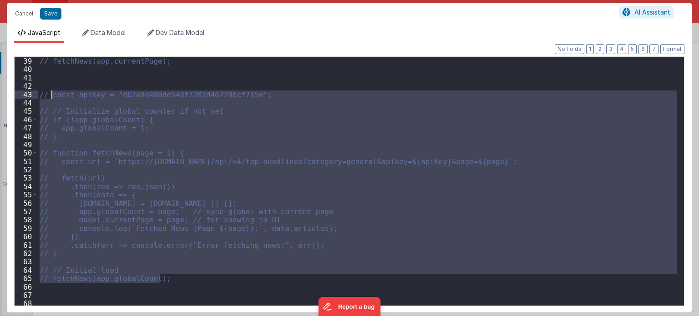
click at [172, 281] on div "// fetchNews(app.currentPage); // const apiKey = "d67e9d480dd548f7282d46770bcf7…" at bounding box center [357, 181] width 639 height 249
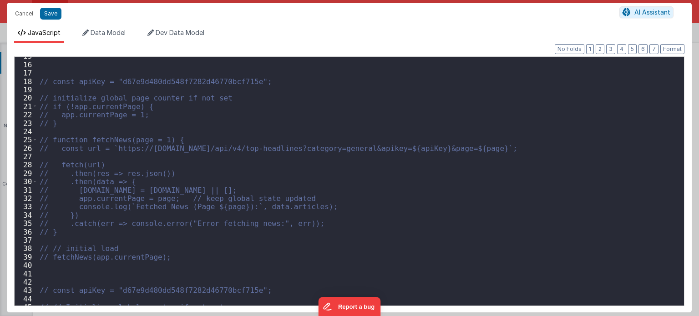
scroll to position [122, 0]
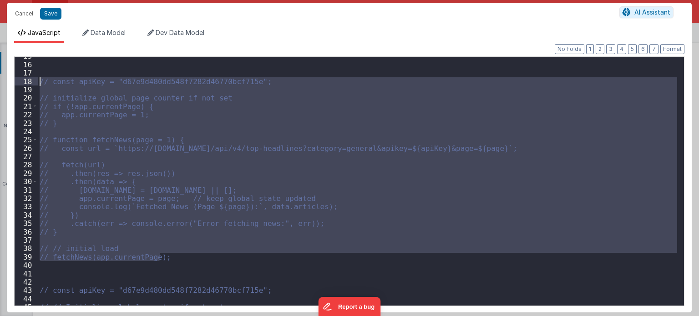
drag, startPoint x: 180, startPoint y: 258, endPoint x: 37, endPoint y: 84, distance: 224.6
click at [37, 84] on div "15 16 17 18 19 20 21 22 23 24 25 26 27 28 29 30 31 32 33 34 35 36 37 38 39 40 4…" at bounding box center [349, 181] width 670 height 250
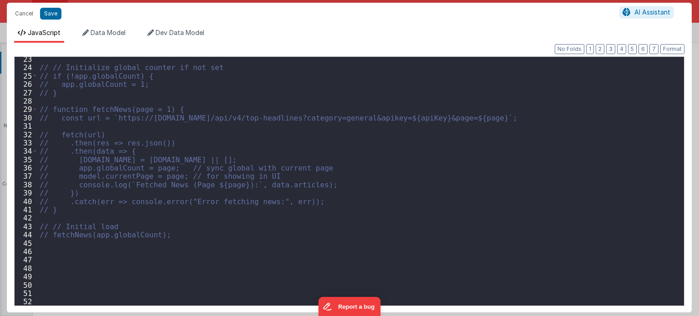
scroll to position [186, 0]
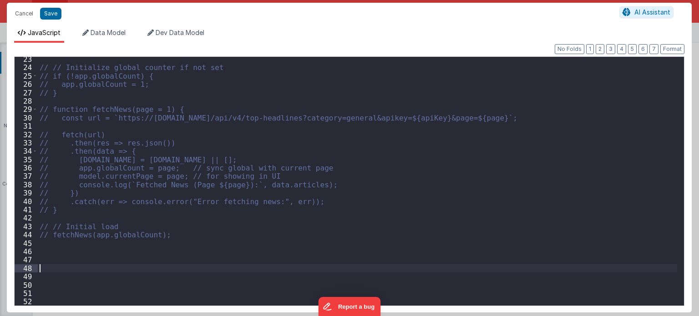
click at [68, 268] on div "// // Initialize global counter if not set // if (!app.globalCount) { // app.gl…" at bounding box center [357, 188] width 639 height 266
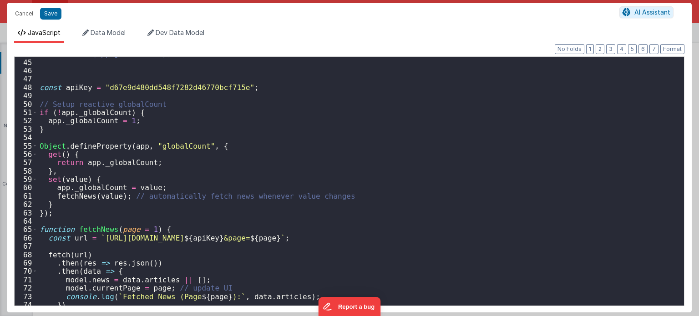
scroll to position [367, 0]
click at [80, 113] on div "// fetchNews(app.globalCount); const apiKey = "d67e9d480dd548f7282d46770bcf715e…" at bounding box center [357, 183] width 639 height 266
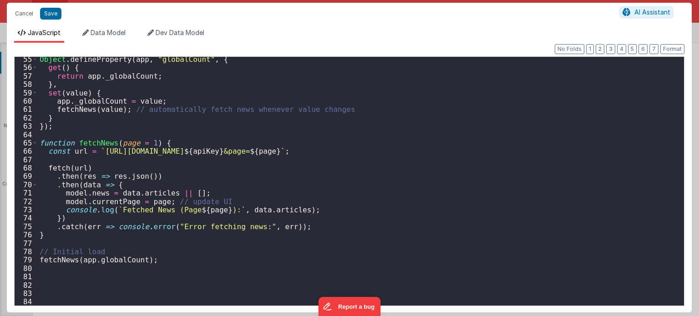
scroll to position [453, 0]
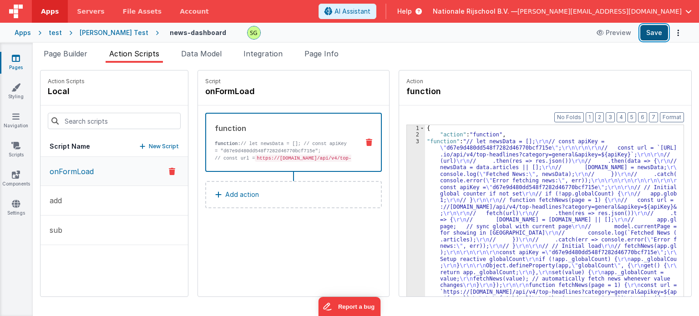
click at [651, 36] on button "Save" at bounding box center [654, 32] width 28 height 15
click at [56, 54] on span "Page Builder" at bounding box center [66, 53] width 44 height 9
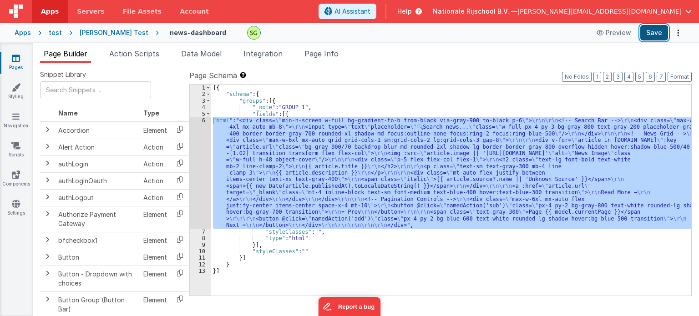
click at [660, 34] on button "Save" at bounding box center [654, 32] width 28 height 15
click at [203, 121] on div "6" at bounding box center [200, 172] width 21 height 111
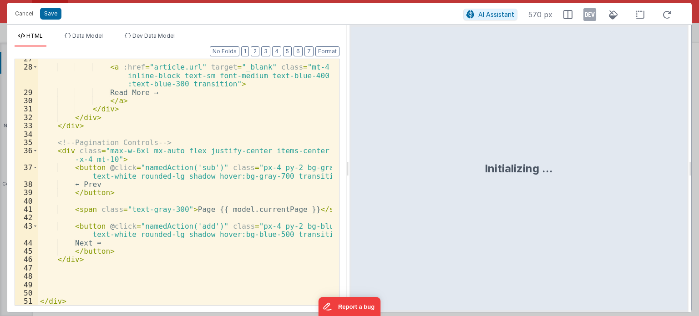
scroll to position [339, 0]
click at [225, 208] on div "< a :href = "article.url" target = "_blank" class = "mt-4 inline-block text-sm …" at bounding box center [185, 186] width 294 height 263
click at [247, 213] on div "< a :href = "article.url" target = "_blank" class = "mt-4 inline-block text-sm …" at bounding box center [185, 186] width 294 height 263
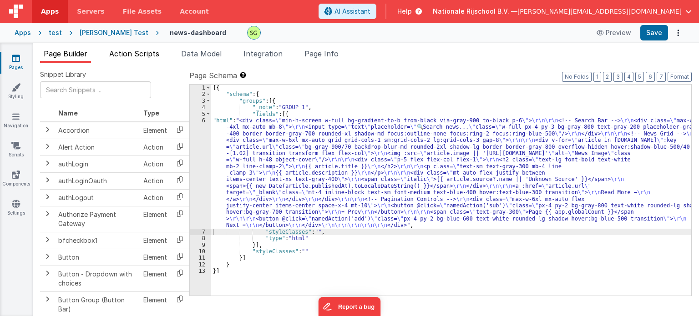
click at [133, 58] on span "Action Scripts" at bounding box center [134, 53] width 50 height 9
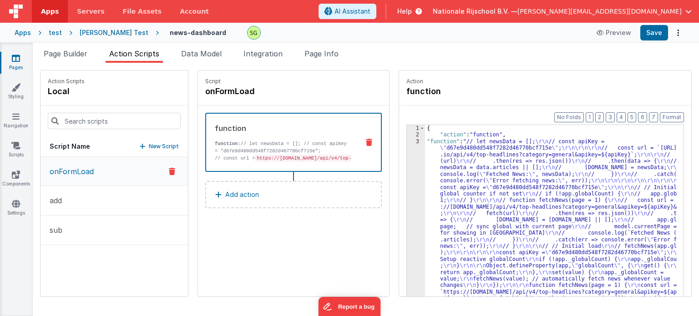
click at [407, 141] on div "3" at bounding box center [416, 236] width 18 height 196
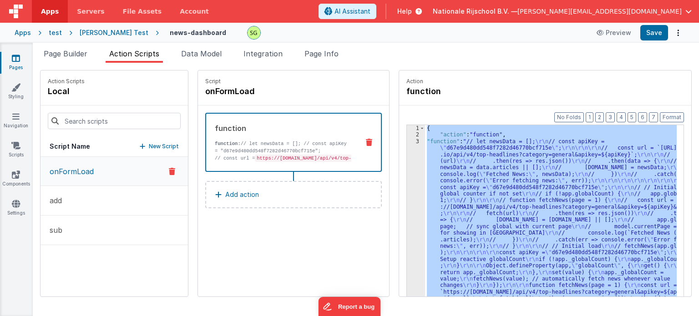
click at [407, 141] on div "3" at bounding box center [416, 236] width 18 height 196
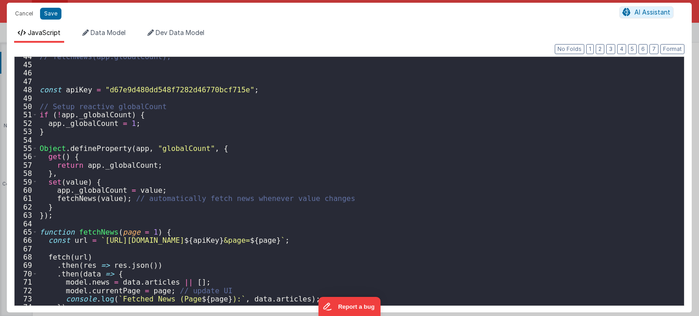
scroll to position [366, 0]
click at [22, 10] on button "Cancel" at bounding box center [23, 13] width 27 height 13
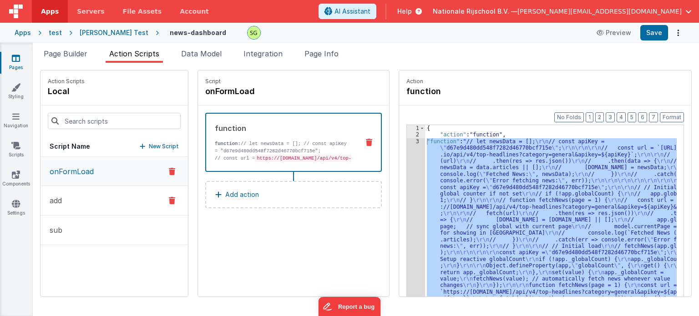
click at [71, 193] on button "add" at bounding box center [113, 201] width 147 height 30
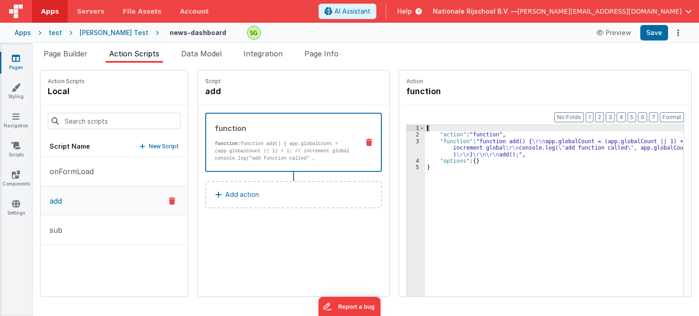
click at [409, 143] on div "3" at bounding box center [416, 148] width 18 height 20
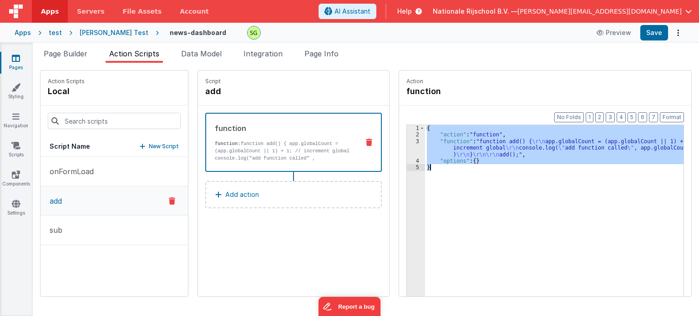
click at [409, 143] on div "3" at bounding box center [416, 148] width 18 height 20
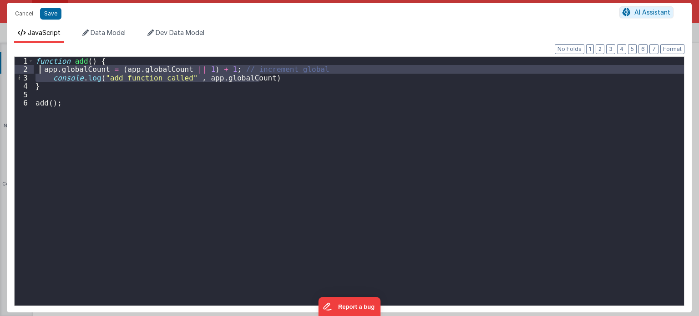
drag, startPoint x: 267, startPoint y: 81, endPoint x: 38, endPoint y: 71, distance: 229.0
click at [38, 71] on div "function add ( ) { app . globalCount = ( app . globalCount || 1 ) + 1 ; // incr…" at bounding box center [359, 190] width 650 height 266
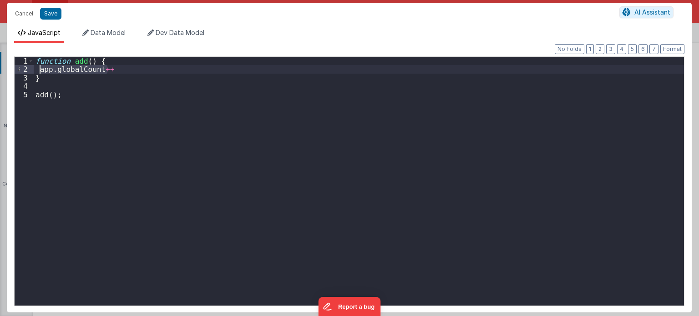
drag, startPoint x: 112, startPoint y: 69, endPoint x: 40, endPoint y: 68, distance: 72.8
click at [40, 68] on div "function add ( ) { app . globalCount ++ } add ( ) ;" at bounding box center [359, 190] width 650 height 266
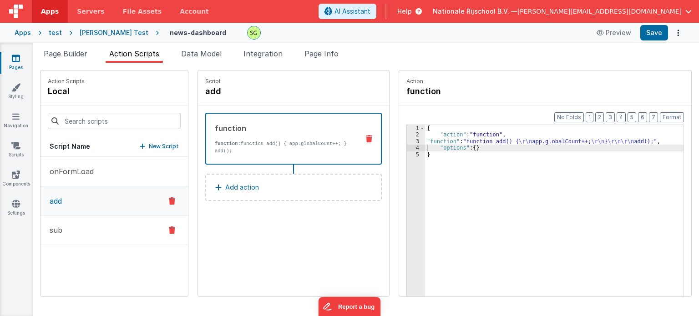
click at [66, 241] on button "sub" at bounding box center [113, 231] width 147 height 30
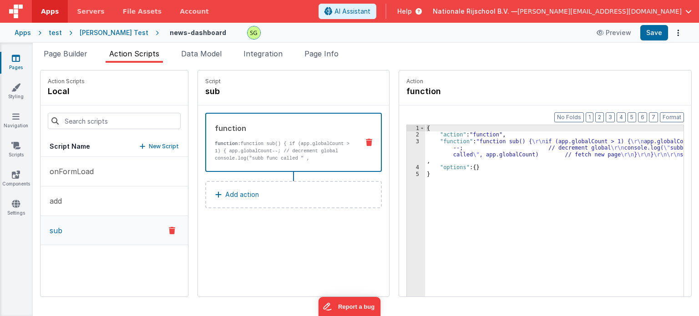
click at [408, 141] on div "3" at bounding box center [416, 151] width 18 height 26
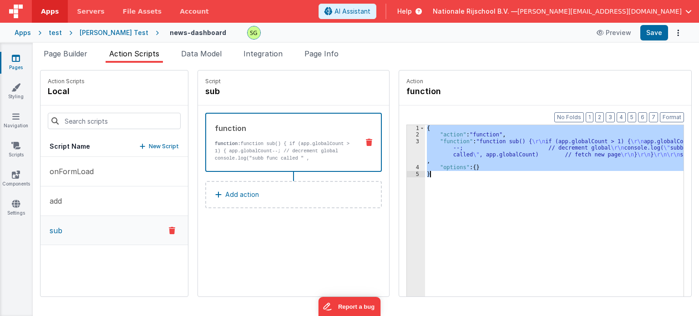
click at [408, 141] on div "3" at bounding box center [416, 151] width 18 height 26
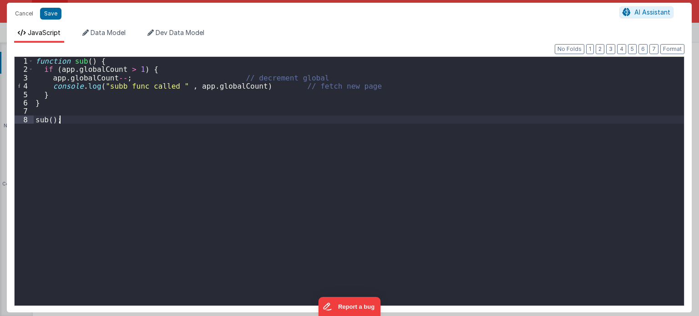
click at [118, 119] on div "function sub ( ) { if ( app . globalCount > 1 ) { app . globalCount -- ; // dec…" at bounding box center [359, 190] width 650 height 266
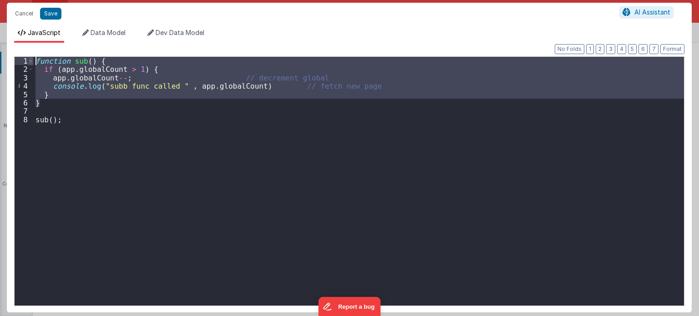
drag, startPoint x: 45, startPoint y: 106, endPoint x: 32, endPoint y: 60, distance: 48.1
click at [32, 60] on div "1 2 3 4 5 6 7 8 function sub ( ) { if ( app . globalCount > 1 ) { app . globalC…" at bounding box center [349, 181] width 670 height 250
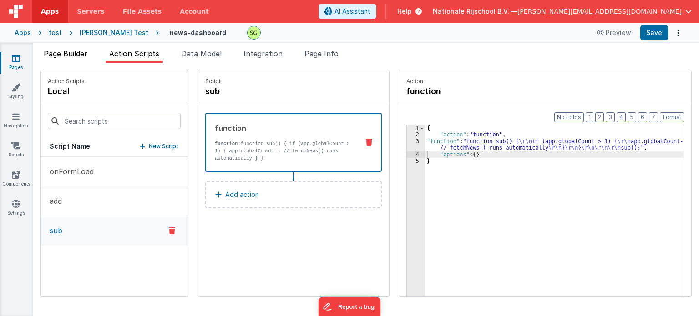
click at [68, 57] on span "Page Builder" at bounding box center [66, 53] width 44 height 9
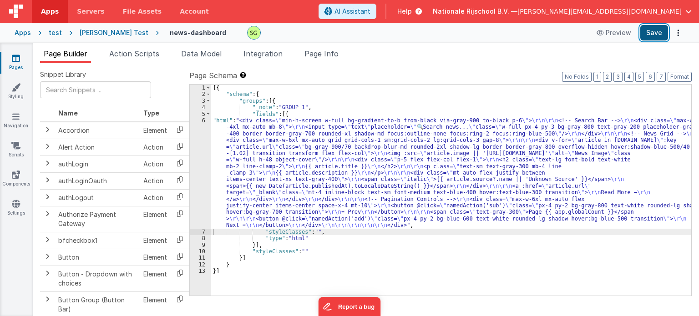
click at [656, 34] on button "Save" at bounding box center [654, 32] width 28 height 15
click at [151, 57] on span "Action Scripts" at bounding box center [134, 53] width 50 height 9
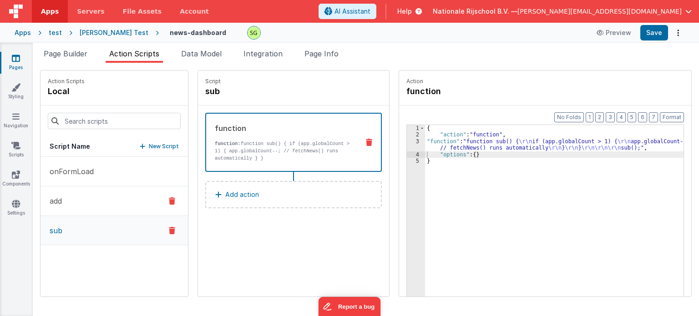
click at [100, 194] on button "add" at bounding box center [113, 201] width 147 height 30
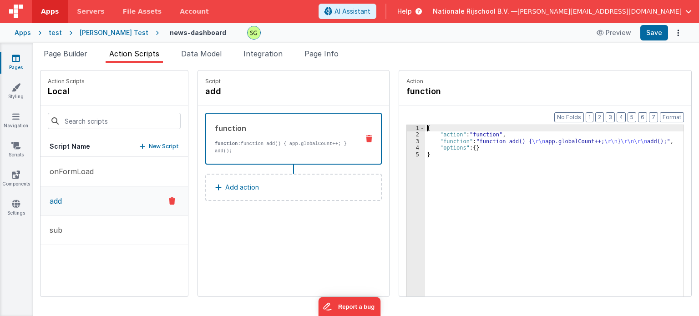
click at [407, 141] on div "3" at bounding box center [416, 141] width 18 height 6
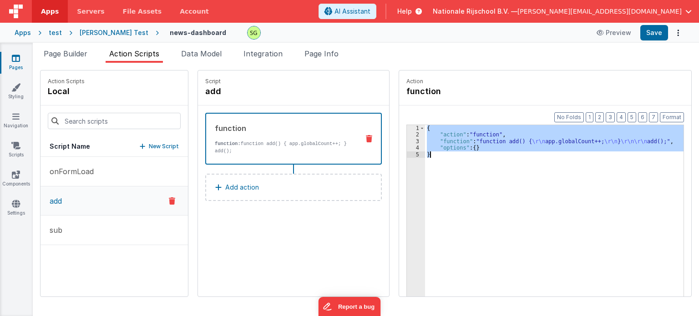
click at [407, 141] on div "3" at bounding box center [416, 141] width 18 height 6
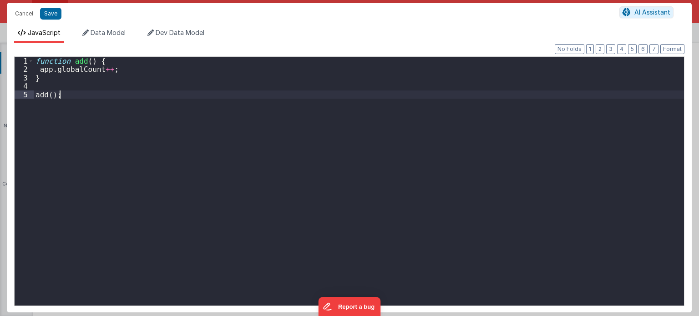
click at [407, 141] on div "function add ( ) { app . globalCount ++ ; } add ( ) ;" at bounding box center [359, 190] width 650 height 266
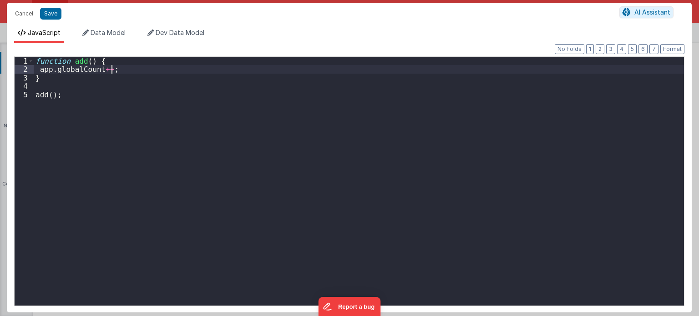
click at [121, 70] on div "function add ( ) { app . globalCount ++ ; } add ( ) ;" at bounding box center [359, 190] width 650 height 266
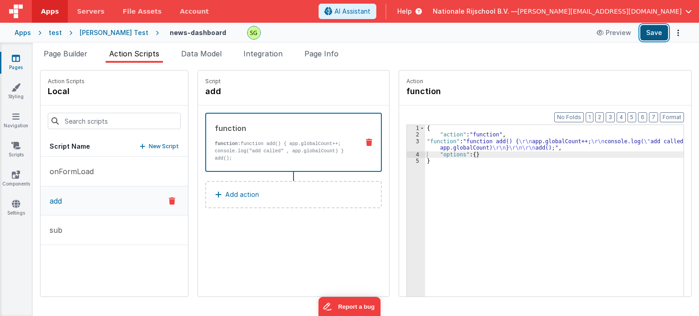
click at [655, 33] on button "Save" at bounding box center [654, 32] width 28 height 15
click at [649, 38] on button "Save" at bounding box center [654, 32] width 28 height 15
click at [82, 169] on p "onFormLoad" at bounding box center [69, 171] width 50 height 11
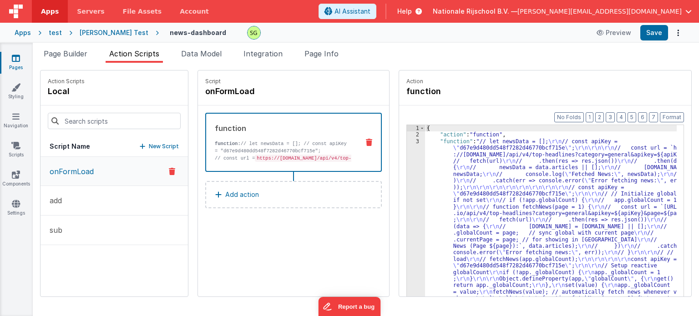
click at [409, 142] on div "3" at bounding box center [416, 243] width 18 height 210
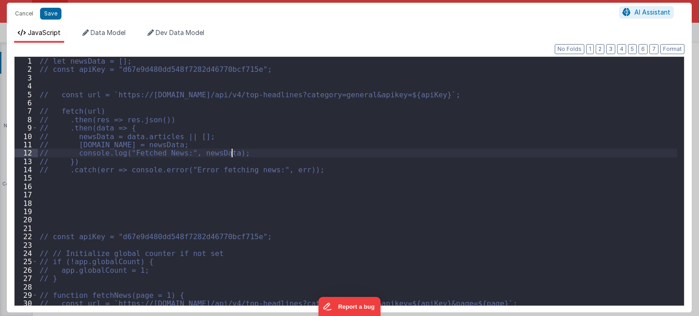
click at [409, 142] on div "// let newsData = []; // const apiKey = "d67e9d480dd548f7282d46770bcf715e"; // …" at bounding box center [357, 190] width 639 height 266
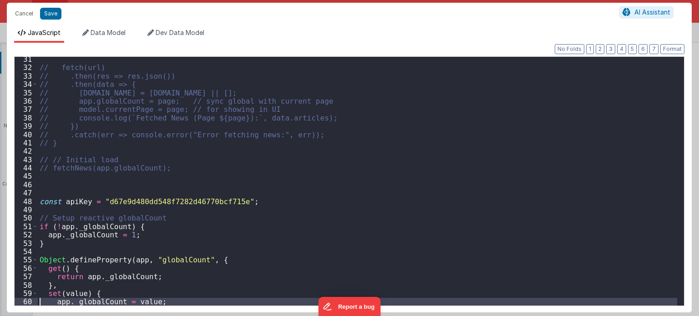
scroll to position [328, 0]
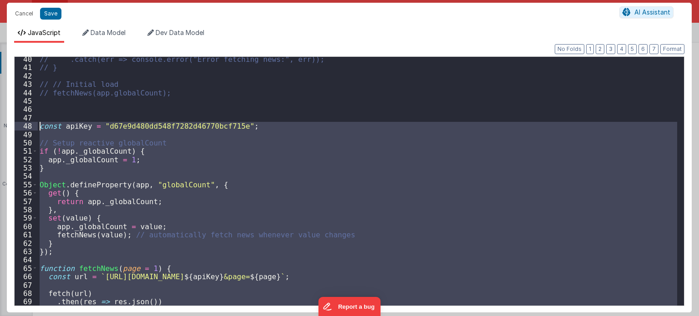
drag, startPoint x: 178, startPoint y: 258, endPoint x: 19, endPoint y: 124, distance: 208.2
click at [19, 124] on div "40 41 42 43 44 45 46 47 48 49 50 51 52 53 54 55 56 57 58 59 60 61 62 63 64 65 6…" at bounding box center [349, 181] width 670 height 250
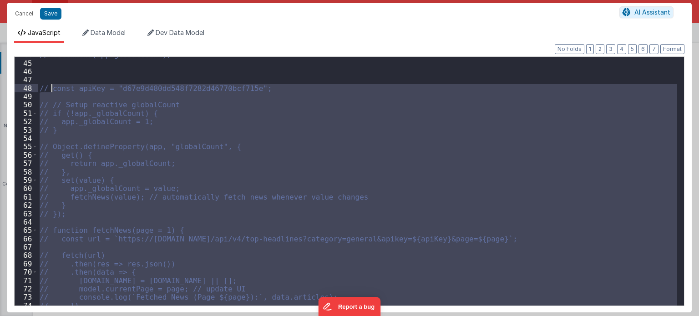
scroll to position [453, 0]
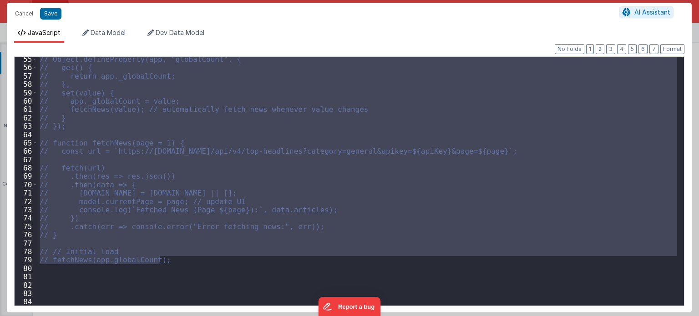
click at [84, 284] on div "// Object.defineProperty(app, "globalCount", { // get() { // return app._global…" at bounding box center [357, 188] width 639 height 266
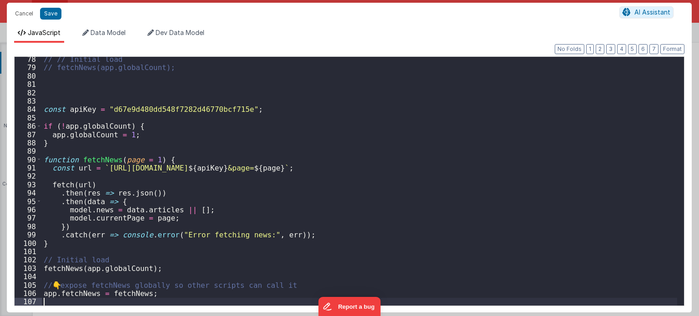
scroll to position [646, 0]
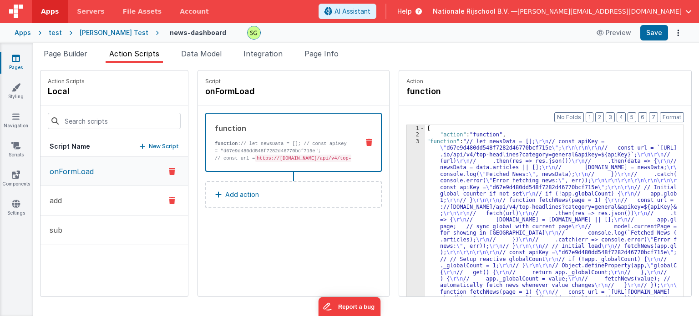
click at [82, 206] on button "add" at bounding box center [113, 201] width 147 height 30
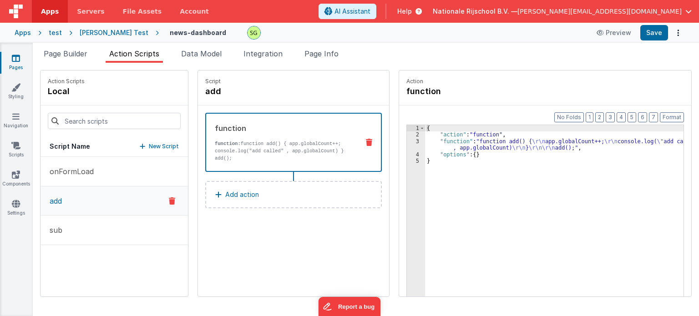
click at [407, 141] on div "3" at bounding box center [416, 144] width 18 height 13
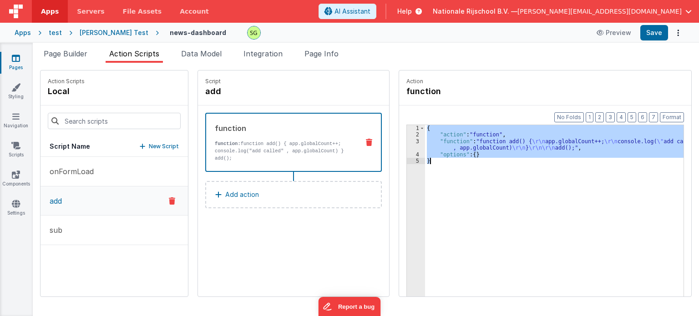
click at [407, 141] on div "3" at bounding box center [416, 144] width 18 height 13
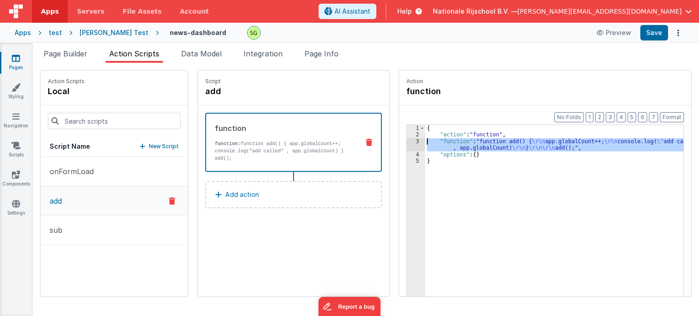
click at [407, 141] on div "3" at bounding box center [416, 144] width 18 height 13
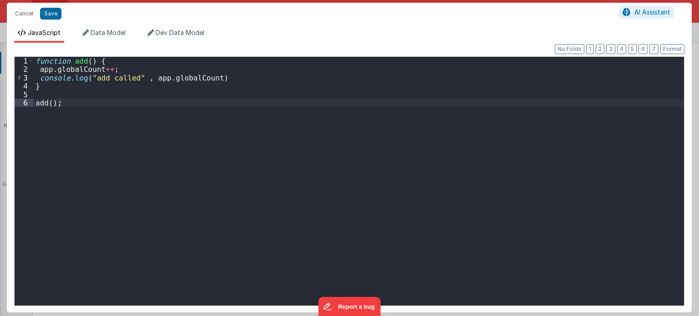
click at [97, 111] on div "function add ( ) { app . globalCount ++ ; console . log ( "add called" , app . …" at bounding box center [359, 190] width 650 height 266
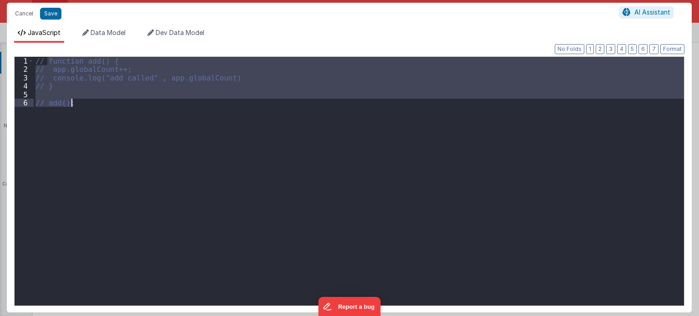
click at [97, 111] on div "// function add() { // app.globalCount++; // console.log("add called" , app.glo…" at bounding box center [359, 181] width 650 height 249
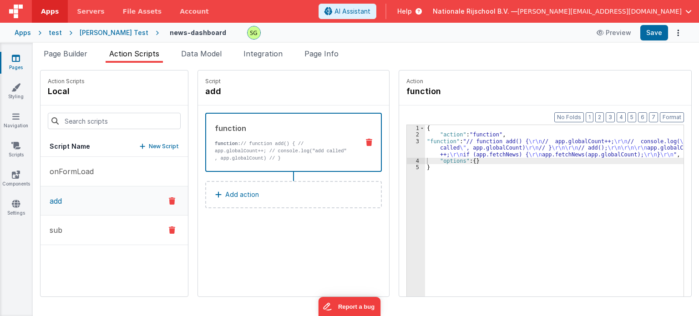
click at [103, 226] on button "sub" at bounding box center [113, 231] width 147 height 30
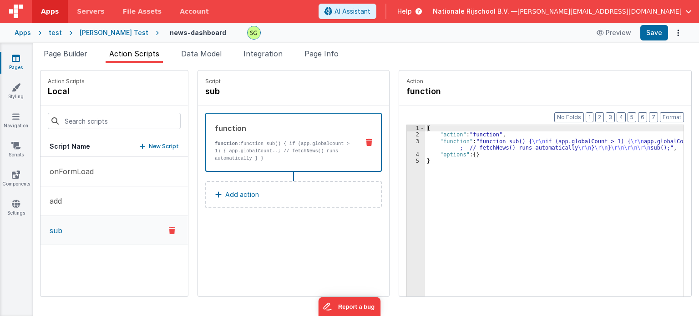
click at [407, 142] on div "3" at bounding box center [416, 144] width 18 height 13
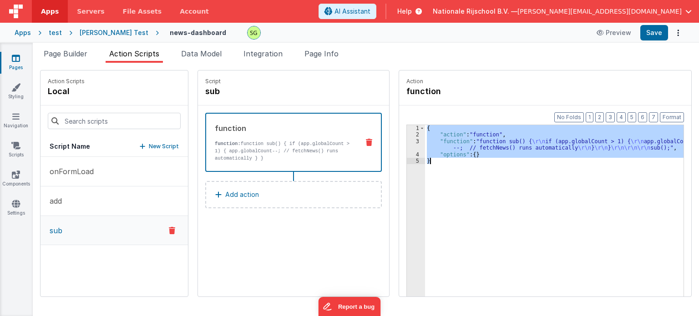
click at [407, 142] on div "3" at bounding box center [416, 144] width 18 height 13
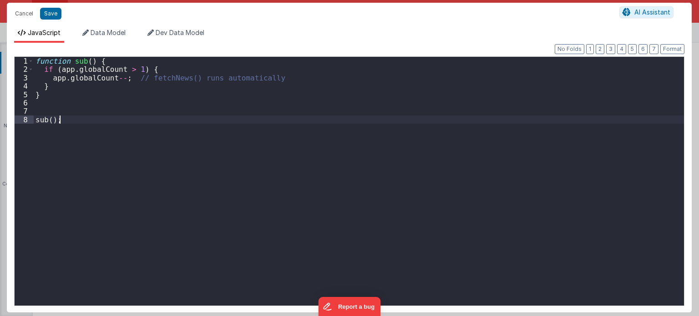
click at [407, 142] on div "function sub ( ) { if ( app . globalCount > 1 ) { app . globalCount -- ; // fet…" at bounding box center [359, 190] width 650 height 266
click at [182, 132] on div "function sub ( ) { if ( app . globalCount > 1 ) { app . globalCount -- ; // fet…" at bounding box center [359, 190] width 650 height 266
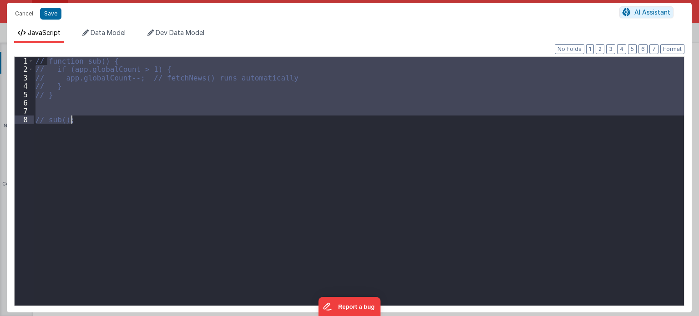
click at [160, 140] on div "// function sub() { // if (app.globalCount > 1) { // app.globalCount--; // fetc…" at bounding box center [359, 181] width 650 height 249
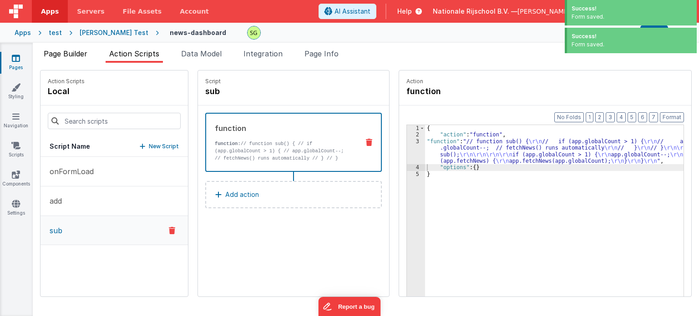
click at [80, 51] on span "Page Builder" at bounding box center [66, 53] width 44 height 9
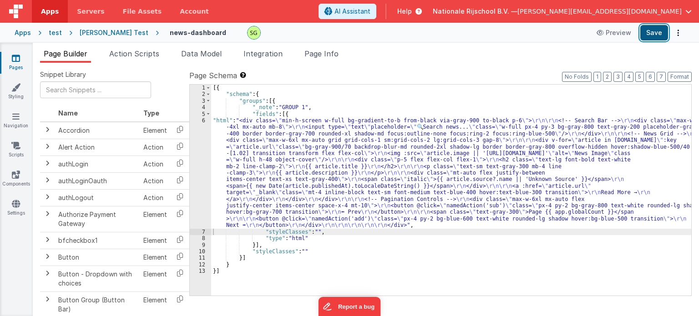
click at [654, 32] on button "Save" at bounding box center [654, 32] width 28 height 15
click at [135, 49] on span "Action Scripts" at bounding box center [134, 53] width 50 height 9
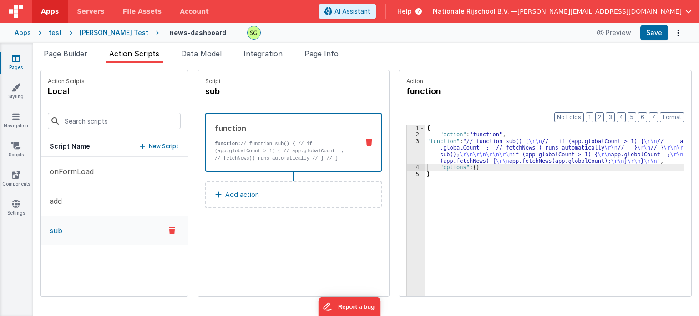
click at [407, 141] on div "3" at bounding box center [416, 151] width 18 height 26
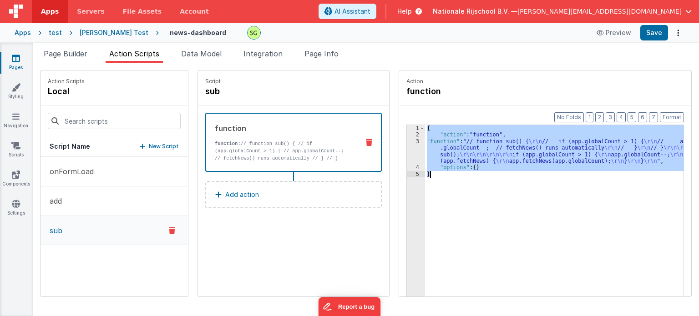
click at [407, 141] on div "3" at bounding box center [416, 151] width 18 height 26
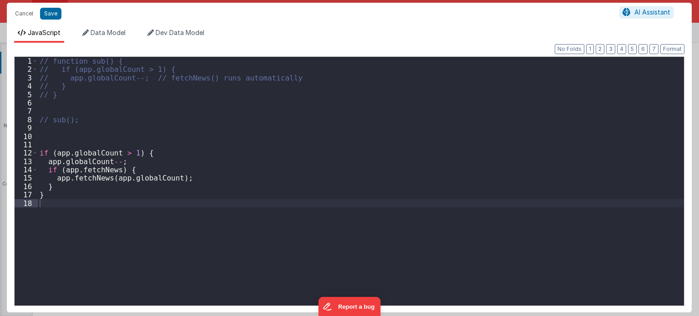
click at [91, 117] on div "// function sub() { // if (app.globalCount > 1) { // app.globalCount--; // fetc…" at bounding box center [361, 190] width 646 height 266
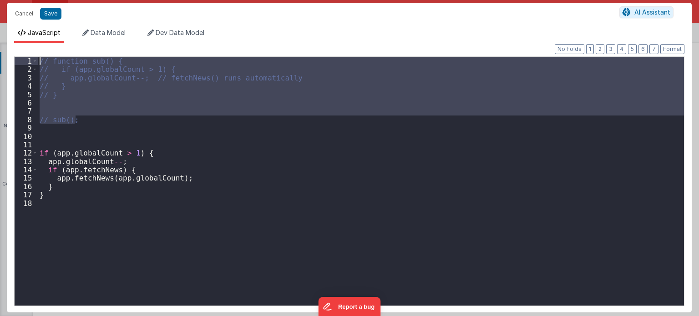
drag, startPoint x: 103, startPoint y: 118, endPoint x: 28, endPoint y: 57, distance: 96.3
click at [28, 57] on div "1 2 3 4 5 6 7 8 9 10 11 12 13 14 15 16 17 18 // function sub() { // if (app.glo…" at bounding box center [349, 181] width 670 height 250
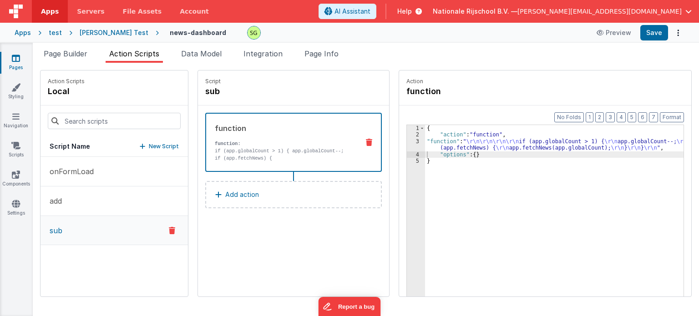
click at [86, 221] on button "sub" at bounding box center [113, 230] width 147 height 29
click at [108, 205] on button "add" at bounding box center [113, 201] width 147 height 30
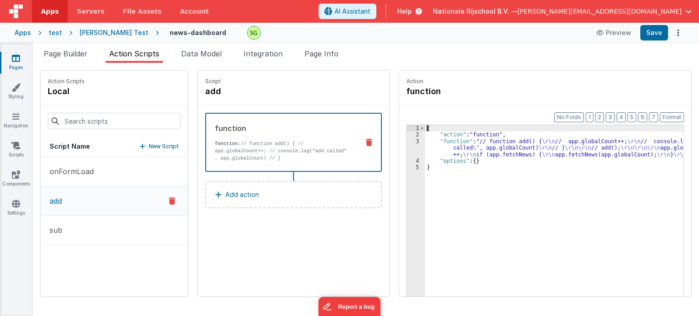
click at [407, 141] on div "3" at bounding box center [416, 148] width 18 height 20
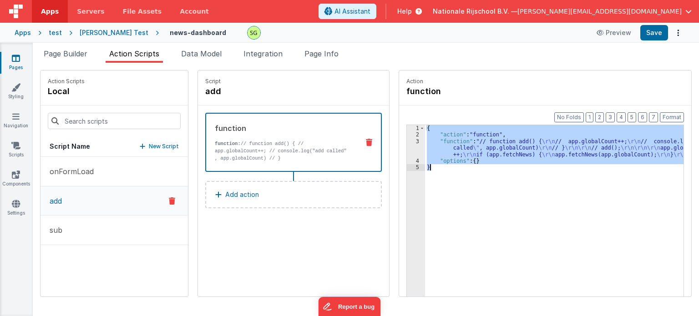
click at [407, 141] on div "3" at bounding box center [416, 148] width 18 height 20
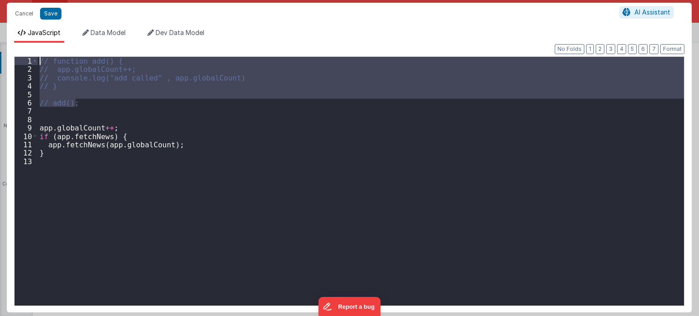
drag, startPoint x: 123, startPoint y: 106, endPoint x: 30, endPoint y: 52, distance: 107.3
click at [30, 52] on div "Format 7 6 5 4 3 2 1 No Folds 1 2 3 4 5 6 7 8 9 10 11 12 13 // function add() {…" at bounding box center [349, 177] width 670 height 255
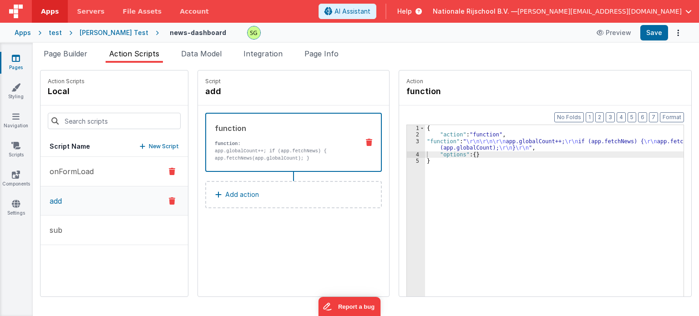
click at [76, 171] on p "onFormLoad" at bounding box center [69, 171] width 50 height 11
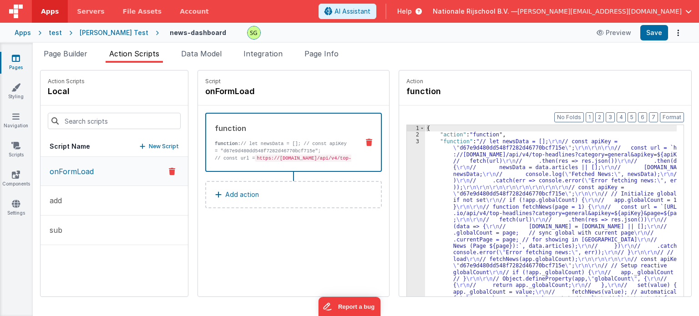
click at [408, 141] on div "3" at bounding box center [416, 275] width 18 height 275
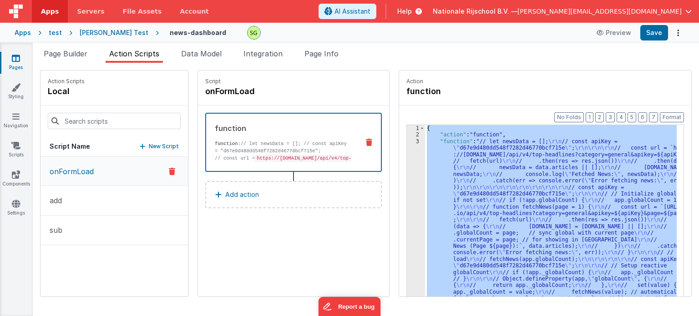
click at [408, 141] on div "3" at bounding box center [416, 275] width 18 height 275
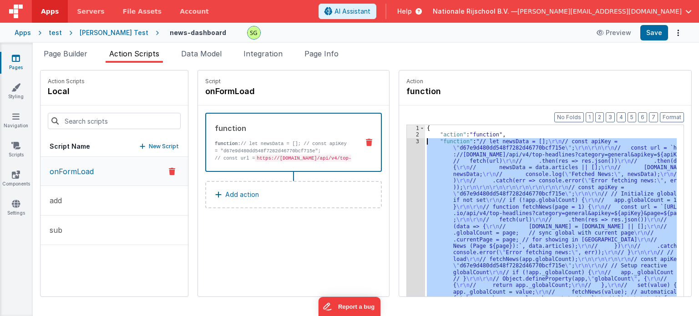
click at [408, 141] on div "3" at bounding box center [416, 275] width 18 height 275
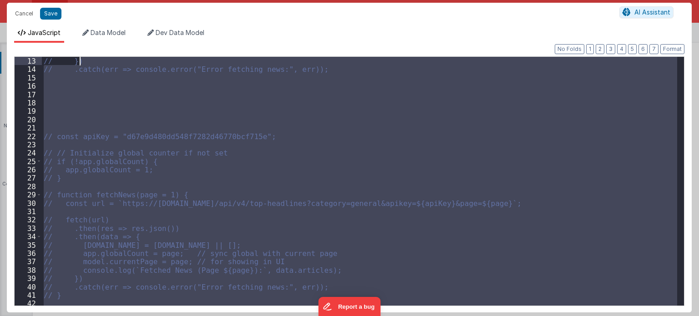
scroll to position [0, 0]
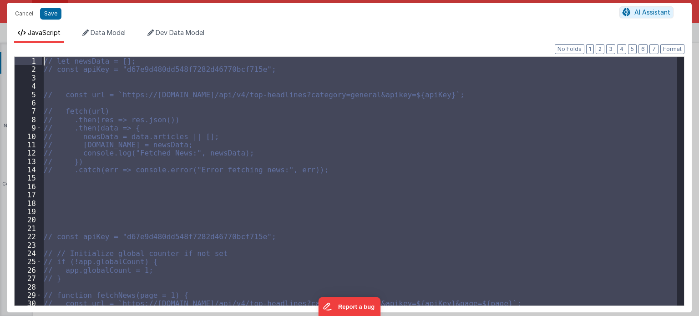
drag, startPoint x: 185, startPoint y: 169, endPoint x: 143, endPoint y: 10, distance: 163.7
click at [143, 10] on div "Cancel Save AI Assistant JavaScript Data Model Dev Data Model Format 7 6 5 4 3 …" at bounding box center [349, 158] width 684 height 310
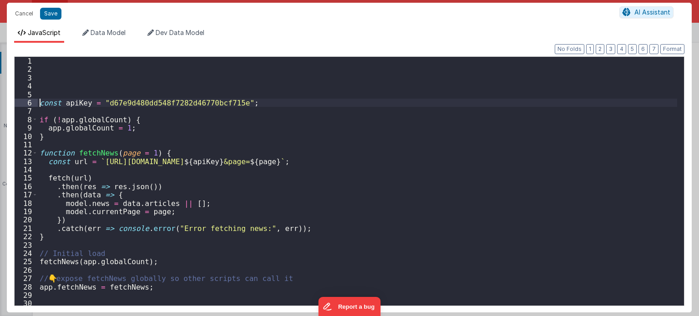
click at [38, 102] on div "const apiKey = "d67e9d480dd548f7282d46770bcf715e" ; if ( ! app . globalCount ) …" at bounding box center [357, 190] width 639 height 266
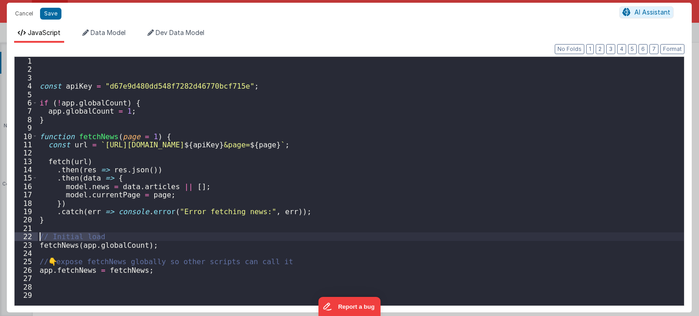
drag, startPoint x: 106, startPoint y: 239, endPoint x: 16, endPoint y: 233, distance: 89.3
click at [16, 233] on div "1 2 3 4 5 6 7 8 9 10 11 12 13 14 15 16 17 18 19 20 21 22 23 24 25 26 27 28 29 c…" at bounding box center [349, 181] width 670 height 250
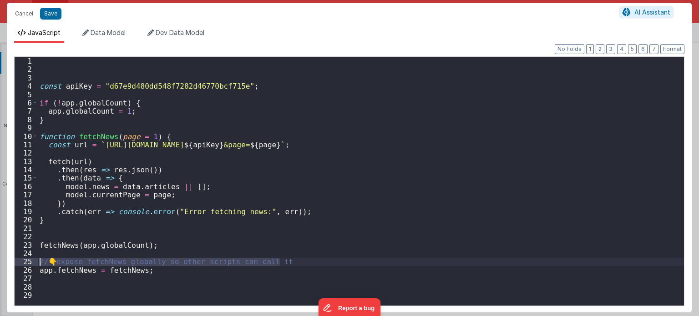
drag, startPoint x: 287, startPoint y: 263, endPoint x: 28, endPoint y: 262, distance: 259.2
click at [28, 262] on div "1 2 3 4 5 6 7 8 9 10 11 12 13 14 15 16 17 18 19 20 21 22 23 24 25 26 27 28 29 c…" at bounding box center [349, 181] width 670 height 250
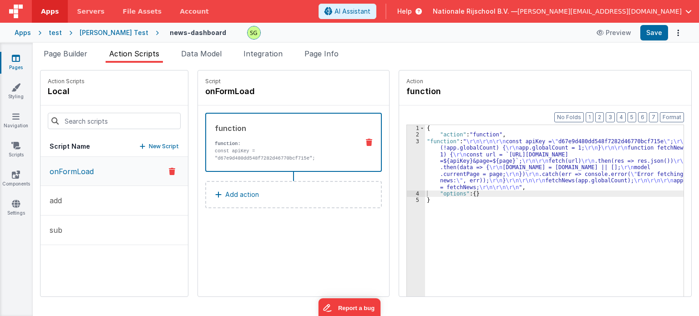
click at [56, 47] on div "Page Builder Action Scripts Data Model Integration Page Info Snippet Library Na…" at bounding box center [366, 179] width 666 height 273
click at [58, 50] on span "Page Builder" at bounding box center [66, 53] width 44 height 9
